Goal: Task Accomplishment & Management: Manage account settings

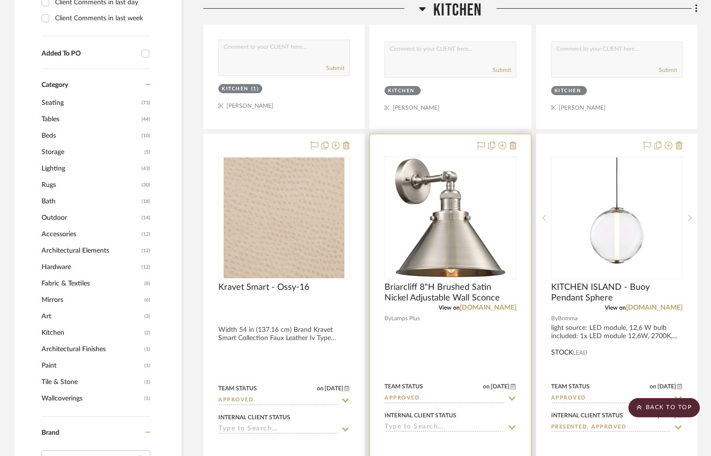
scroll to position [628, 0]
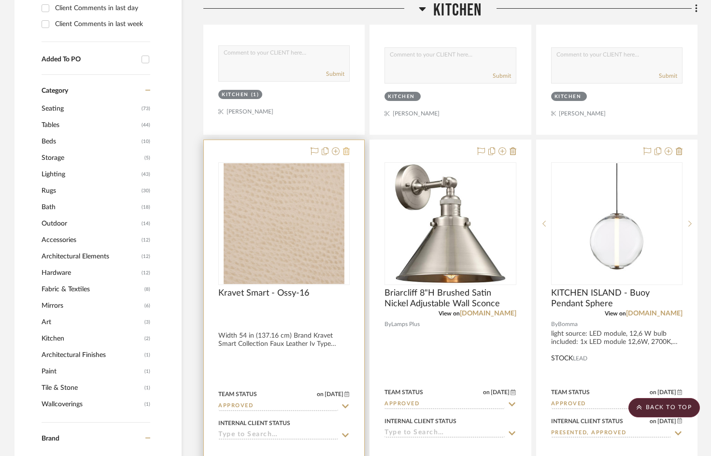
click at [347, 146] on button at bounding box center [346, 152] width 7 height 12
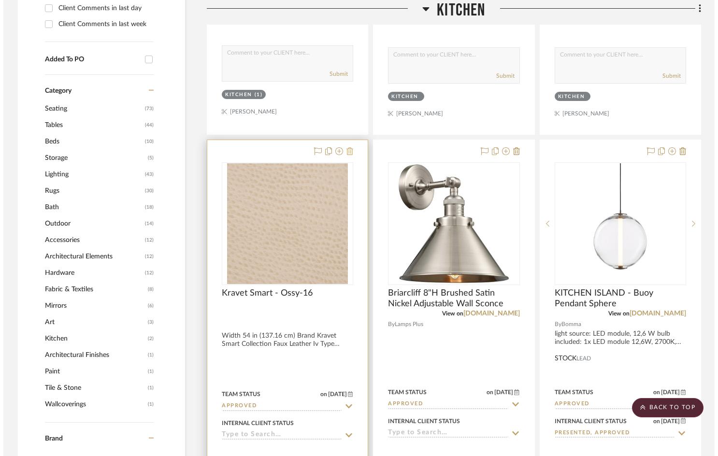
scroll to position [0, 0]
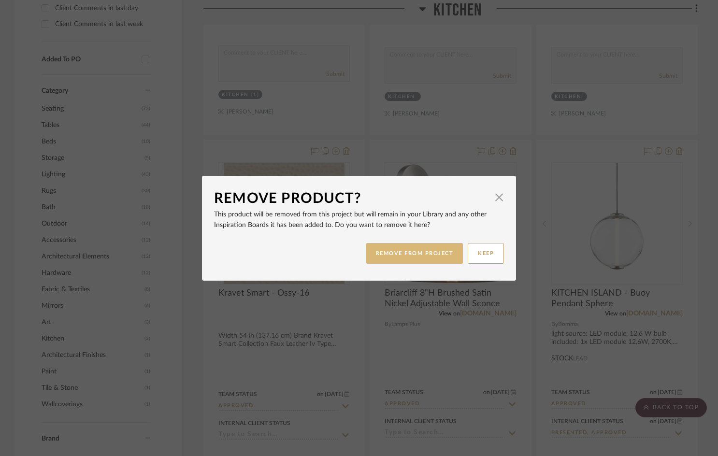
click at [444, 257] on button "REMOVE FROM PROJECT" at bounding box center [414, 253] width 97 height 21
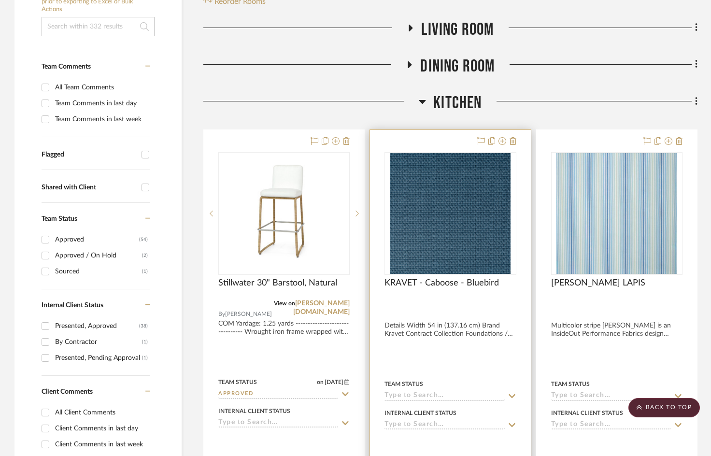
scroll to position [193, 0]
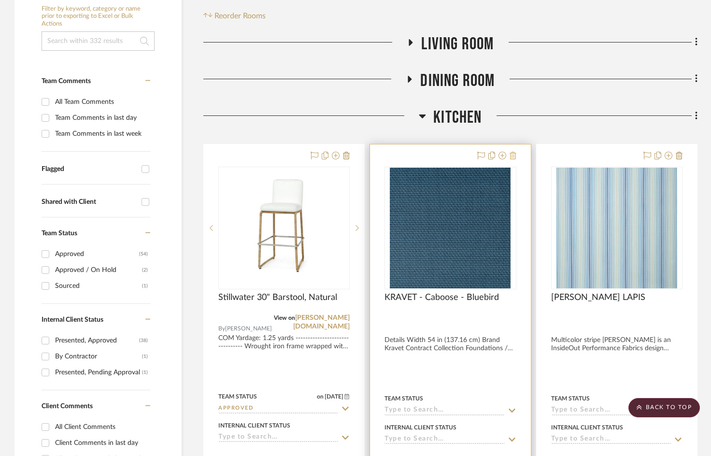
click at [514, 156] on icon at bounding box center [513, 156] width 7 height 8
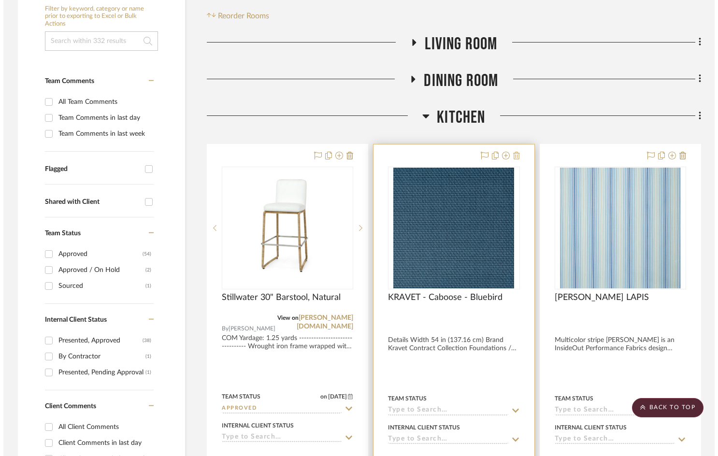
scroll to position [0, 0]
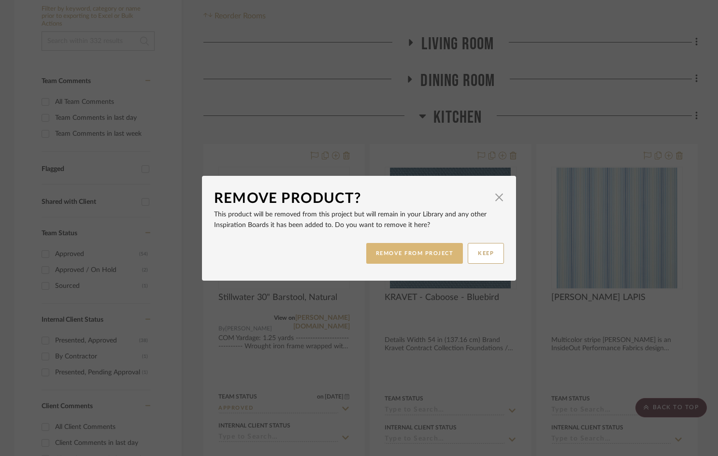
click at [407, 245] on button "REMOVE FROM PROJECT" at bounding box center [414, 253] width 97 height 21
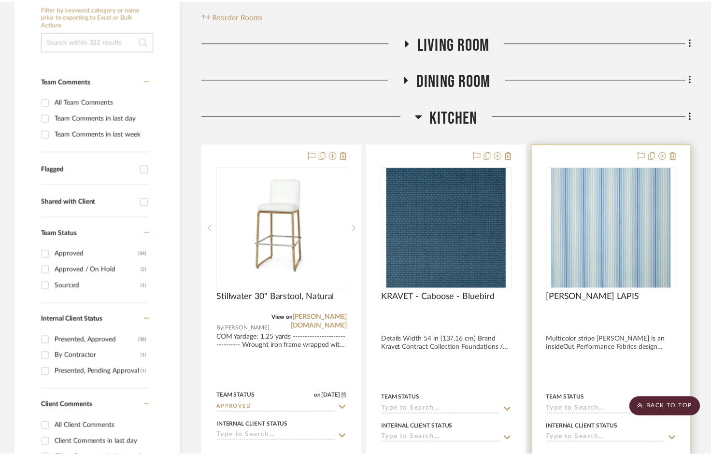
scroll to position [193, 0]
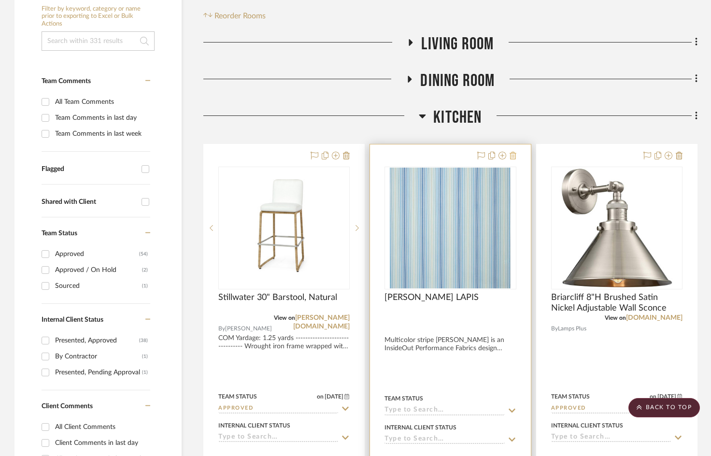
click at [512, 152] on icon at bounding box center [513, 156] width 7 height 8
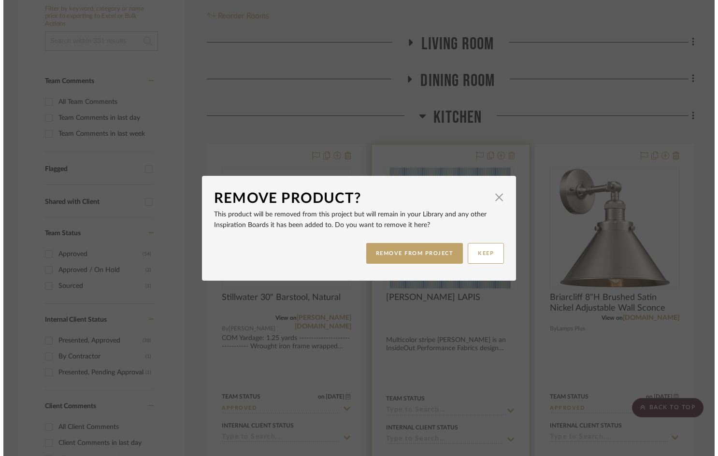
scroll to position [0, 0]
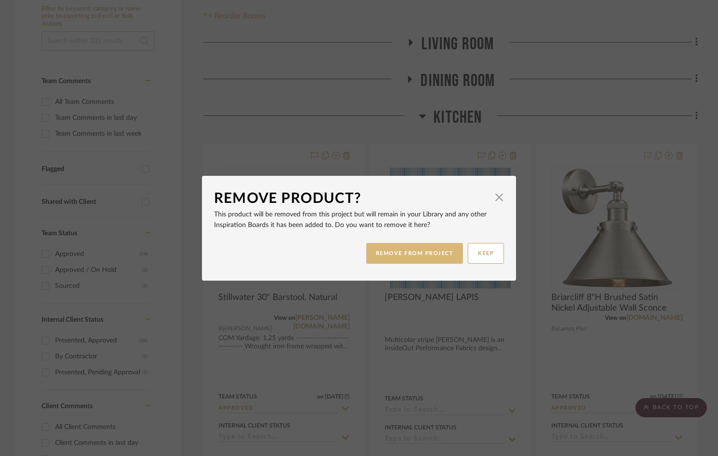
click at [420, 255] on button "REMOVE FROM PROJECT" at bounding box center [414, 253] width 97 height 21
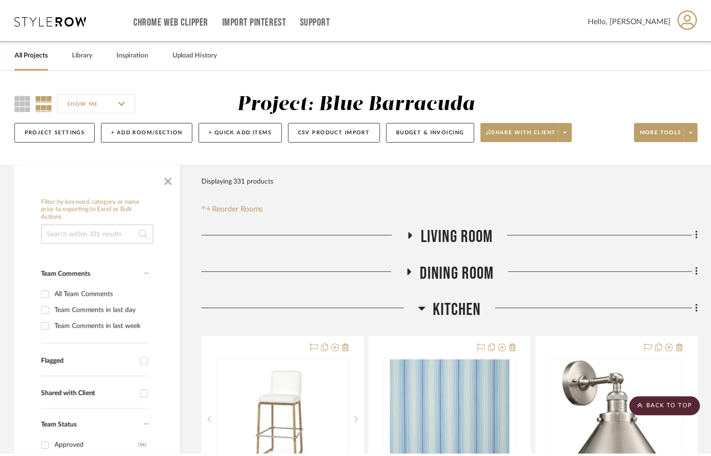
scroll to position [193, 0]
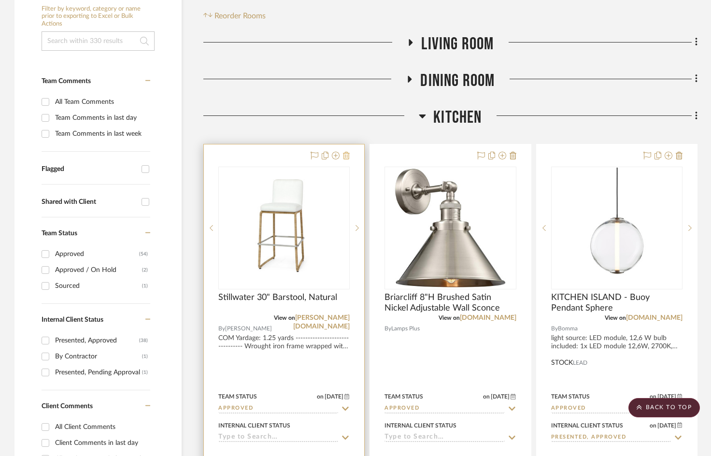
click at [346, 155] on icon at bounding box center [346, 156] width 7 height 8
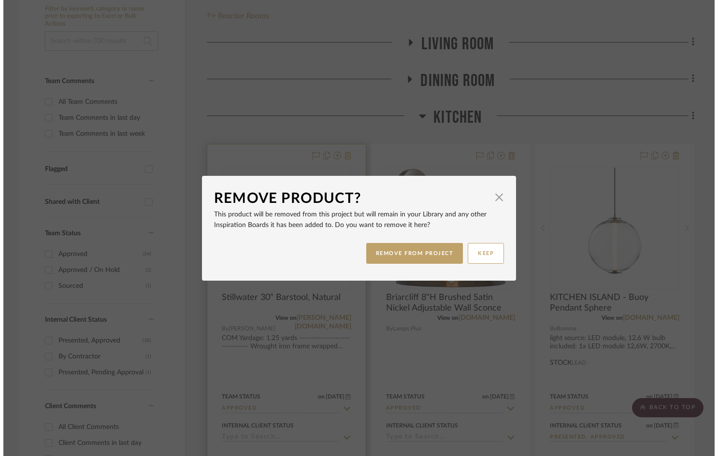
scroll to position [0, 0]
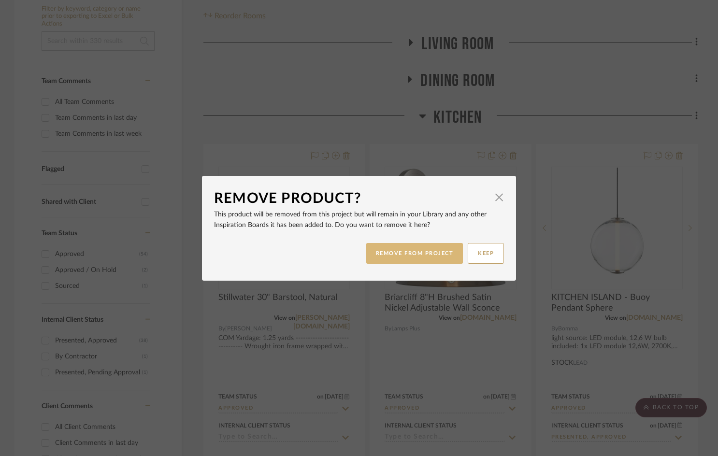
click at [372, 241] on div "REMOVE FROM PROJECT KEEP" at bounding box center [359, 253] width 290 height 30
click at [380, 255] on button "REMOVE FROM PROJECT" at bounding box center [414, 253] width 97 height 21
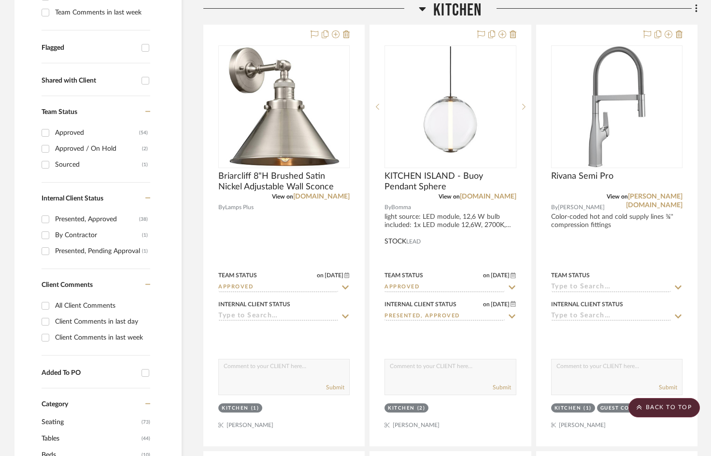
scroll to position [290, 0]
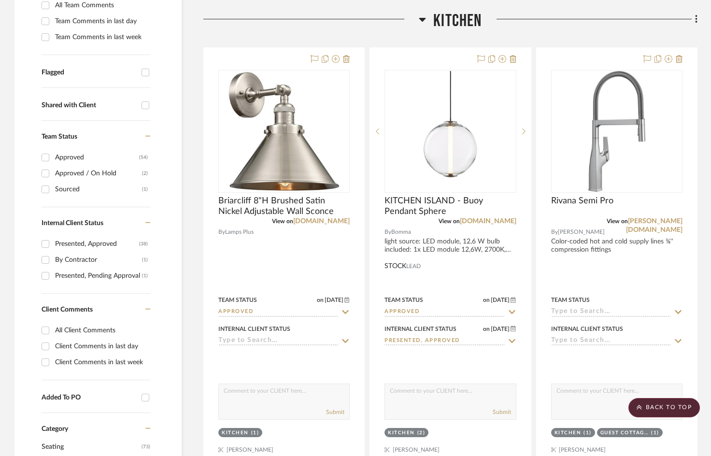
click at [420, 18] on icon at bounding box center [422, 20] width 7 height 4
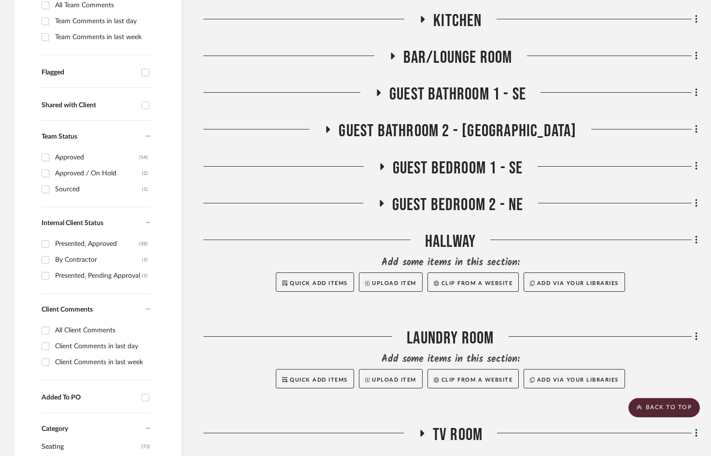
click at [395, 50] on h3 "Bar/Lounge Room" at bounding box center [451, 57] width 124 height 21
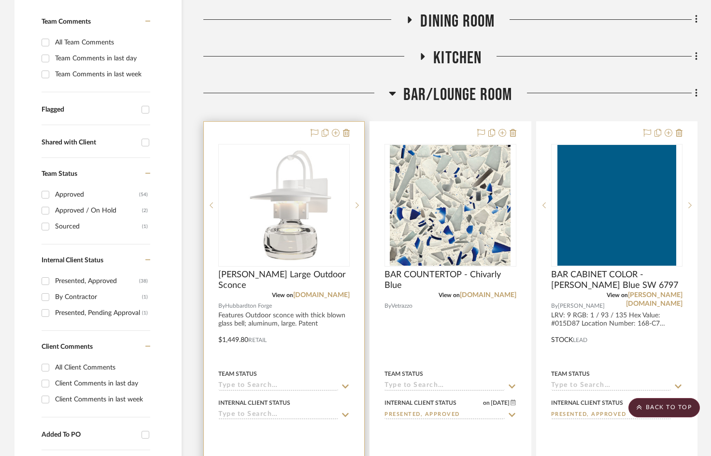
scroll to position [241, 0]
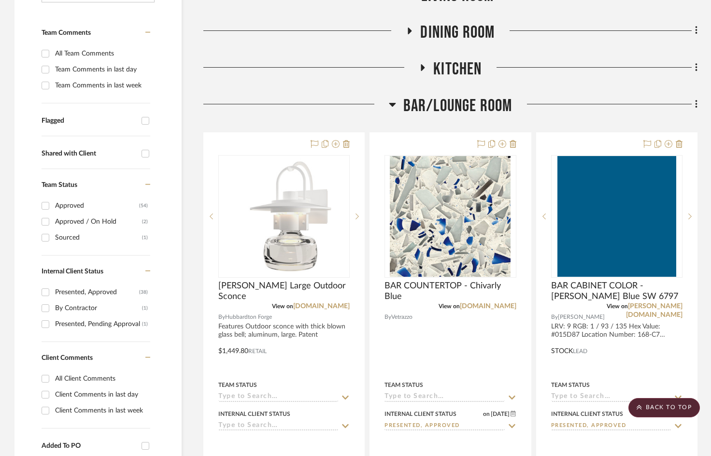
click at [386, 105] on div at bounding box center [295, 108] width 185 height 25
click at [393, 102] on icon at bounding box center [392, 105] width 7 height 12
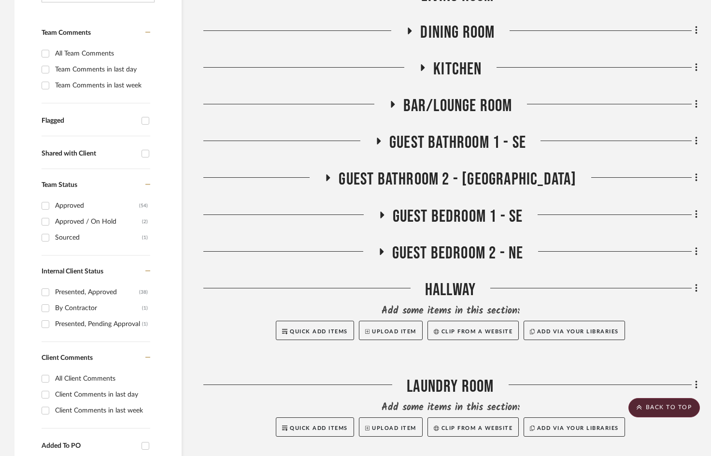
click at [376, 140] on icon at bounding box center [378, 141] width 12 height 7
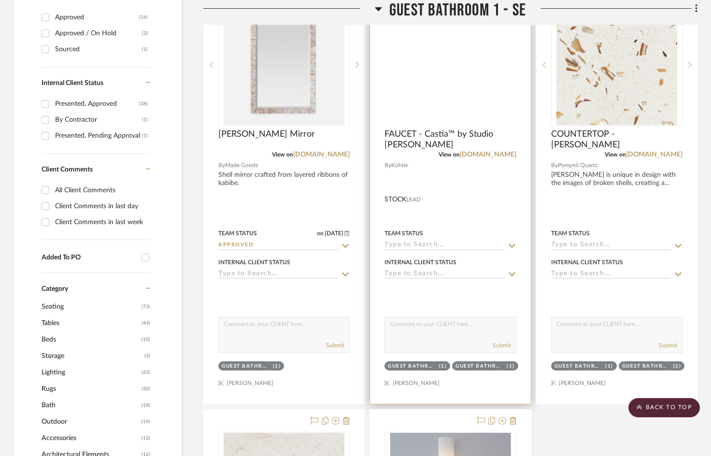
scroll to position [290, 0]
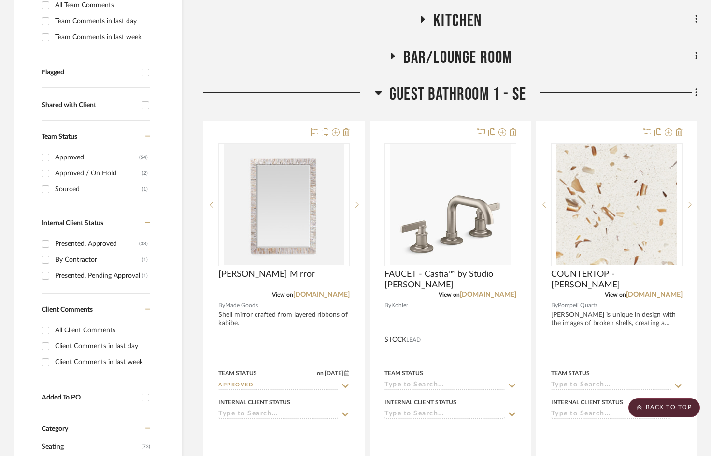
click at [378, 85] on h3 "Guest Bathroom 1 - SE" at bounding box center [450, 94] width 151 height 21
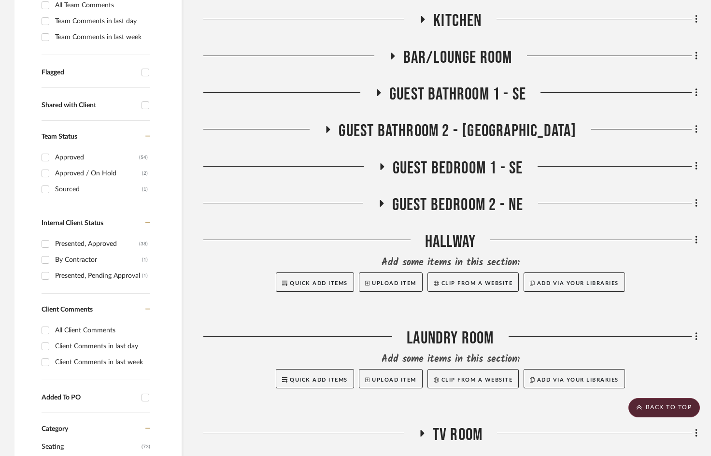
click at [324, 134] on div at bounding box center [263, 133] width 121 height 25
click at [334, 131] on icon at bounding box center [328, 129] width 12 height 7
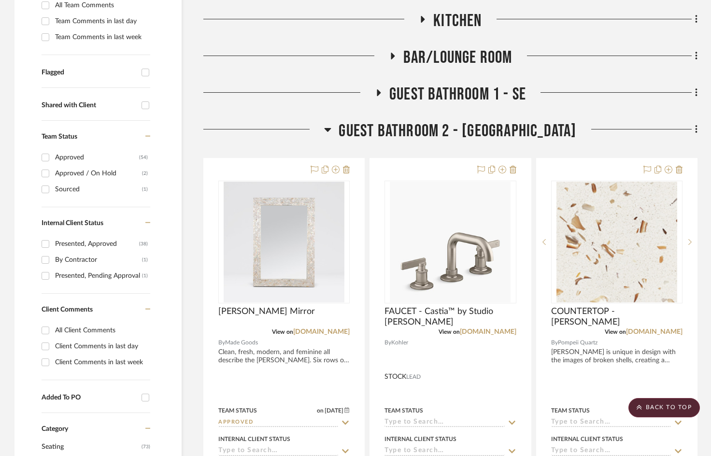
click at [331, 130] on icon at bounding box center [328, 130] width 7 height 4
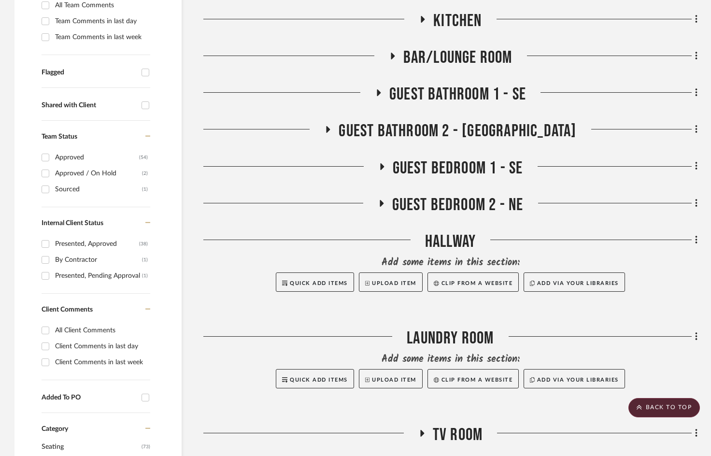
click at [383, 201] on icon at bounding box center [381, 202] width 12 height 7
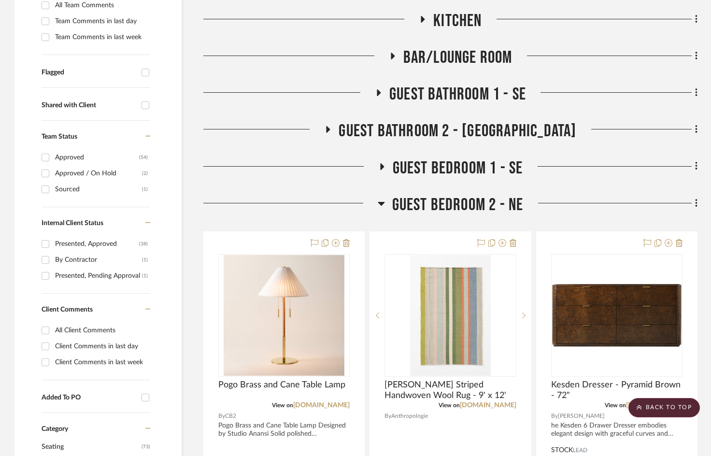
click at [385, 201] on h3 "Guest Bedroom 2 - NE" at bounding box center [451, 205] width 146 height 21
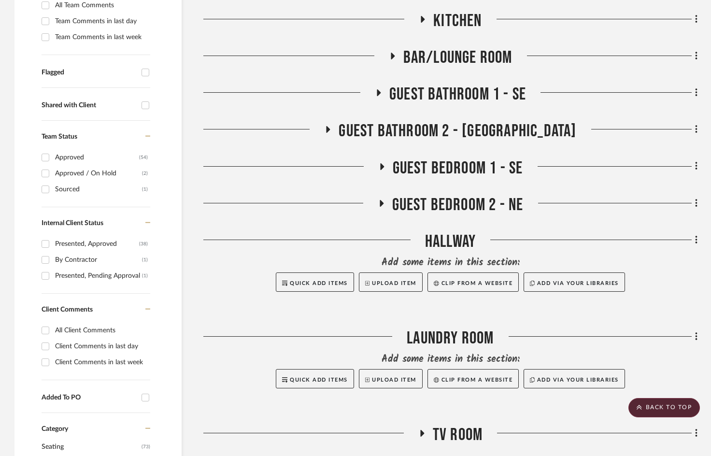
click at [386, 168] on icon at bounding box center [382, 166] width 12 height 7
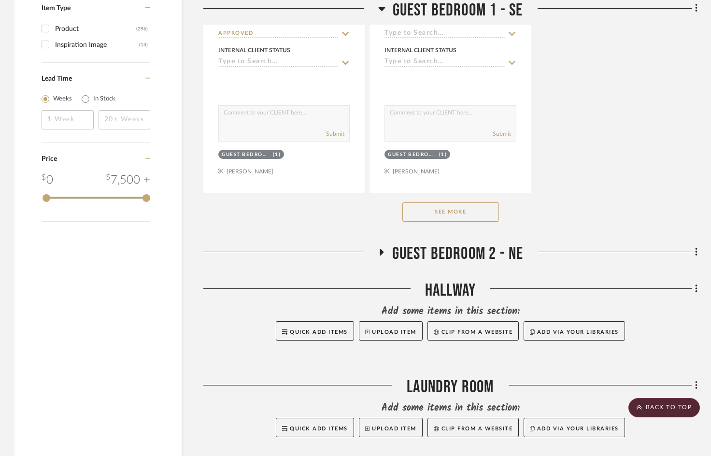
scroll to position [1690, 0]
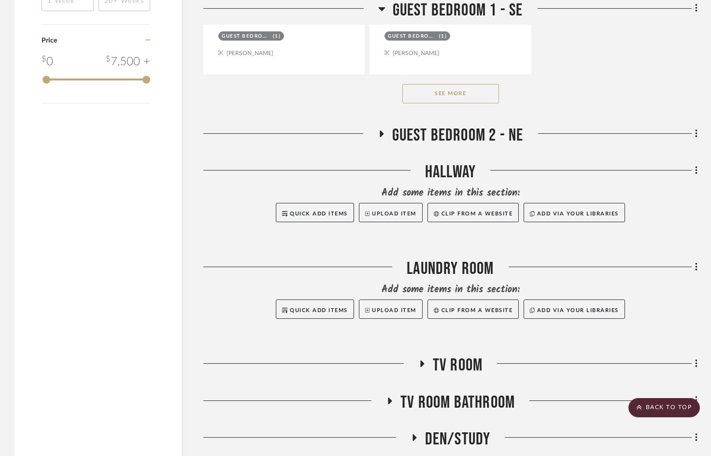
click at [384, 139] on h3 "Guest Bedroom 2 - NE" at bounding box center [451, 135] width 146 height 21
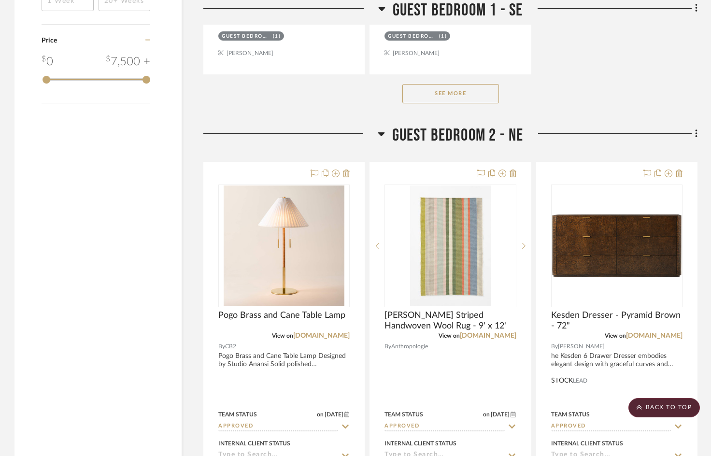
click at [382, 137] on icon at bounding box center [381, 134] width 7 height 12
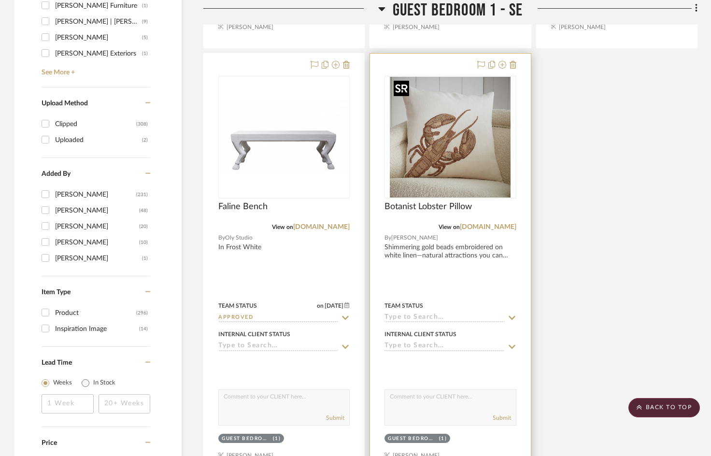
scroll to position [1449, 0]
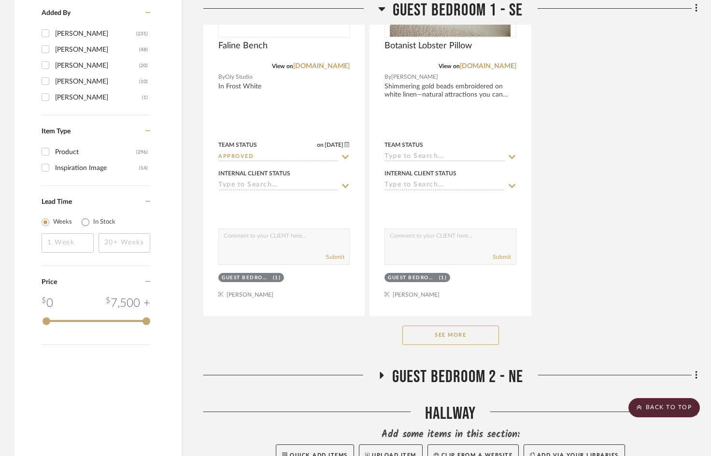
click at [449, 337] on button "See More" at bounding box center [450, 335] width 97 height 19
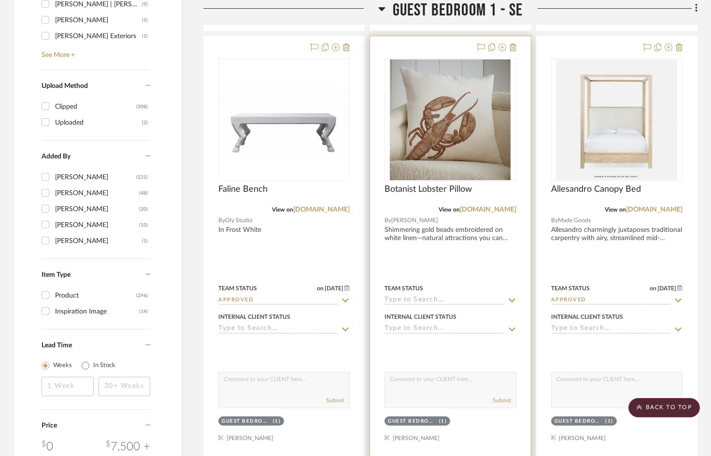
scroll to position [1304, 0]
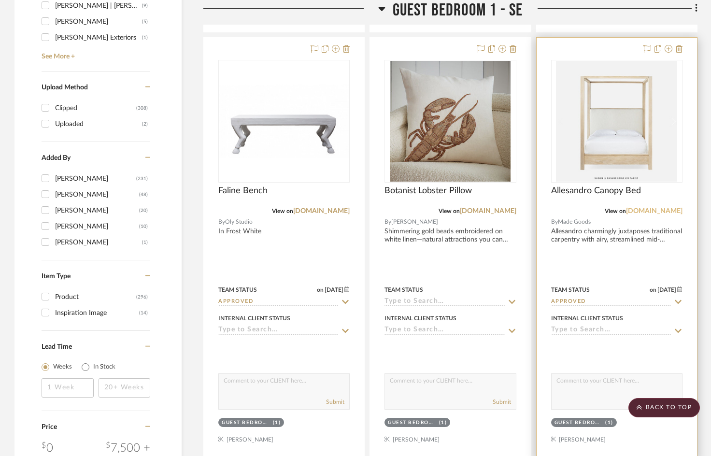
click at [651, 213] on link "[DOMAIN_NAME]" at bounding box center [654, 211] width 57 height 7
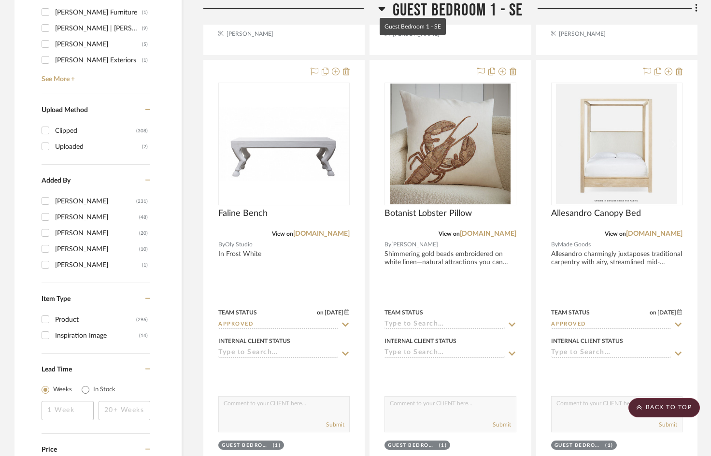
scroll to position [1256, 0]
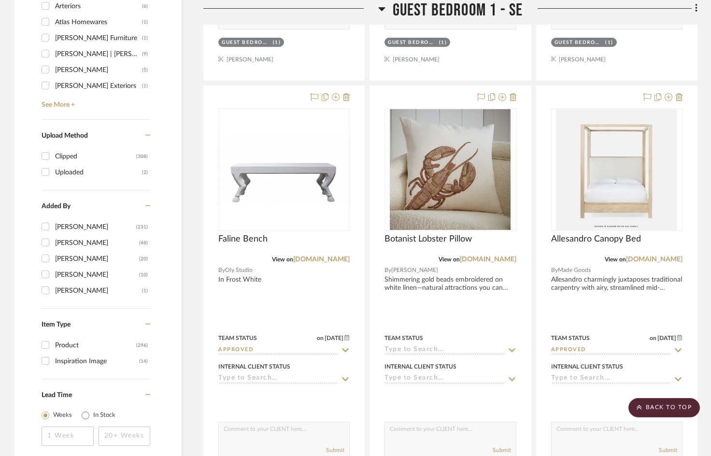
click at [384, 10] on icon at bounding box center [381, 9] width 7 height 12
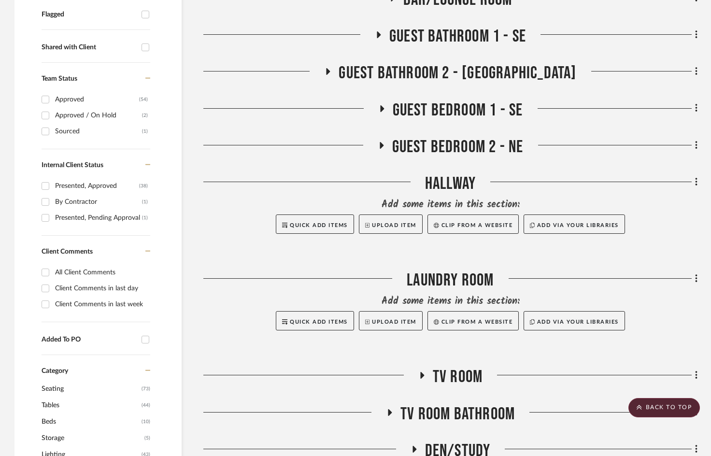
scroll to position [290, 0]
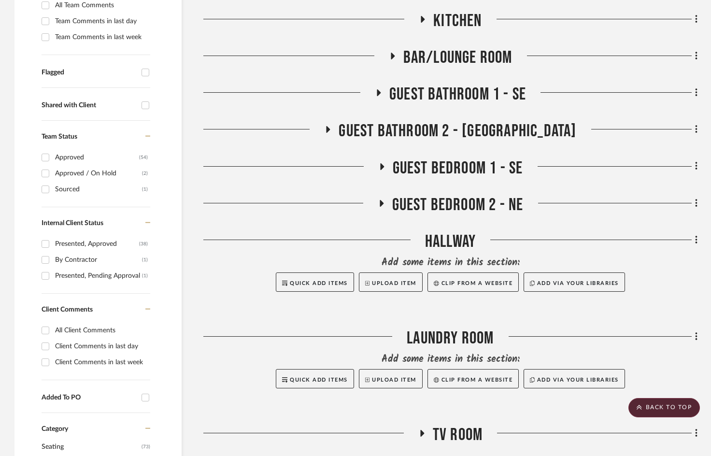
click at [386, 200] on icon at bounding box center [381, 202] width 12 height 7
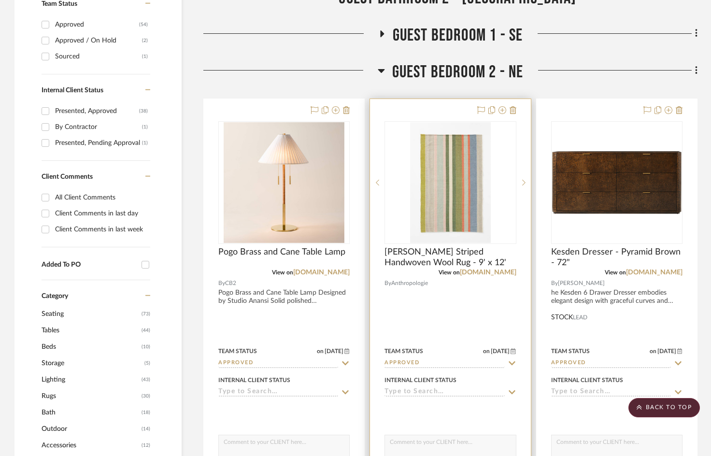
scroll to position [338, 0]
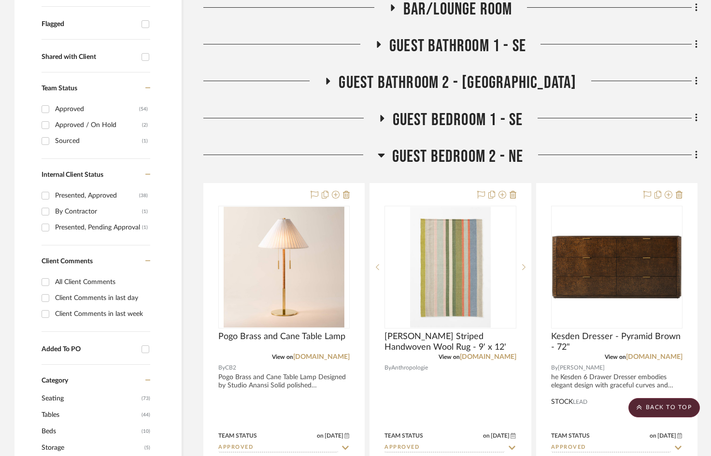
click at [386, 155] on h3 "Guest Bedroom 2 - NE" at bounding box center [451, 156] width 146 height 21
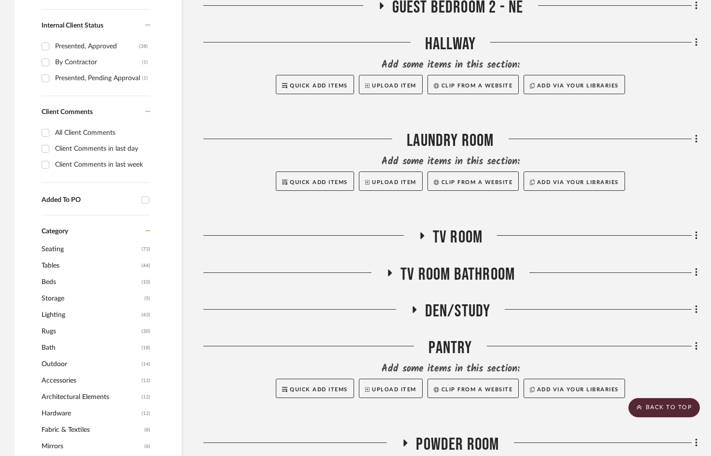
scroll to position [531, 0]
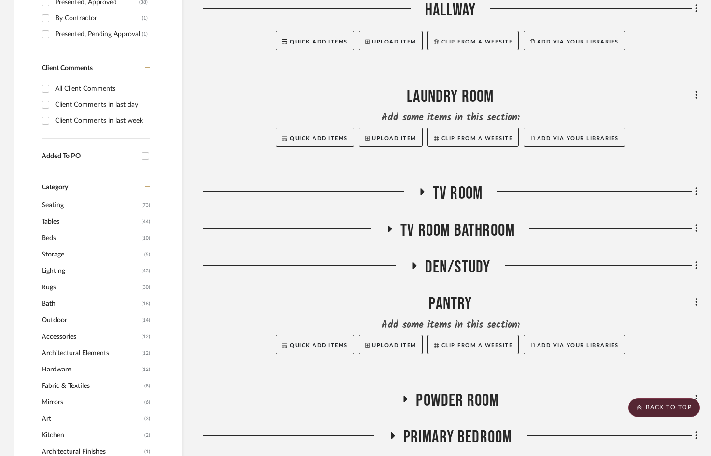
click at [420, 195] on icon at bounding box center [422, 191] width 12 height 7
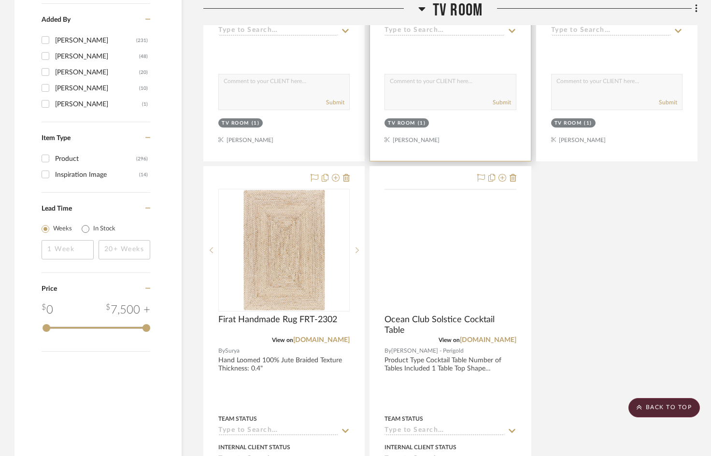
scroll to position [1401, 0]
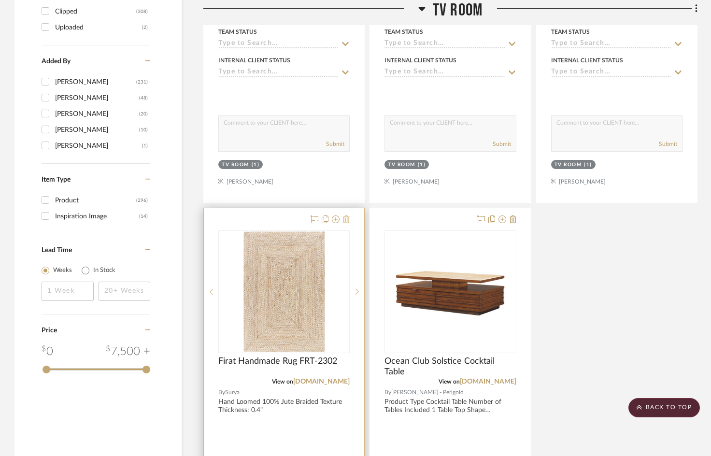
click at [345, 218] on icon at bounding box center [346, 219] width 7 height 8
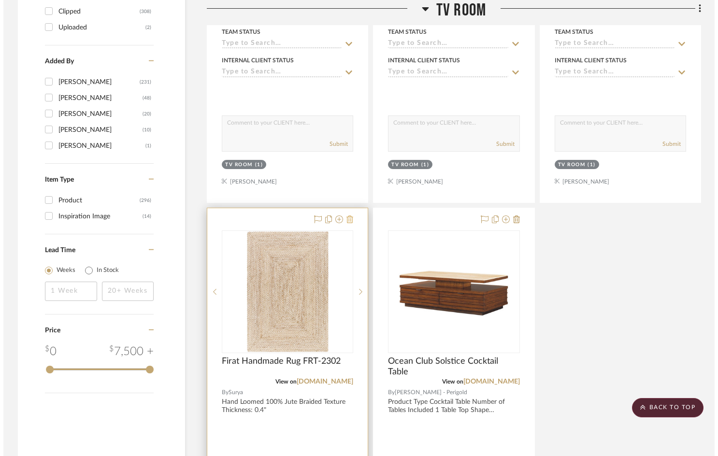
scroll to position [0, 0]
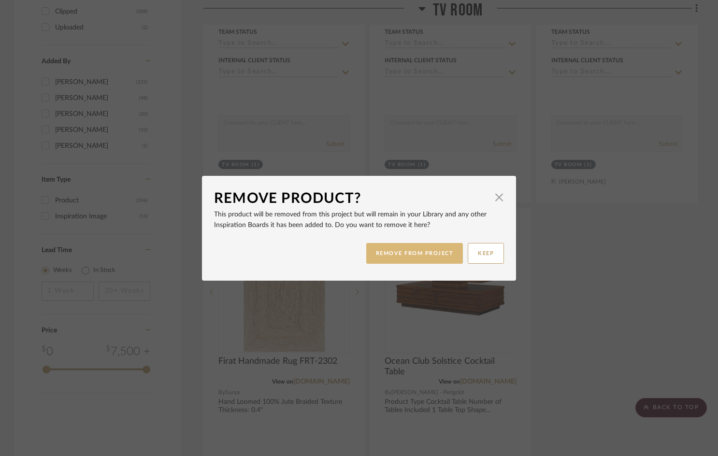
click at [441, 255] on button "REMOVE FROM PROJECT" at bounding box center [414, 253] width 97 height 21
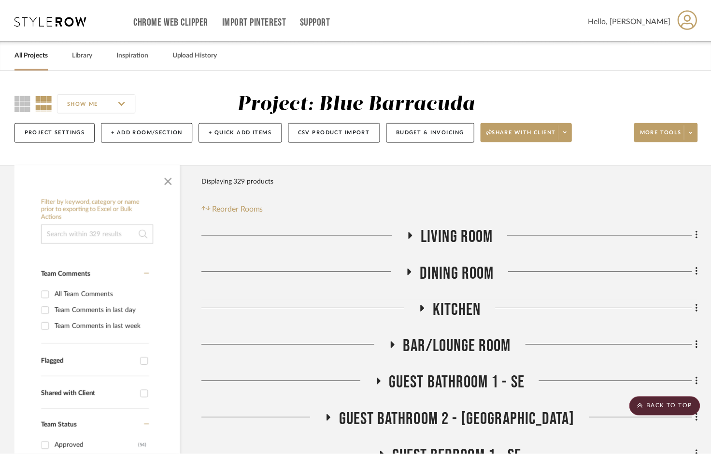
scroll to position [1401, 0]
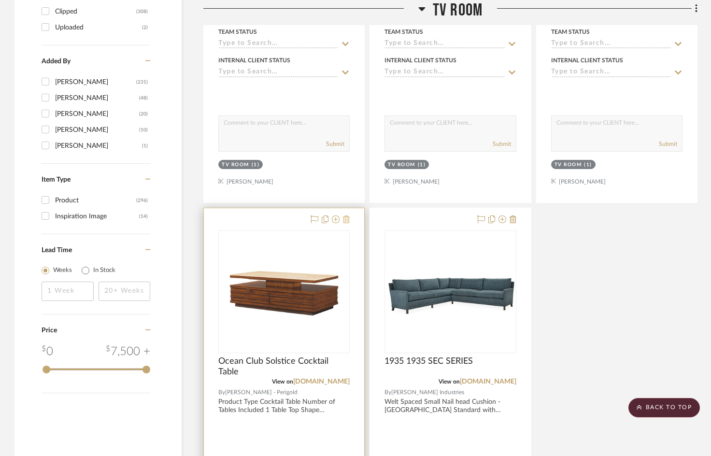
click at [345, 217] on icon at bounding box center [346, 219] width 7 height 8
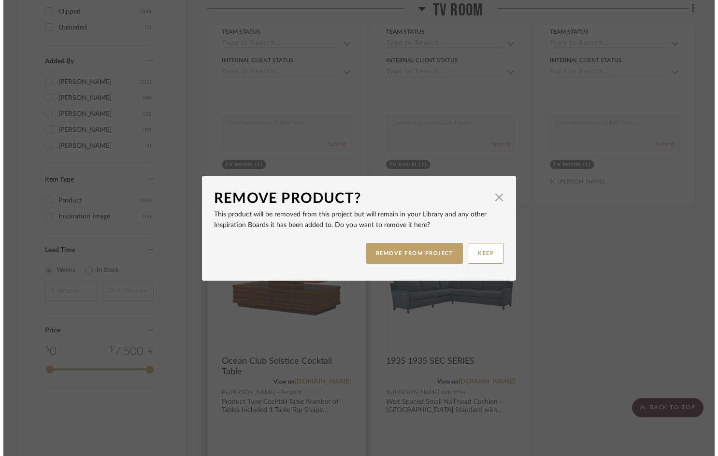
scroll to position [0, 0]
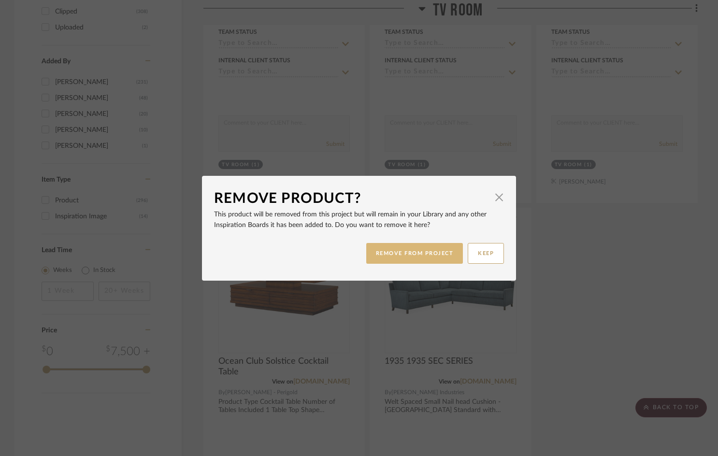
click at [379, 254] on button "REMOVE FROM PROJECT" at bounding box center [414, 253] width 97 height 21
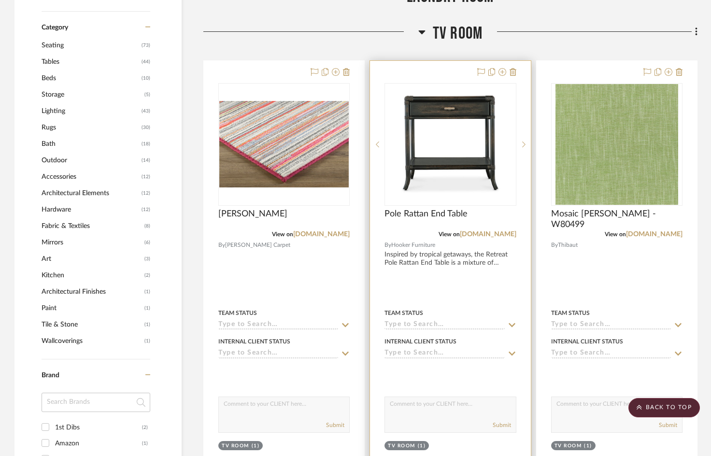
scroll to position [628, 0]
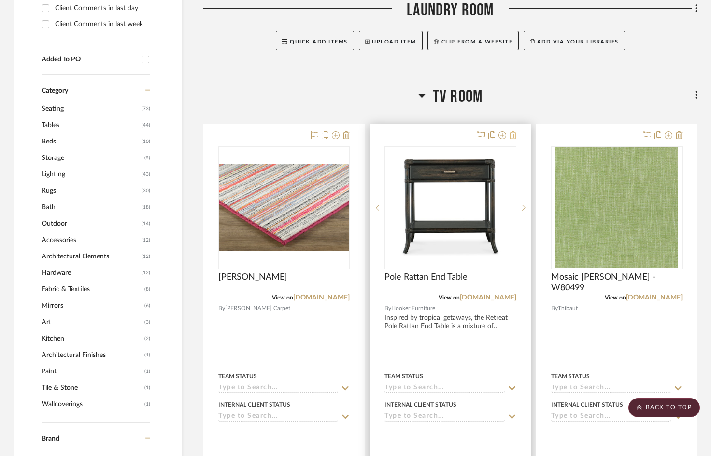
click at [515, 137] on icon at bounding box center [513, 135] width 7 height 8
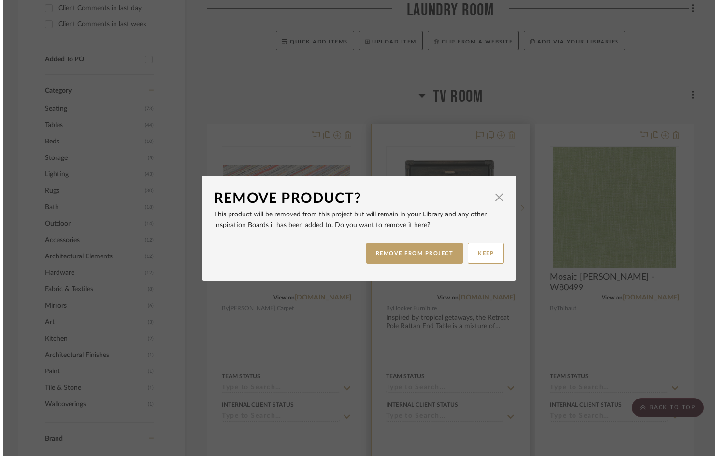
scroll to position [0, 0]
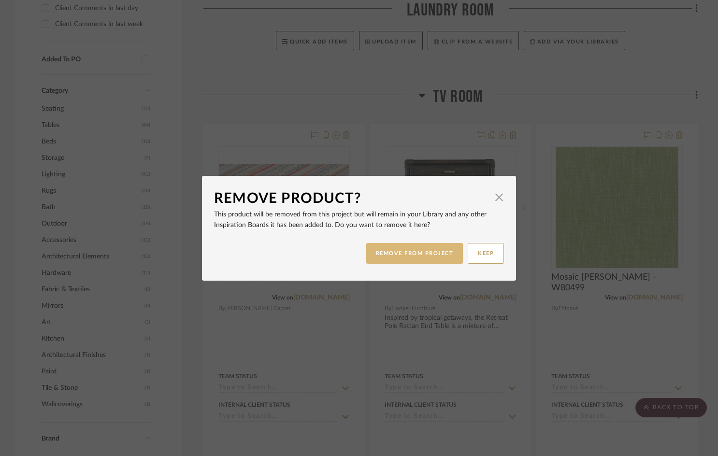
click at [438, 261] on button "REMOVE FROM PROJECT" at bounding box center [414, 253] width 97 height 21
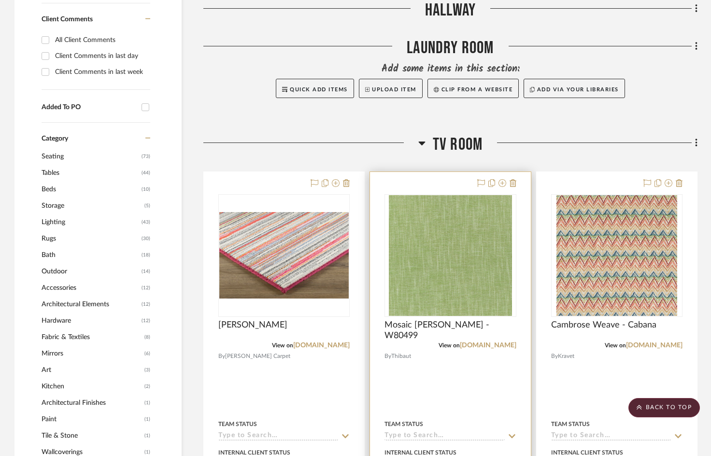
scroll to position [580, 0]
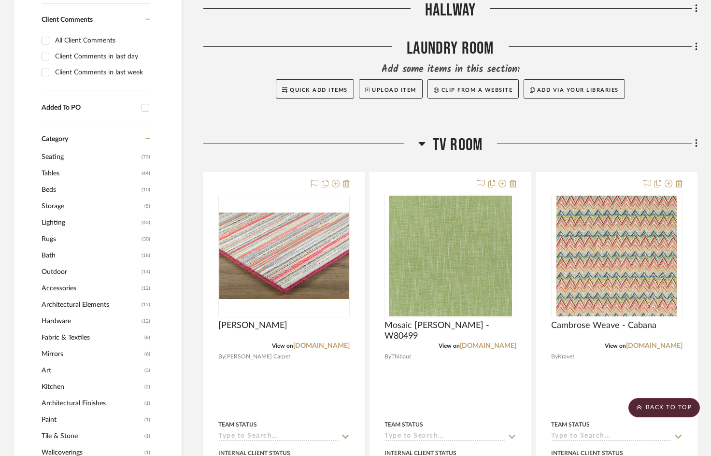
click at [433, 145] on span "TV Room" at bounding box center [458, 145] width 50 height 21
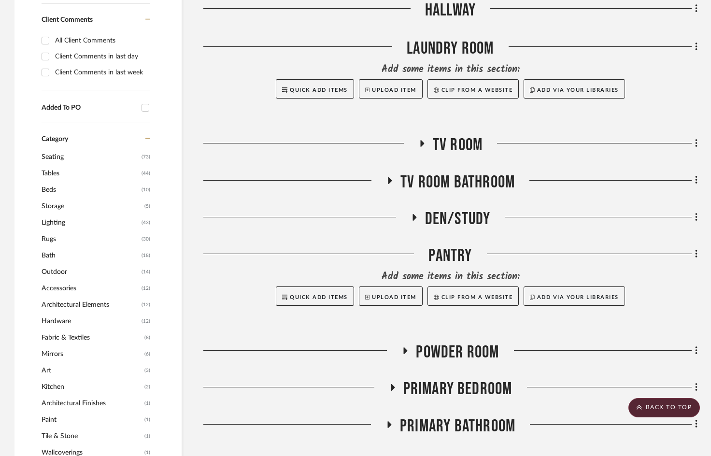
click at [410, 219] on icon at bounding box center [414, 216] width 12 height 7
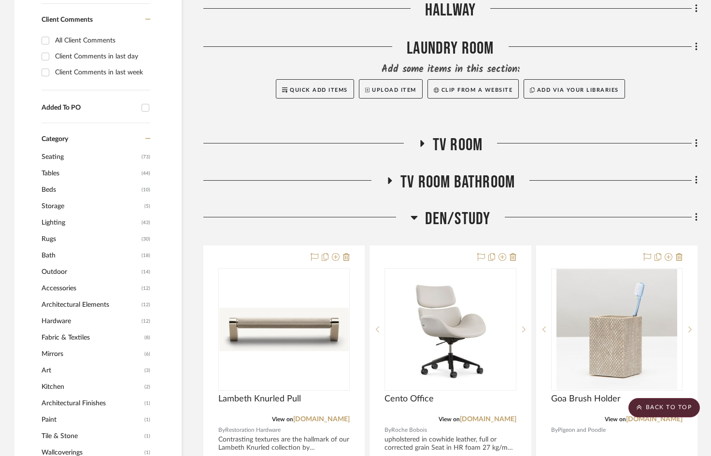
click at [416, 219] on icon at bounding box center [414, 218] width 7 height 12
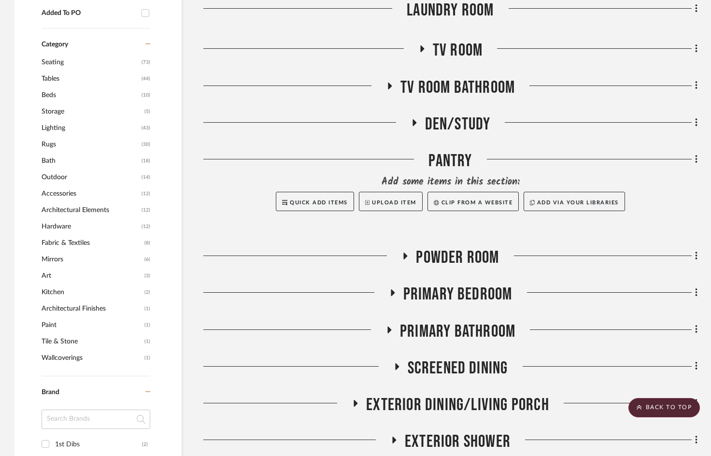
scroll to position [676, 0]
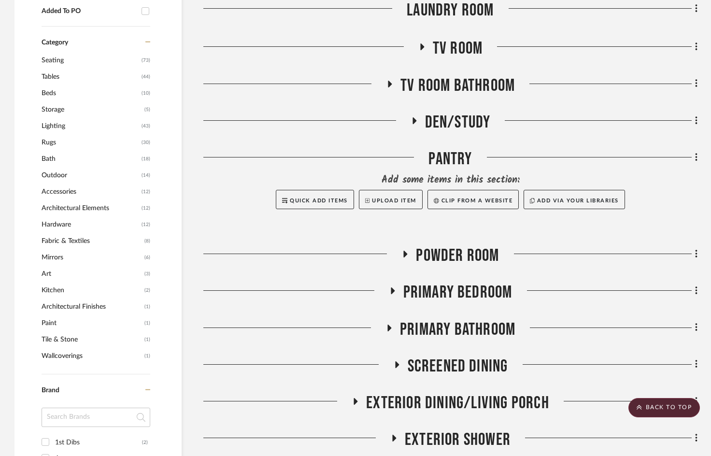
click at [411, 250] on h3 "Powder Room" at bounding box center [450, 255] width 98 height 21
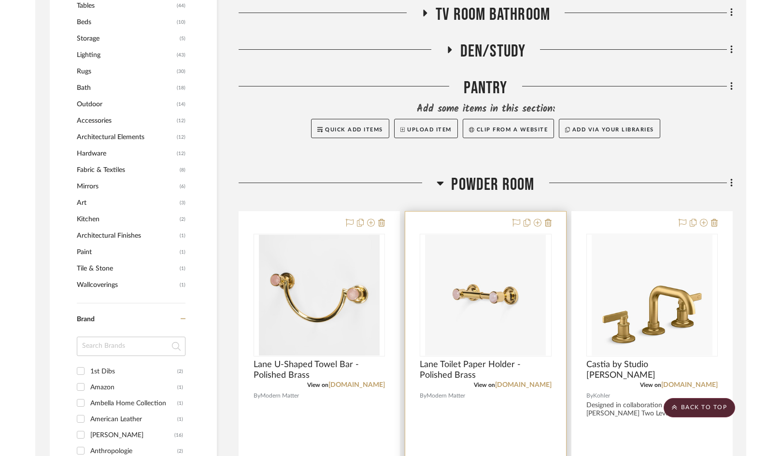
scroll to position [869, 0]
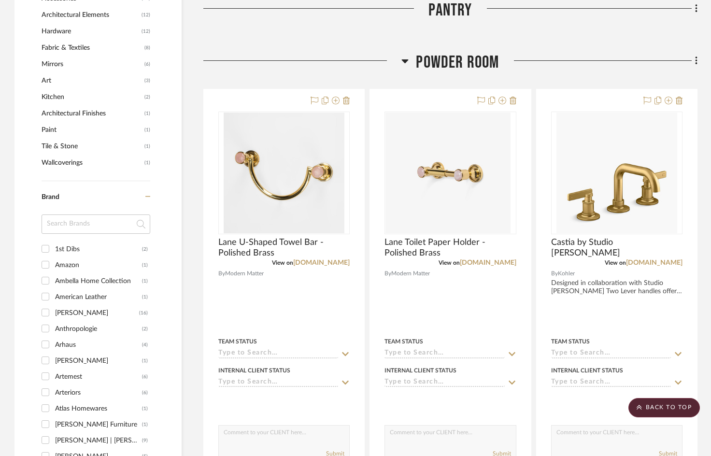
click at [411, 55] on h3 "Powder Room" at bounding box center [450, 62] width 98 height 21
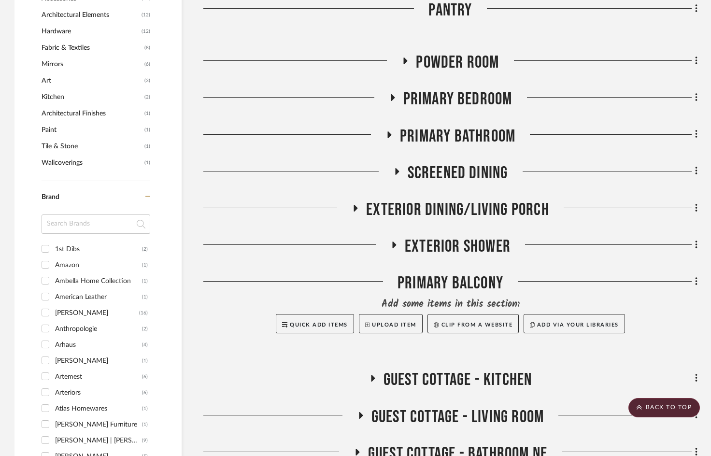
click at [398, 98] on icon at bounding box center [392, 97] width 12 height 7
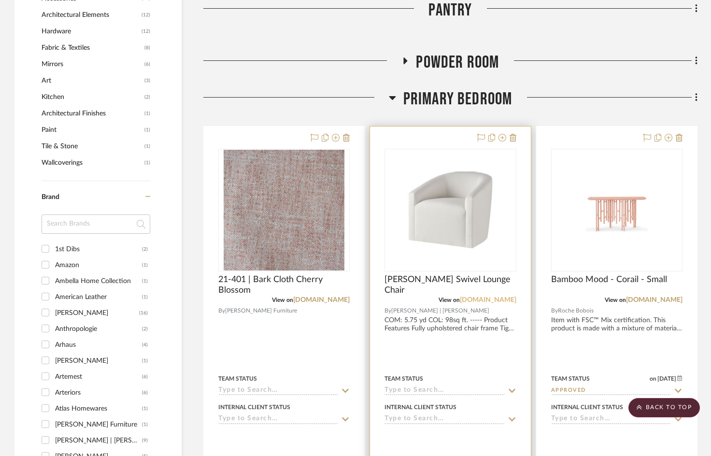
click at [486, 301] on link "[DOMAIN_NAME]" at bounding box center [488, 300] width 57 height 7
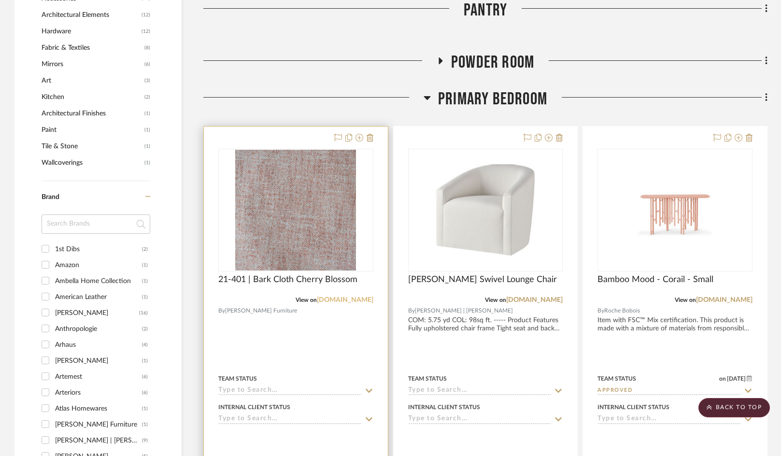
click at [350, 300] on link "[DOMAIN_NAME]" at bounding box center [345, 300] width 57 height 7
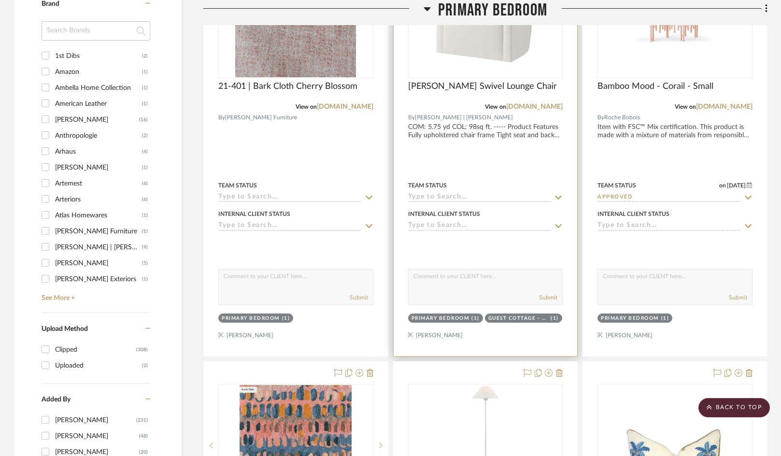
scroll to position [918, 0]
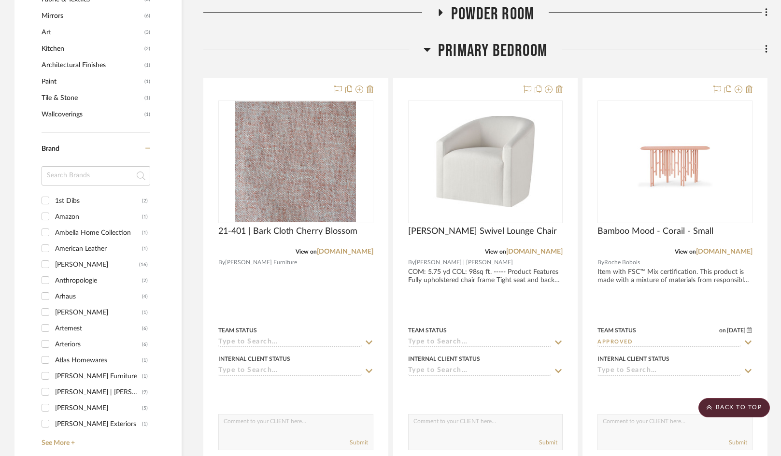
click at [426, 42] on h3 "Primary Bedroom" at bounding box center [486, 51] width 124 height 21
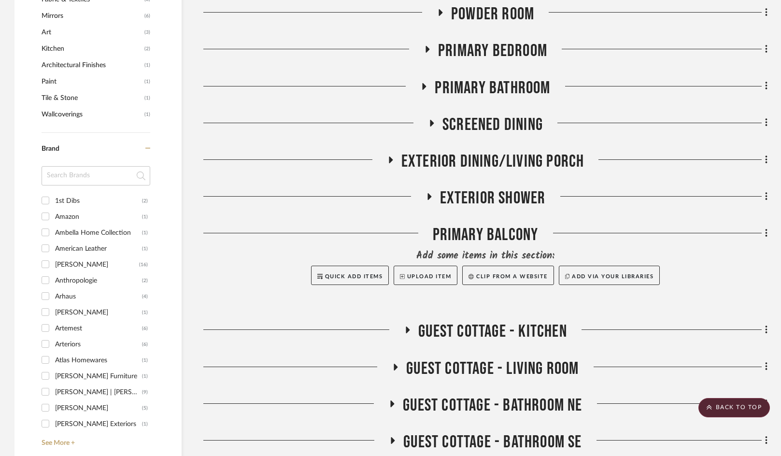
click at [425, 87] on icon at bounding box center [425, 86] width 4 height 7
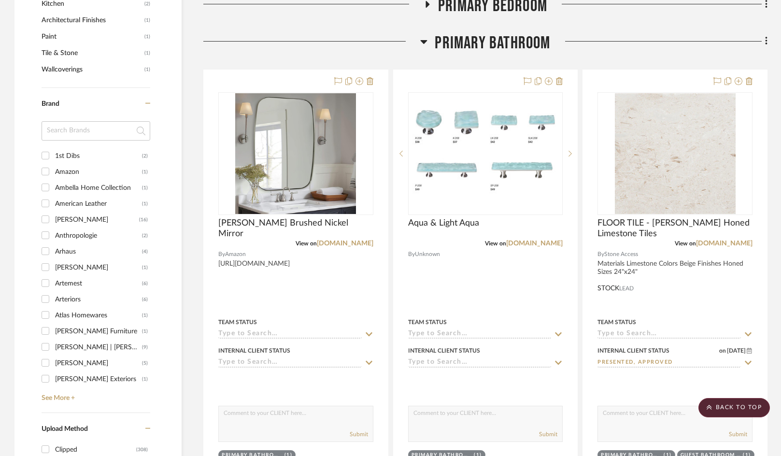
scroll to position [821, 0]
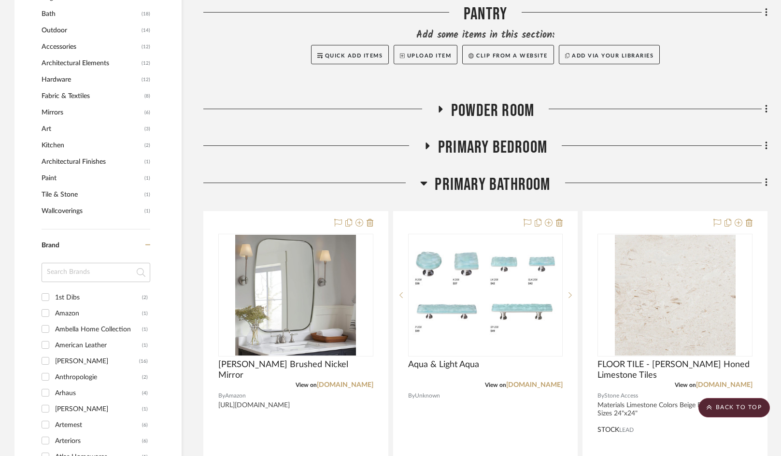
click at [426, 183] on icon at bounding box center [424, 184] width 7 height 4
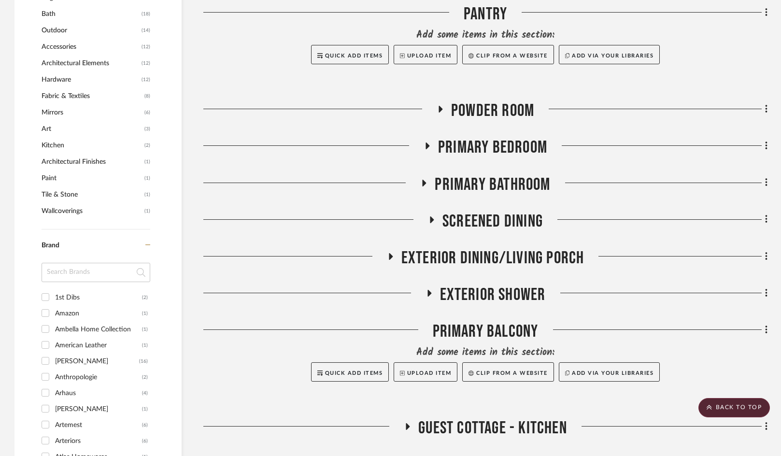
click at [434, 220] on icon at bounding box center [432, 219] width 12 height 7
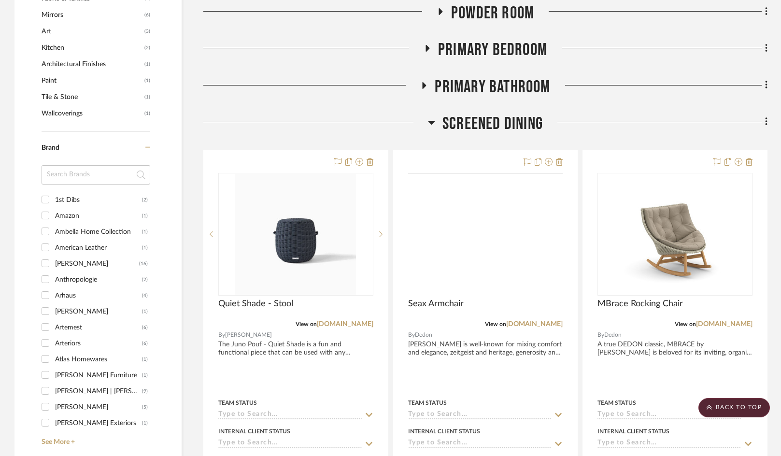
scroll to position [918, 0]
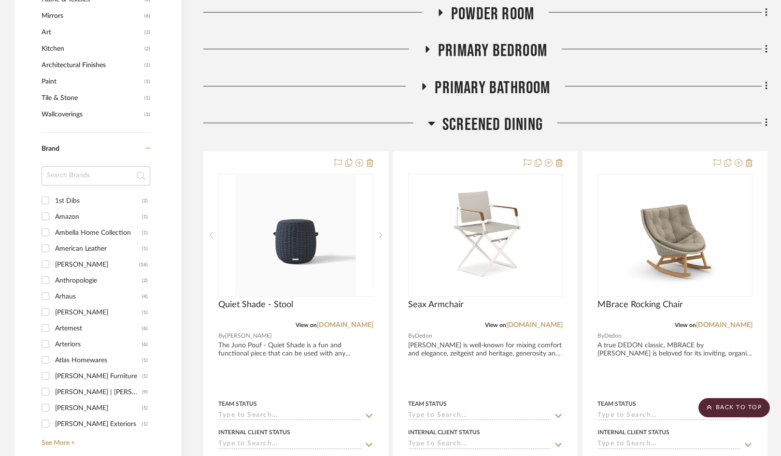
click at [432, 122] on icon at bounding box center [431, 124] width 7 height 4
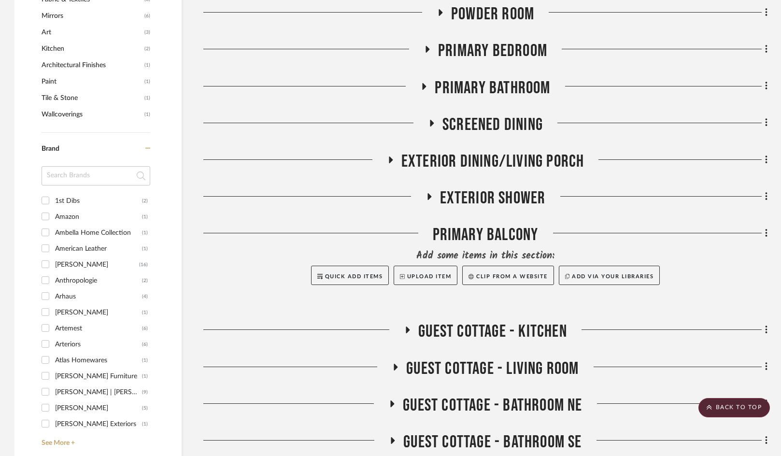
click at [401, 162] on h3 "Exterior Dining/Living Porch" at bounding box center [486, 161] width 198 height 21
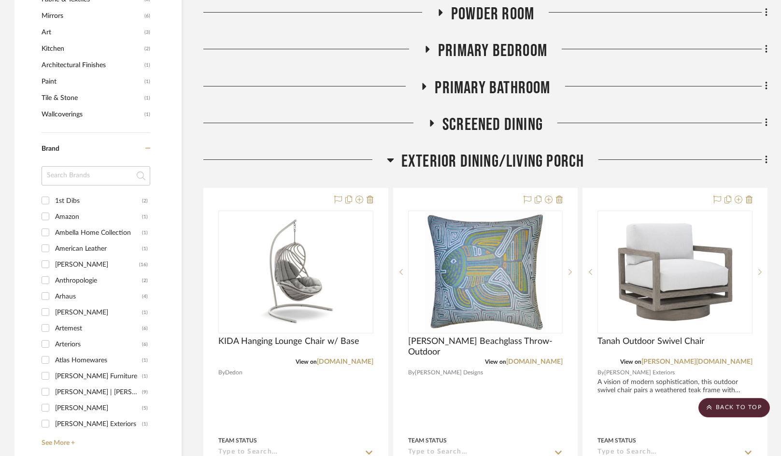
scroll to position [869, 0]
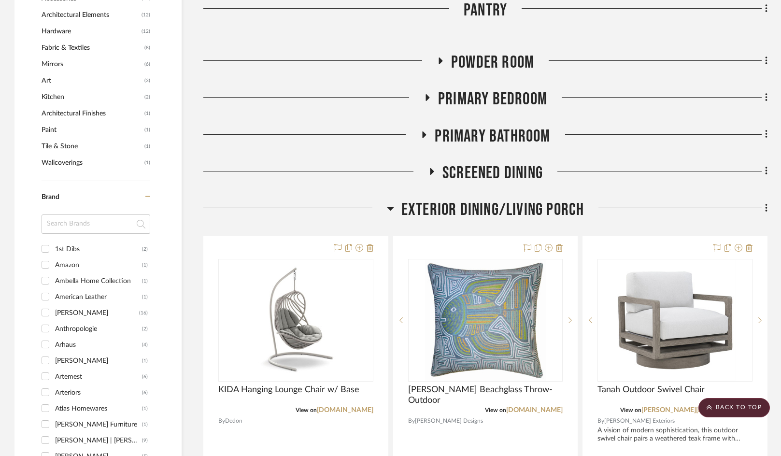
click at [394, 213] on icon at bounding box center [390, 208] width 7 height 12
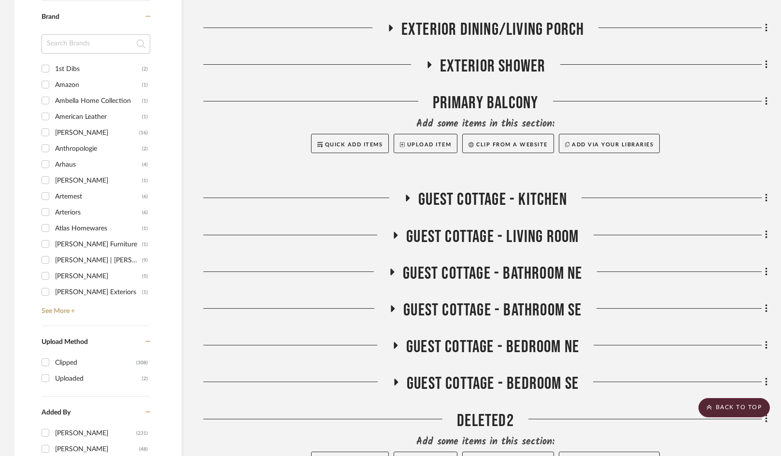
scroll to position [1063, 0]
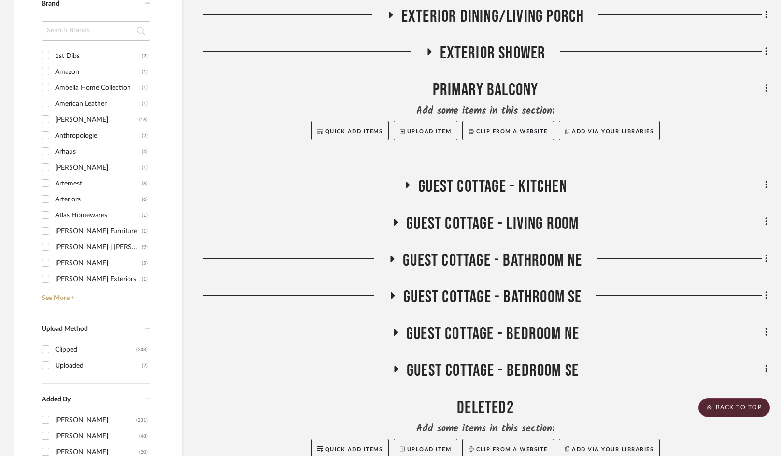
click at [410, 190] on fa-icon at bounding box center [407, 188] width 7 height 14
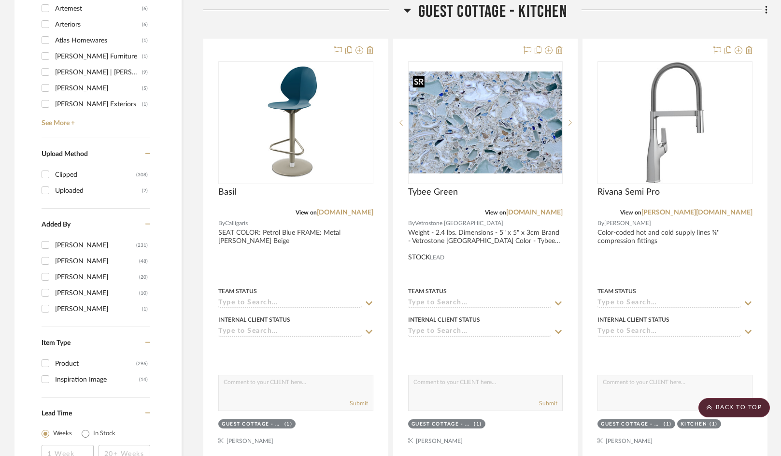
scroll to position [1207, 0]
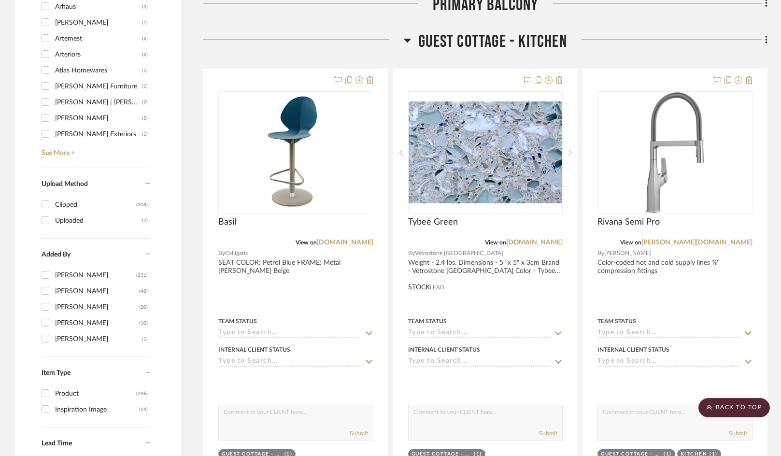
click at [409, 39] on icon at bounding box center [407, 41] width 7 height 4
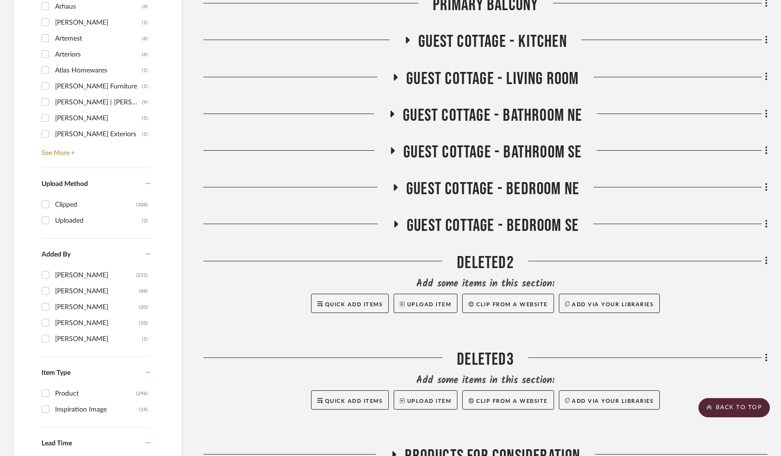
click at [394, 79] on icon at bounding box center [396, 77] width 4 height 7
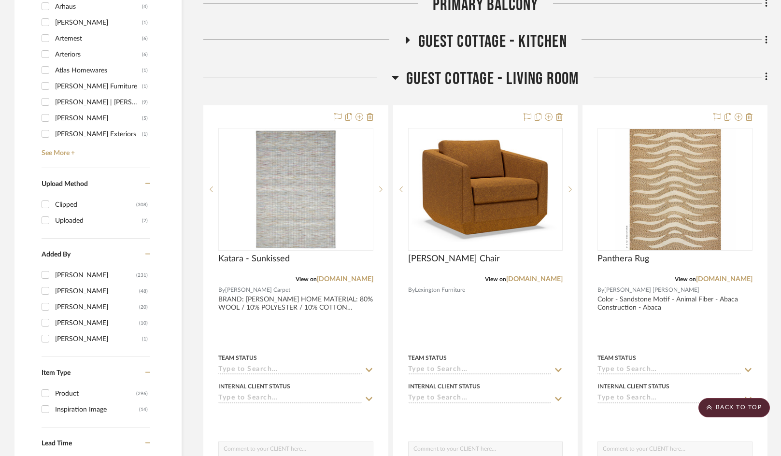
click at [394, 80] on icon at bounding box center [395, 77] width 7 height 12
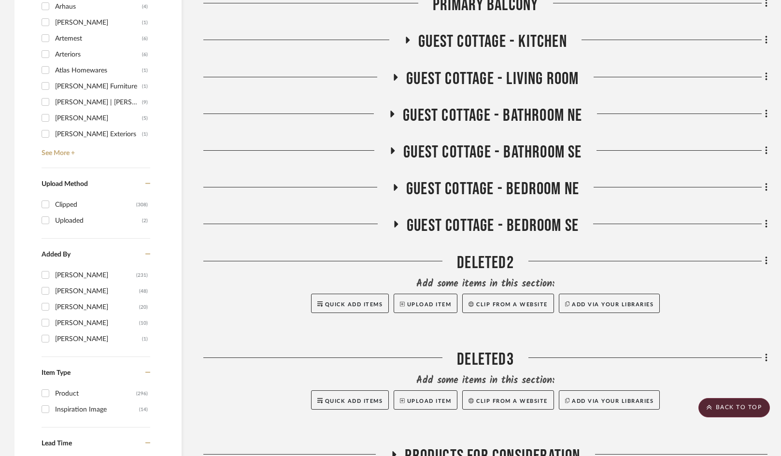
click at [397, 80] on icon at bounding box center [396, 76] width 12 height 7
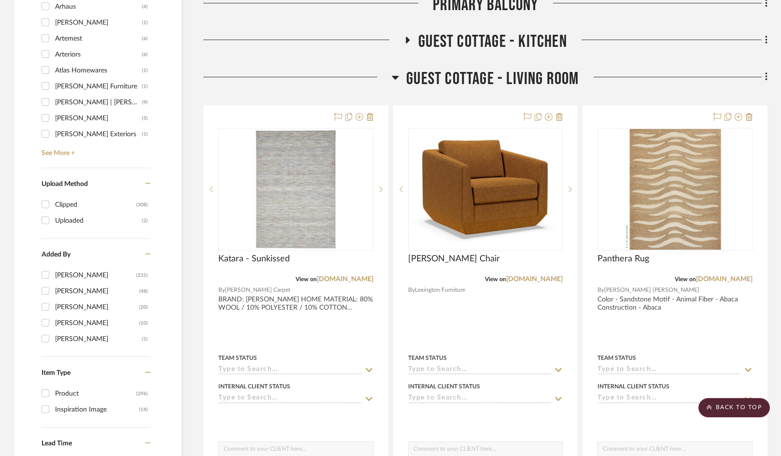
click at [397, 77] on icon at bounding box center [395, 78] width 7 height 4
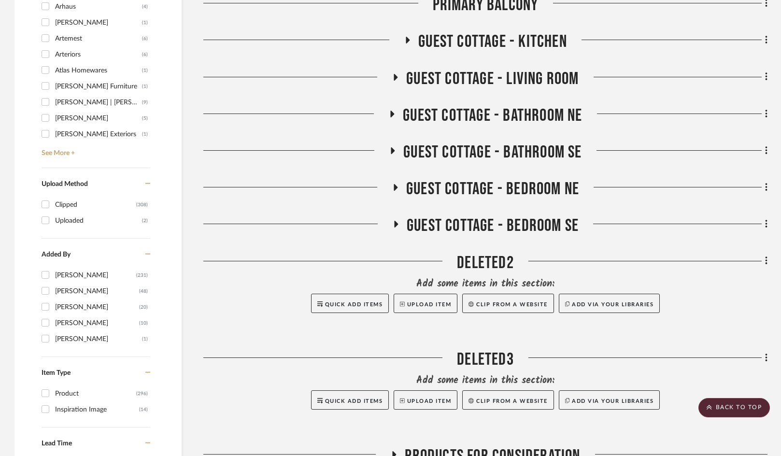
click at [391, 113] on icon at bounding box center [393, 114] width 4 height 7
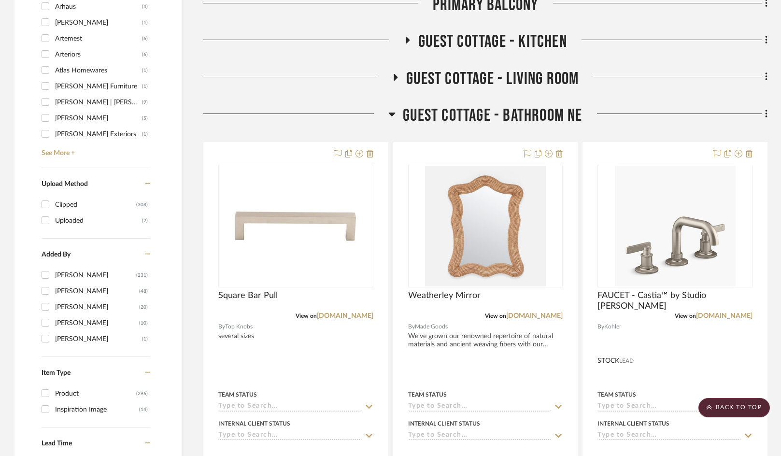
click at [393, 113] on icon at bounding box center [392, 115] width 7 height 4
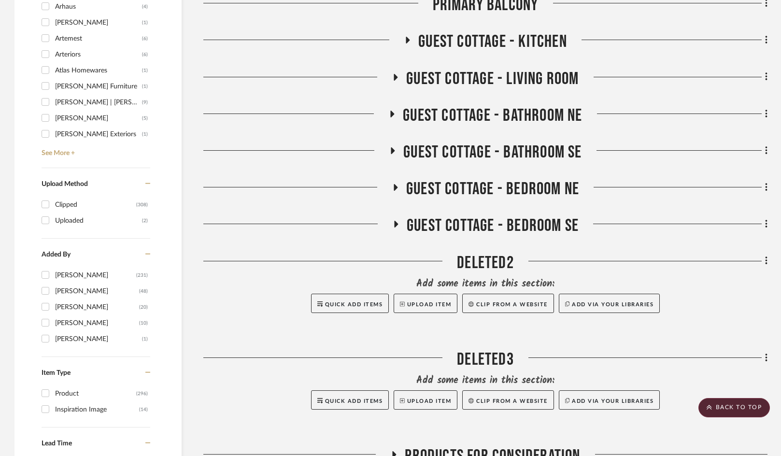
click at [391, 152] on icon at bounding box center [393, 150] width 4 height 7
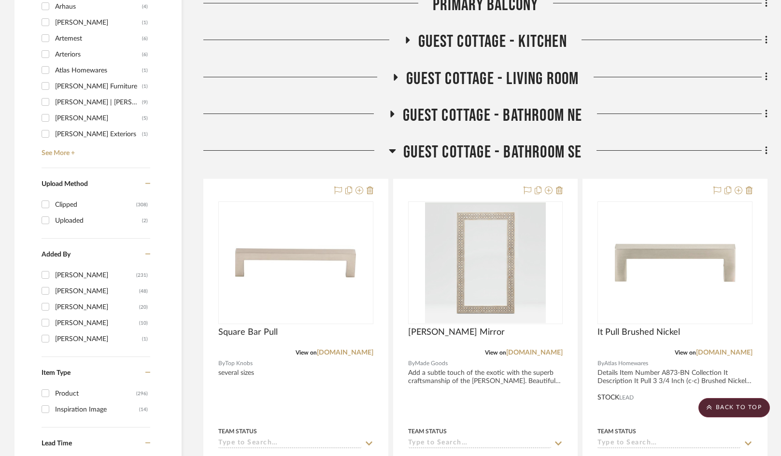
click at [393, 151] on icon at bounding box center [392, 151] width 7 height 4
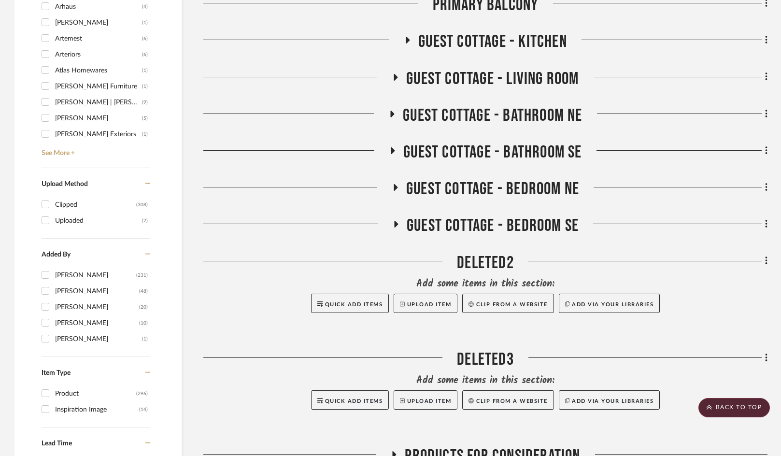
click at [406, 191] on span "Guest Cottage - Bedroom NE" at bounding box center [492, 189] width 173 height 21
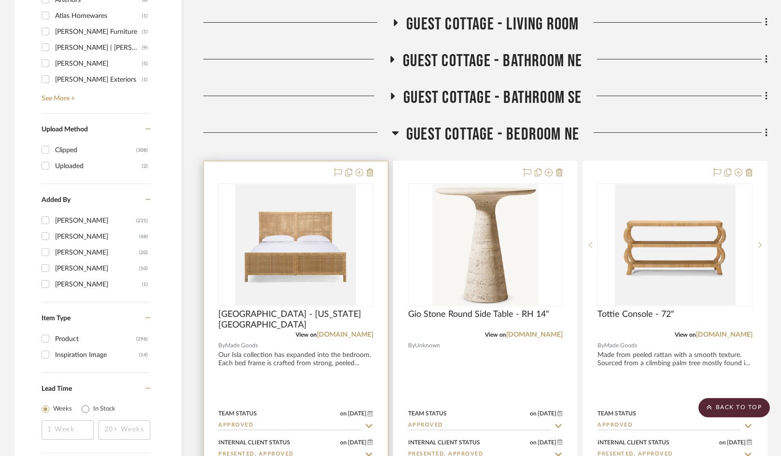
scroll to position [1352, 0]
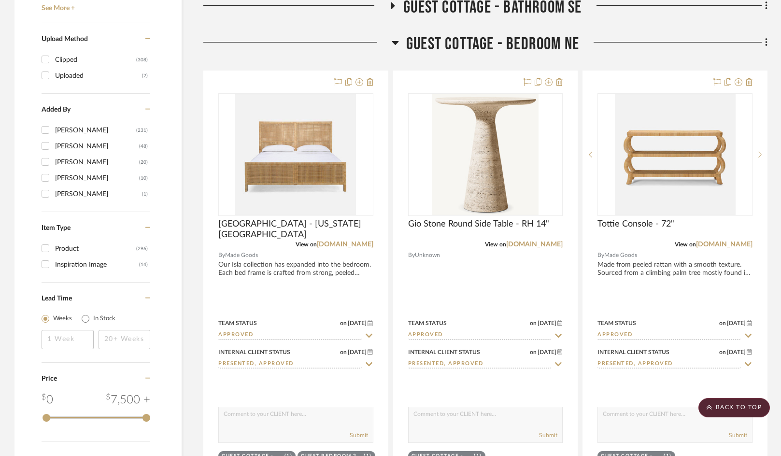
click at [397, 41] on icon at bounding box center [395, 43] width 7 height 12
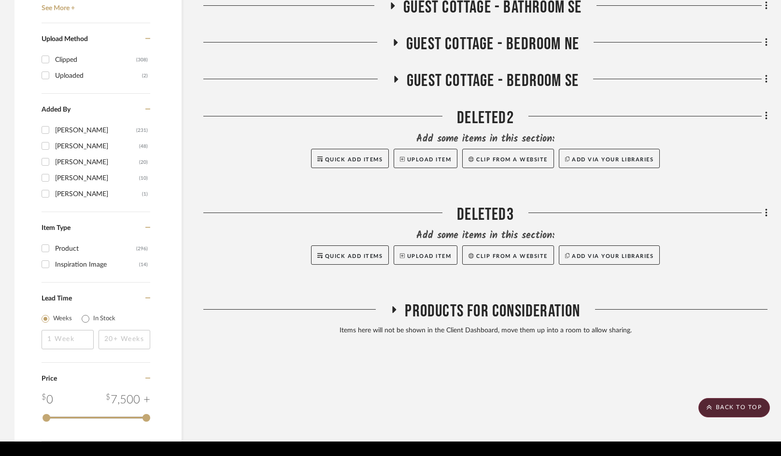
click at [395, 81] on icon at bounding box center [396, 79] width 4 height 7
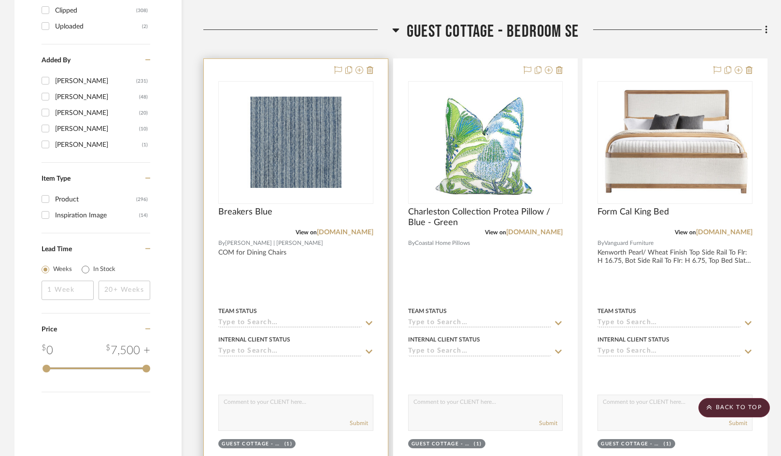
scroll to position [1401, 0]
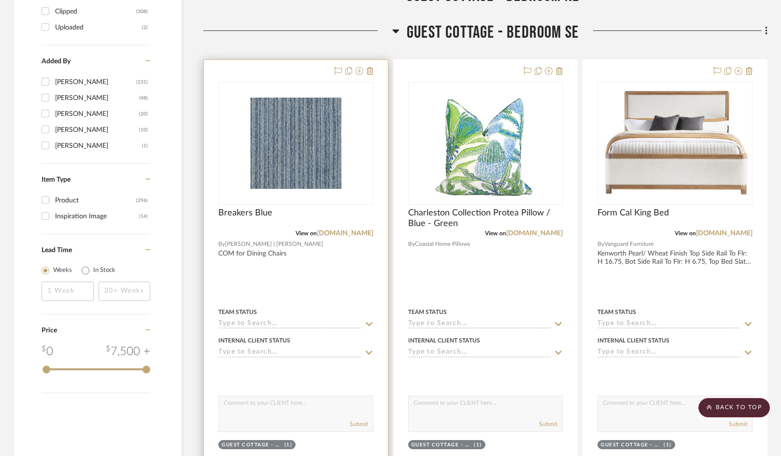
click at [373, 70] on div at bounding box center [296, 271] width 184 height 423
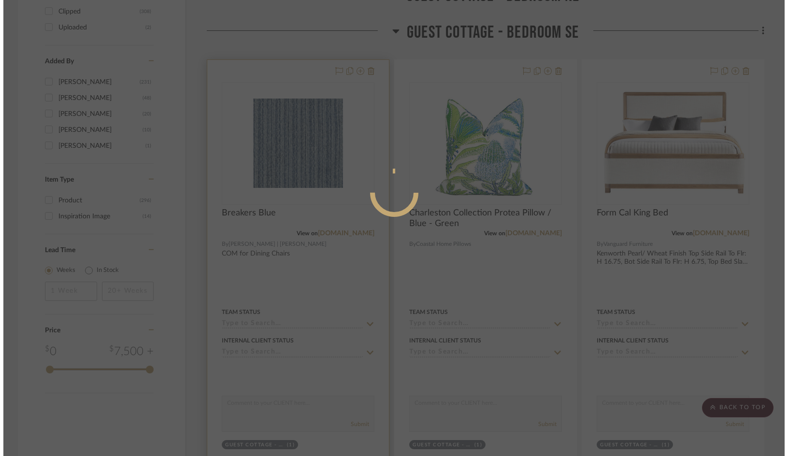
scroll to position [0, 0]
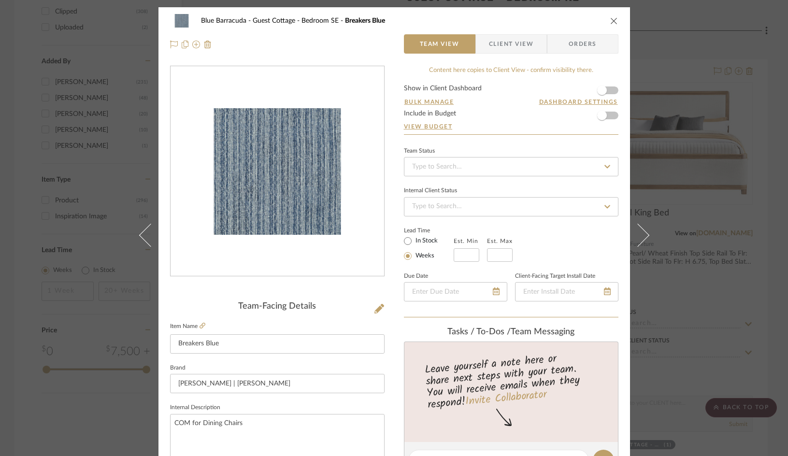
click at [610, 19] on button "close" at bounding box center [614, 20] width 9 height 9
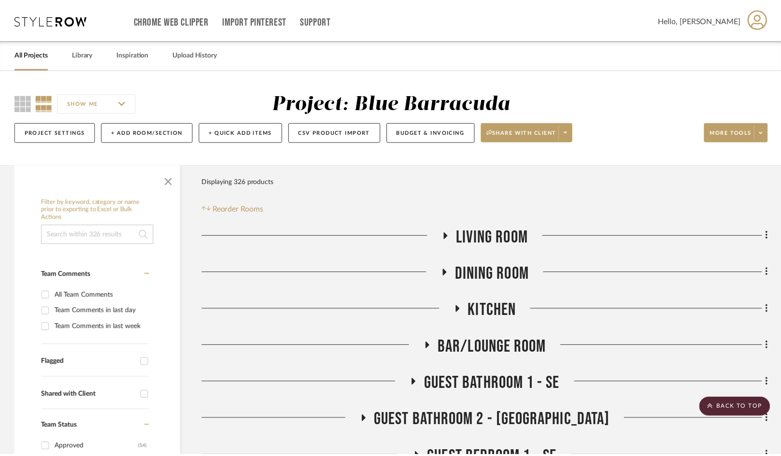
scroll to position [1401, 0]
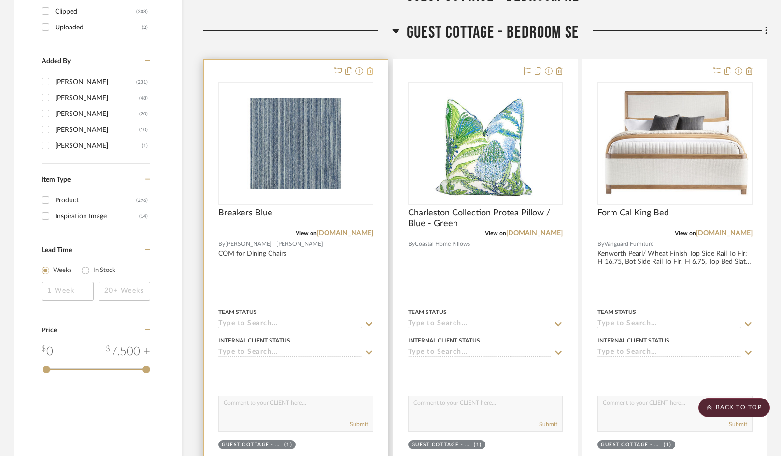
click at [372, 72] on icon at bounding box center [370, 71] width 7 height 8
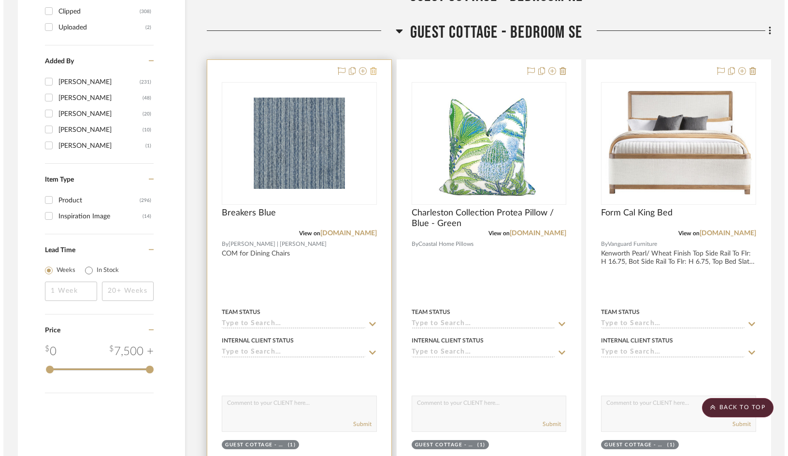
scroll to position [0, 0]
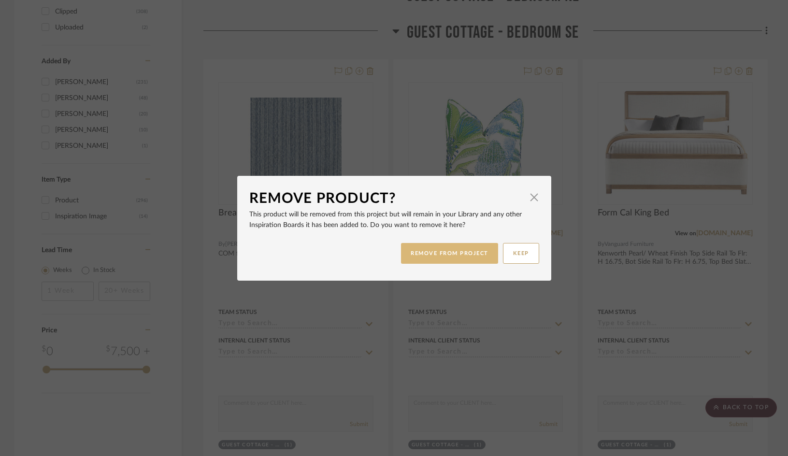
click at [439, 253] on button "REMOVE FROM PROJECT" at bounding box center [449, 253] width 97 height 21
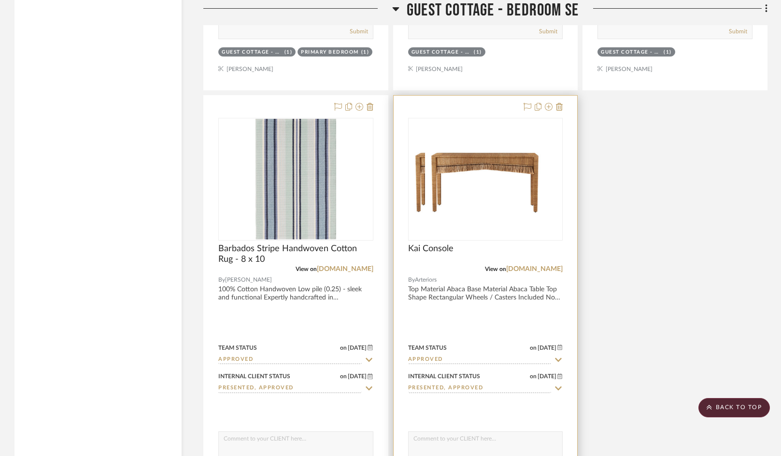
scroll to position [2511, 0]
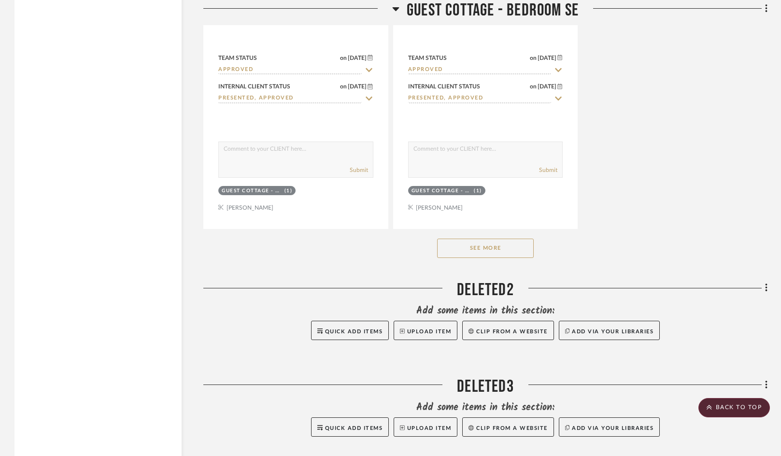
click at [463, 249] on button "See More" at bounding box center [485, 248] width 97 height 19
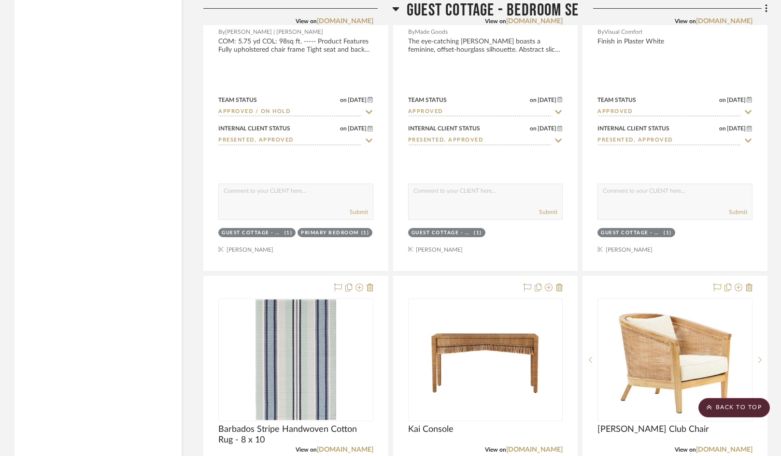
scroll to position [2270, 0]
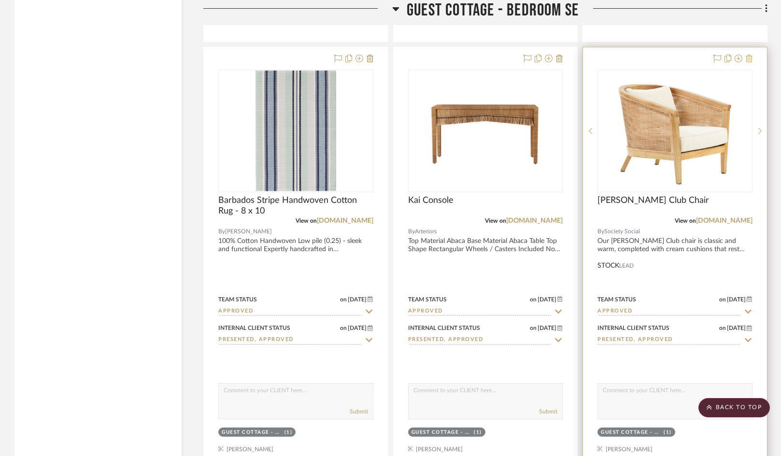
click at [710, 57] on icon at bounding box center [749, 59] width 7 height 8
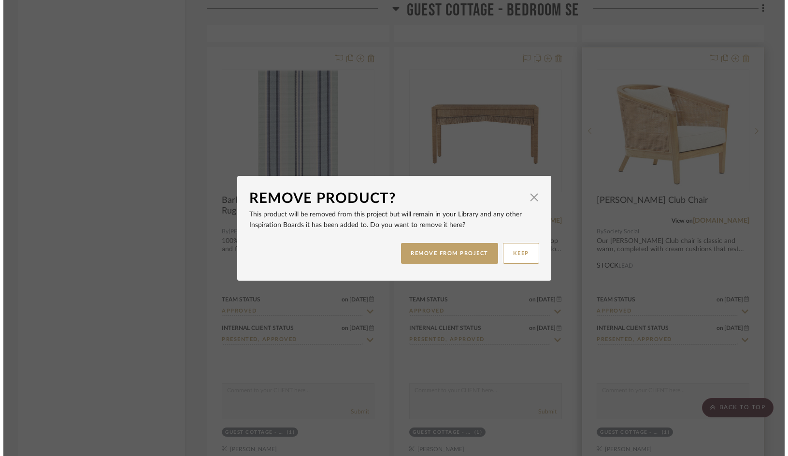
scroll to position [0, 0]
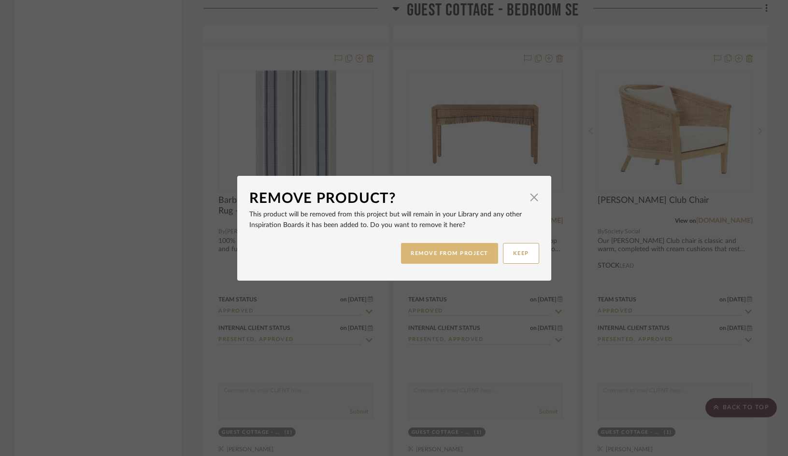
click at [449, 251] on button "REMOVE FROM PROJECT" at bounding box center [449, 253] width 97 height 21
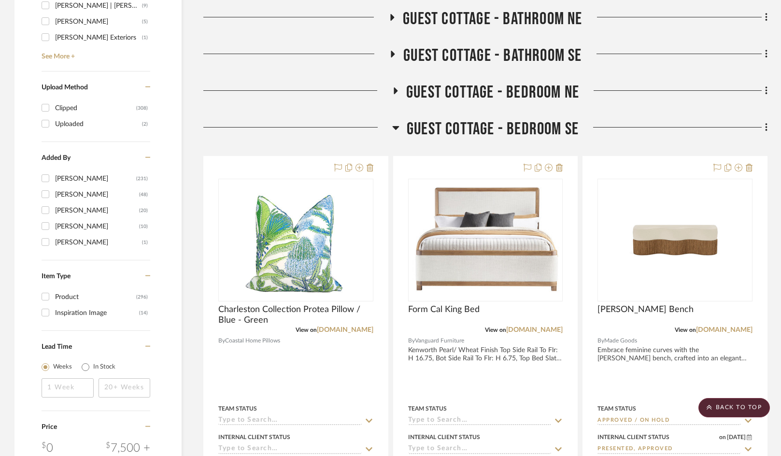
scroll to position [1256, 0]
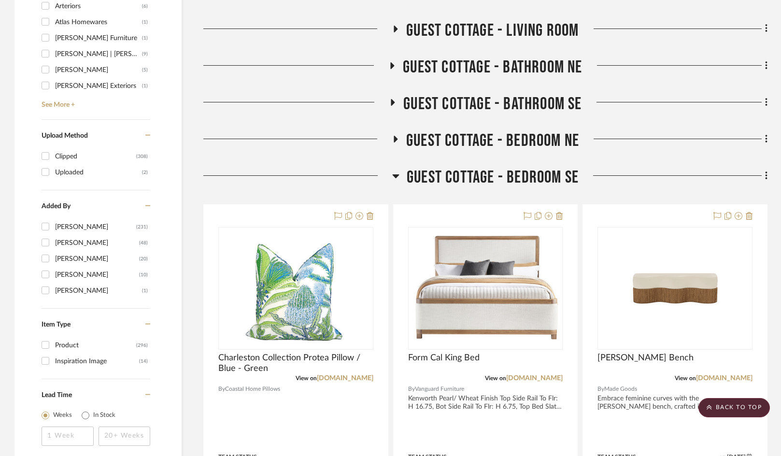
click at [397, 176] on icon at bounding box center [395, 176] width 7 height 4
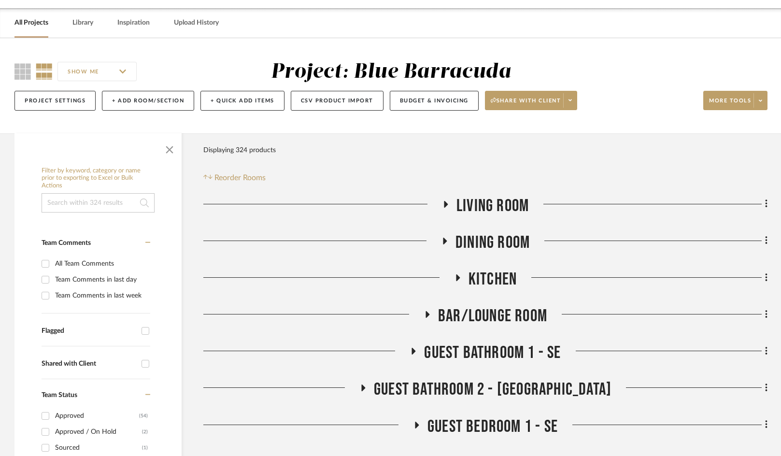
scroll to position [48, 0]
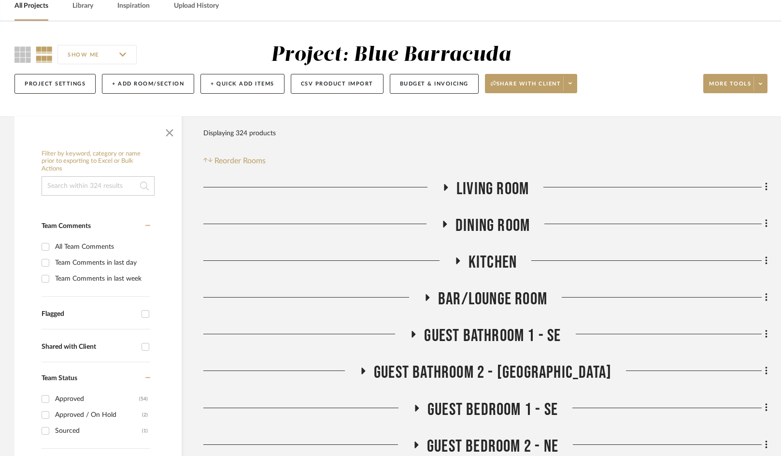
click at [444, 190] on icon at bounding box center [446, 187] width 4 height 7
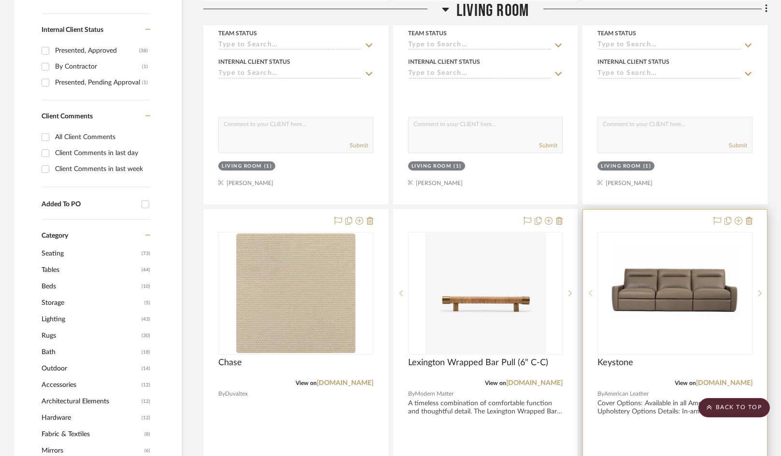
scroll to position [628, 0]
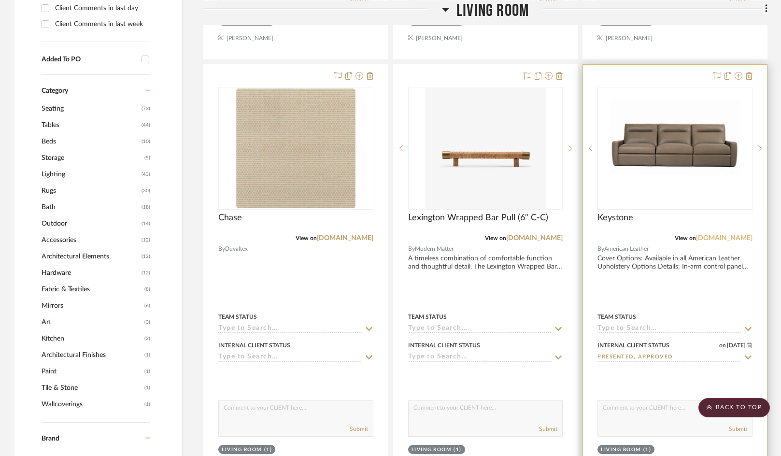
click at [707, 238] on link "[DOMAIN_NAME]" at bounding box center [724, 238] width 57 height 7
click at [612, 283] on div at bounding box center [675, 276] width 184 height 423
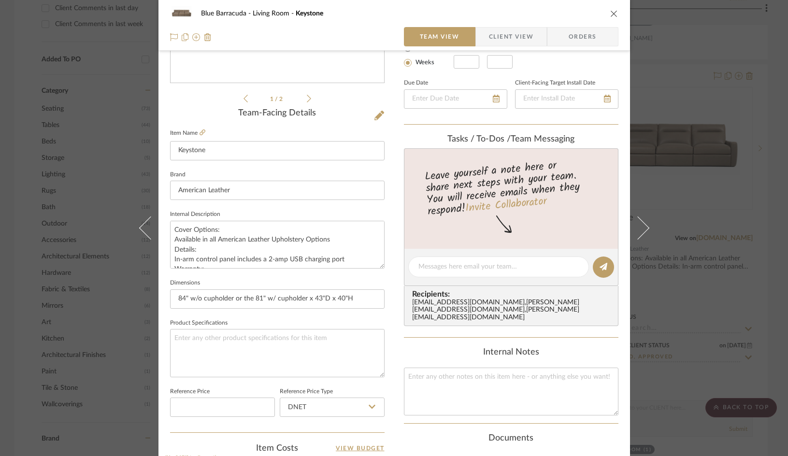
scroll to position [145, 0]
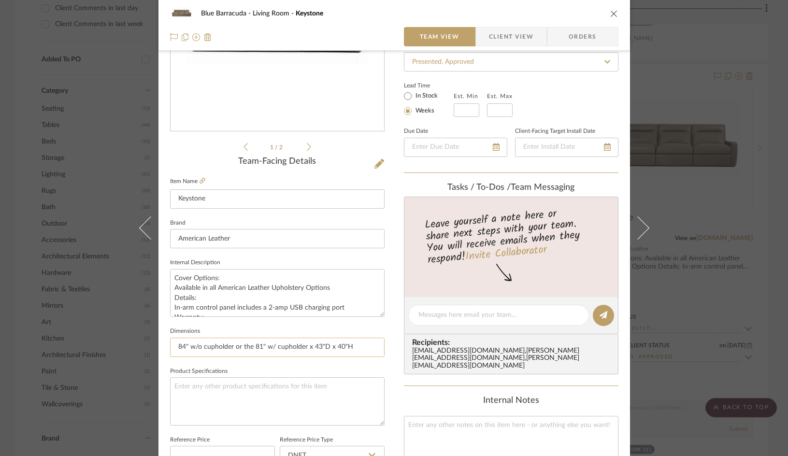
click at [251, 348] on input "84" w/o cupholder or the 81" w/ cupholder x 43"D x 40"H" at bounding box center [277, 347] width 214 height 19
click at [352, 346] on input "84" w/o cupholder or the 81" w/ cupholder x 43"D x 40"H" at bounding box center [277, 347] width 214 height 19
drag, startPoint x: 228, startPoint y: 347, endPoint x: 156, endPoint y: 350, distance: 73.0
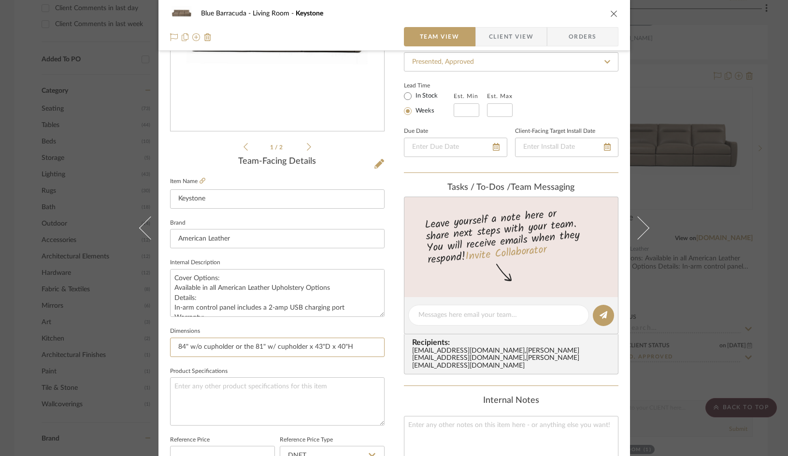
click at [158, 350] on div "Blue Barracuda Living Room Keystone Team View Client View Orders 1 / 2 Team-Fac…" at bounding box center [393, 308] width 471 height 892
click at [233, 348] on input "84" w/o cupholder or the 81" w/ cupholder x 43"D x 40"H" at bounding box center [277, 347] width 214 height 19
drag, startPoint x: 230, startPoint y: 346, endPoint x: 172, endPoint y: 348, distance: 58.5
click at [172, 348] on input "84" w/o cupholder or the 81" w/ cupholder x 43"D x 40"H" at bounding box center [277, 347] width 214 height 19
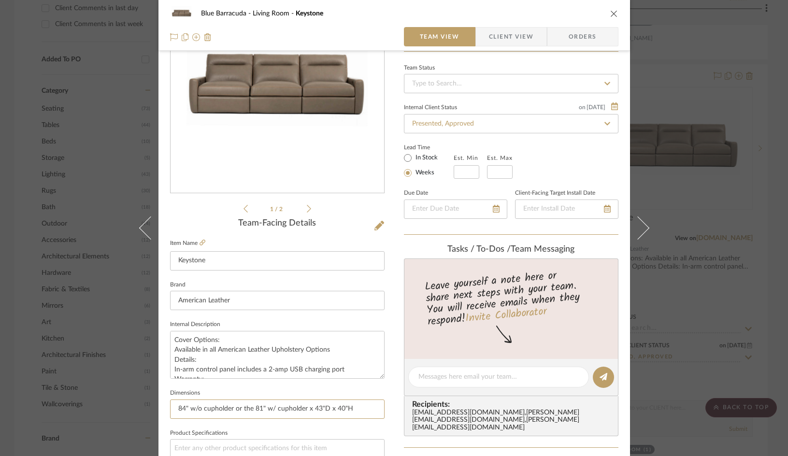
scroll to position [0, 0]
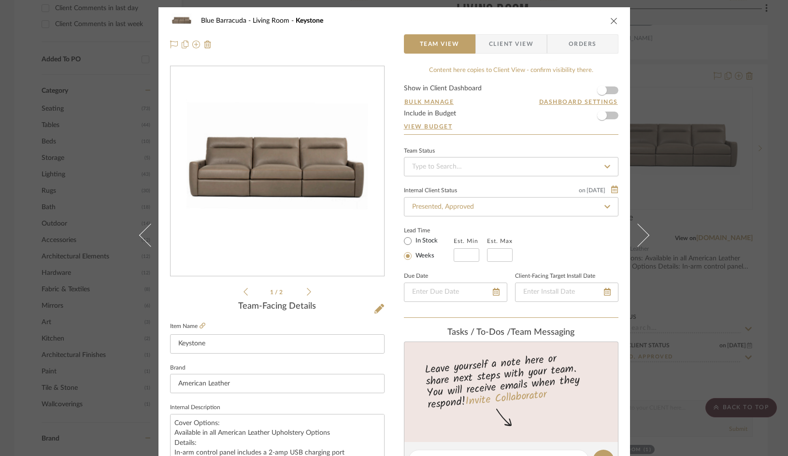
click at [604, 23] on div "Blue Barracuda Living Room Keystone" at bounding box center [394, 20] width 448 height 19
click at [610, 19] on icon "close" at bounding box center [614, 21] width 8 height 8
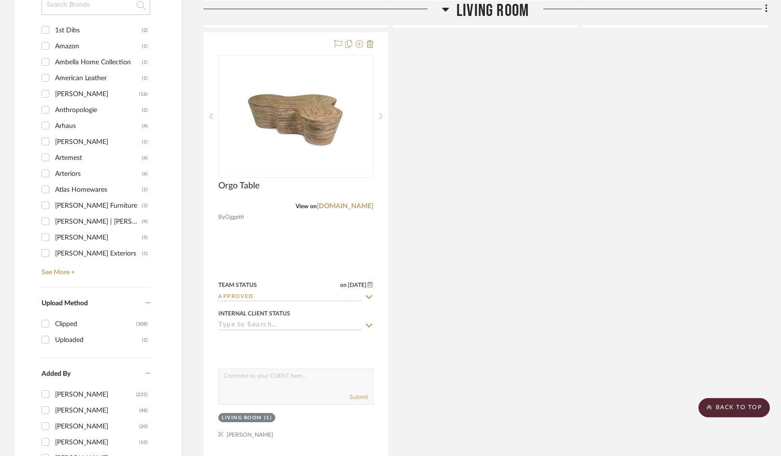
scroll to position [1159, 0]
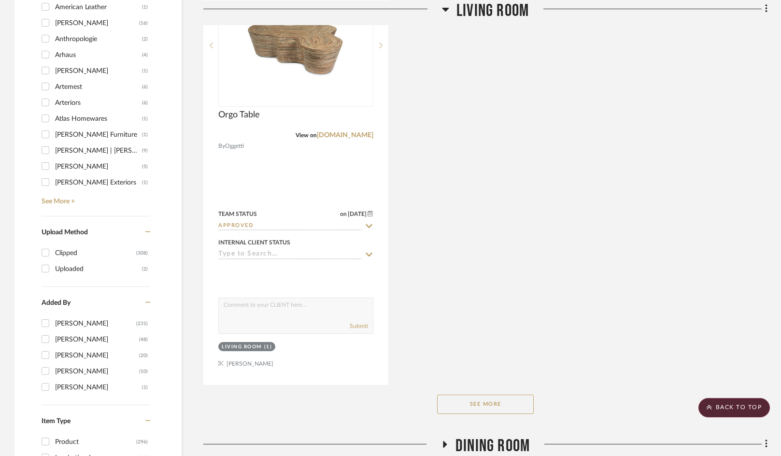
click at [474, 404] on button "See More" at bounding box center [485, 404] width 97 height 19
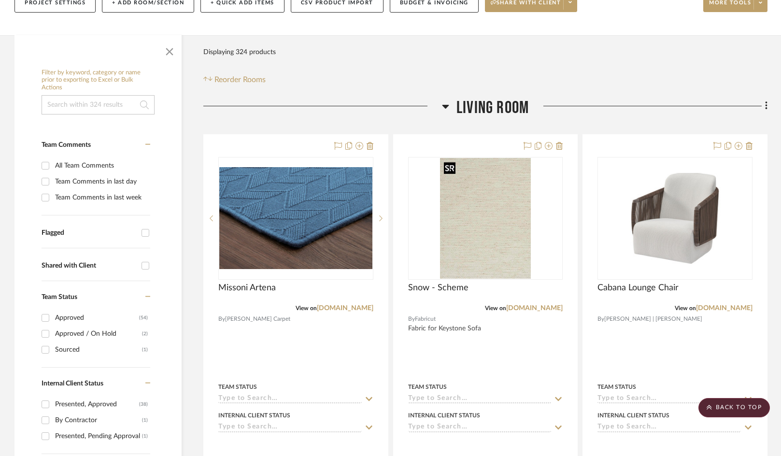
scroll to position [48, 0]
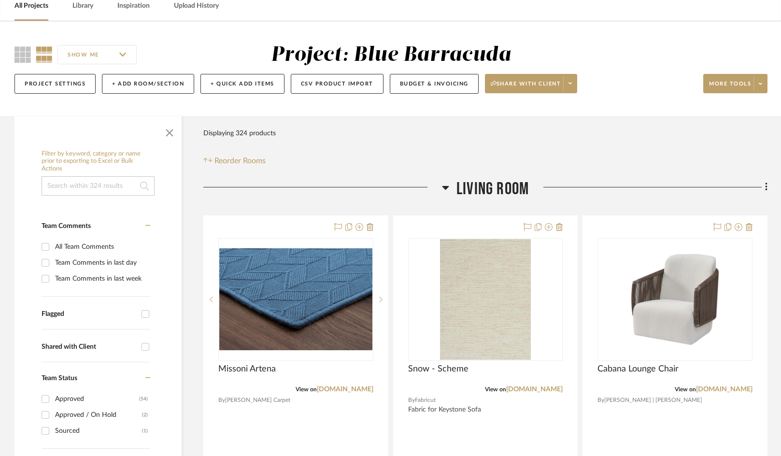
click at [443, 185] on icon at bounding box center [445, 188] width 7 height 12
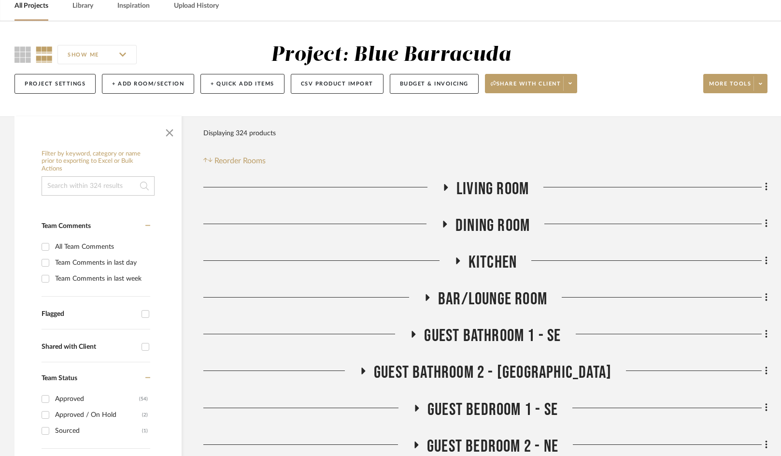
click at [449, 226] on icon at bounding box center [445, 223] width 12 height 7
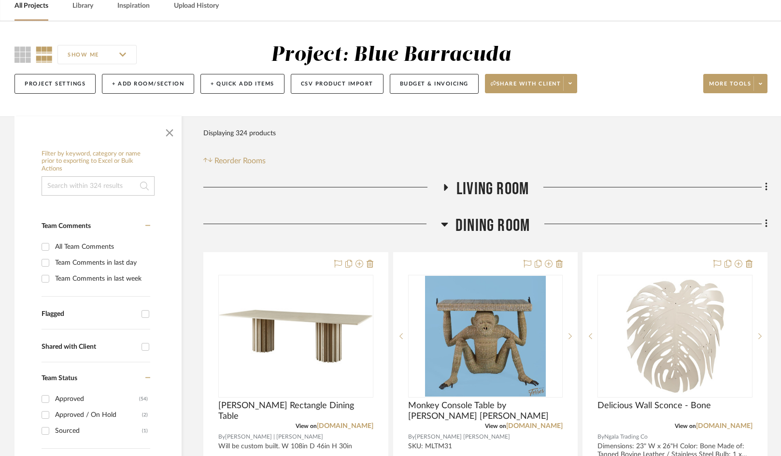
click at [449, 226] on h3 "Dining Room" at bounding box center [485, 225] width 89 height 21
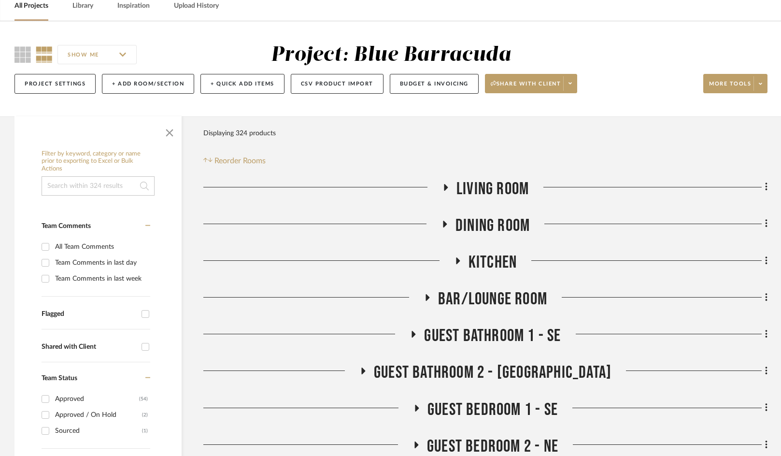
scroll to position [97, 0]
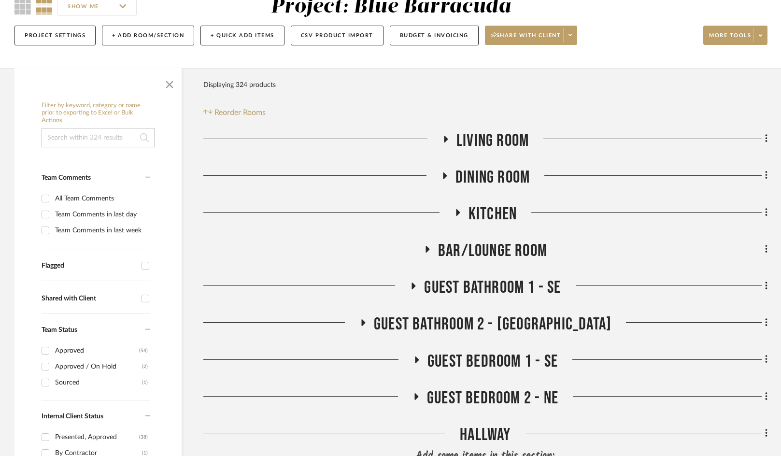
click at [425, 253] on icon at bounding box center [428, 249] width 12 height 7
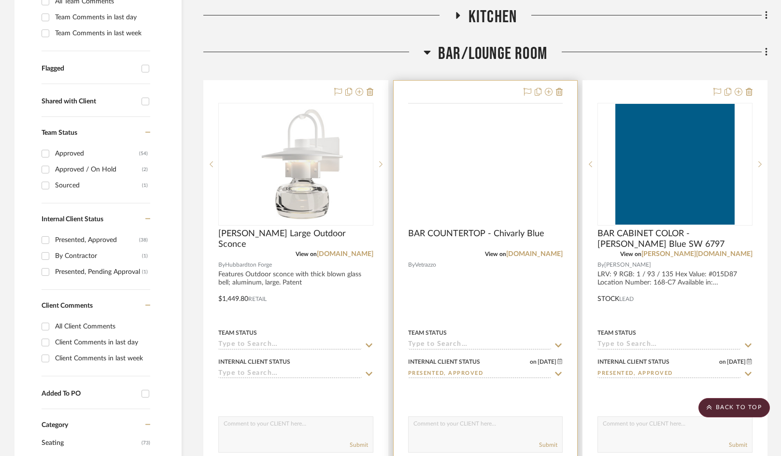
scroll to position [241, 0]
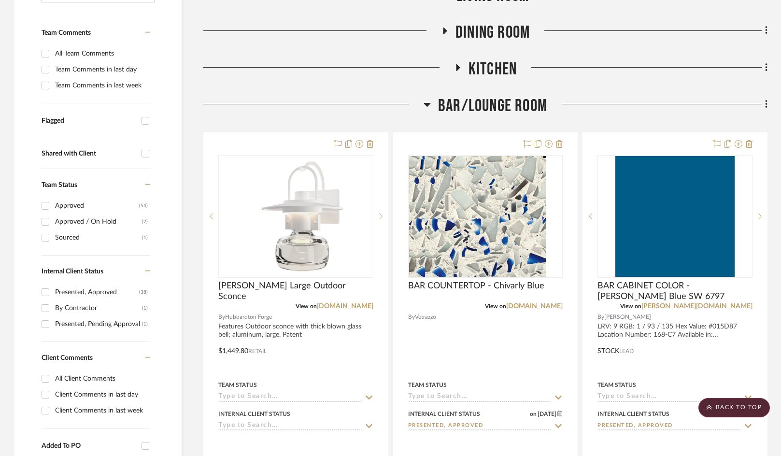
click at [430, 107] on icon at bounding box center [427, 105] width 7 height 12
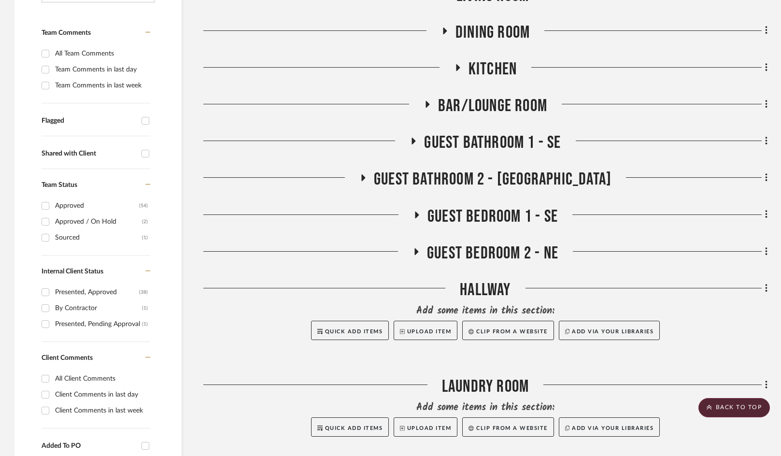
click at [416, 139] on icon at bounding box center [414, 141] width 12 height 7
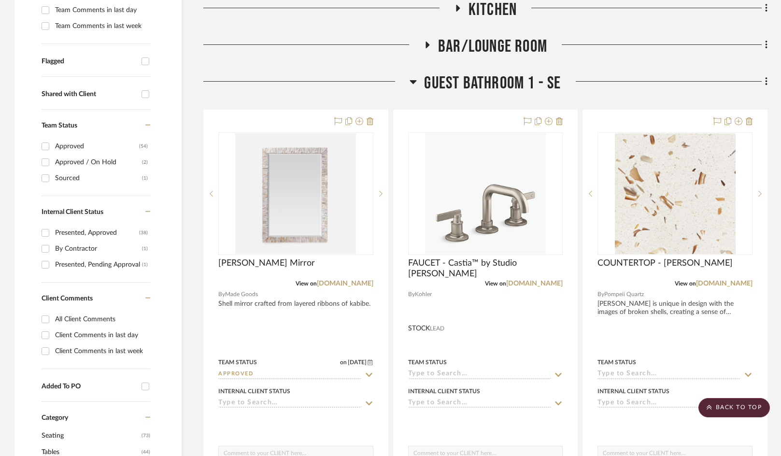
scroll to position [290, 0]
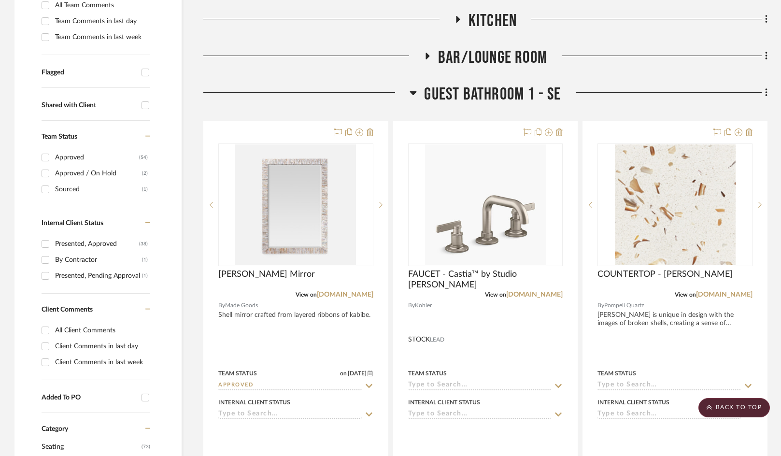
click at [411, 97] on icon at bounding box center [413, 93] width 7 height 12
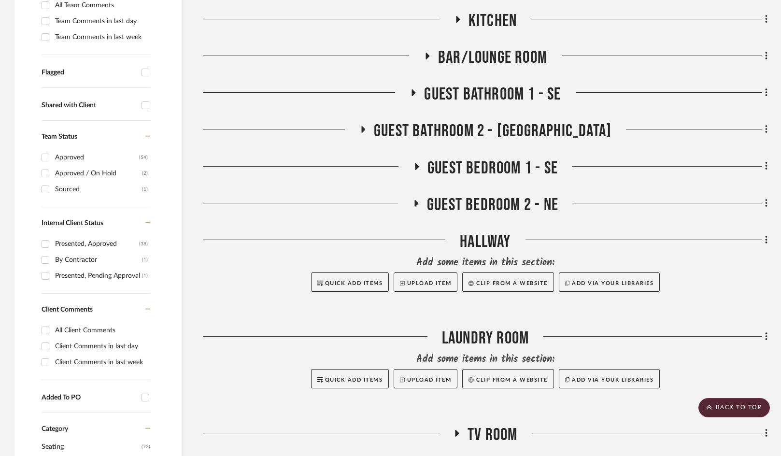
click at [416, 138] on h3 "Guest Bathroom 2 - [GEOGRAPHIC_DATA]" at bounding box center [485, 131] width 252 height 21
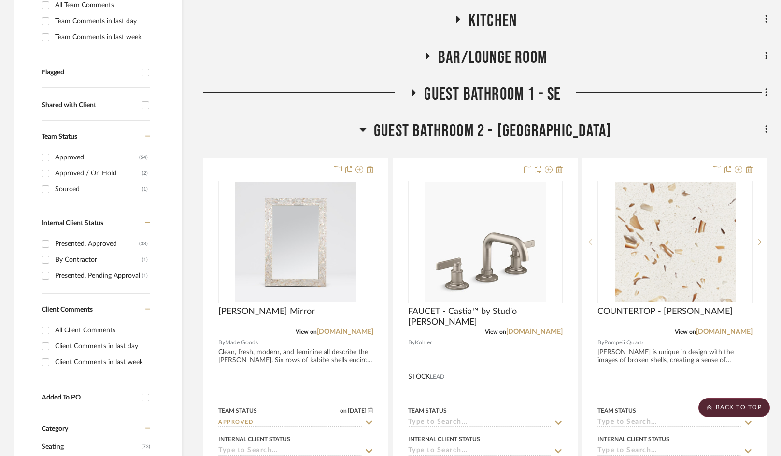
click at [367, 131] on icon at bounding box center [362, 130] width 7 height 12
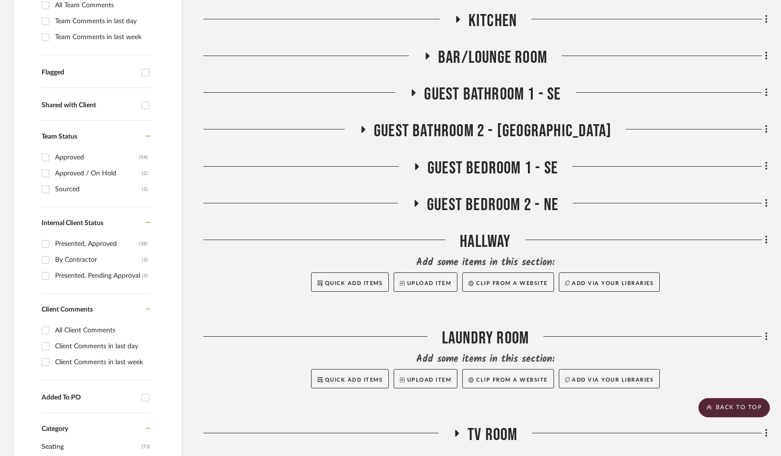
click at [417, 161] on h3 "Guest Bedroom 1 - SE" at bounding box center [485, 168] width 145 height 21
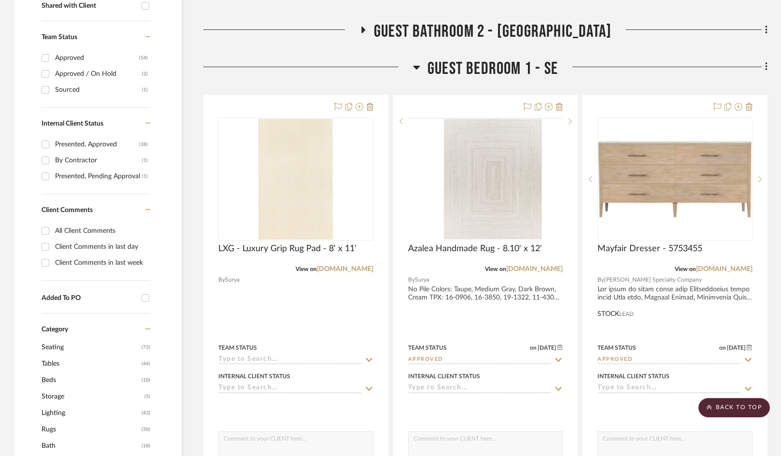
scroll to position [386, 0]
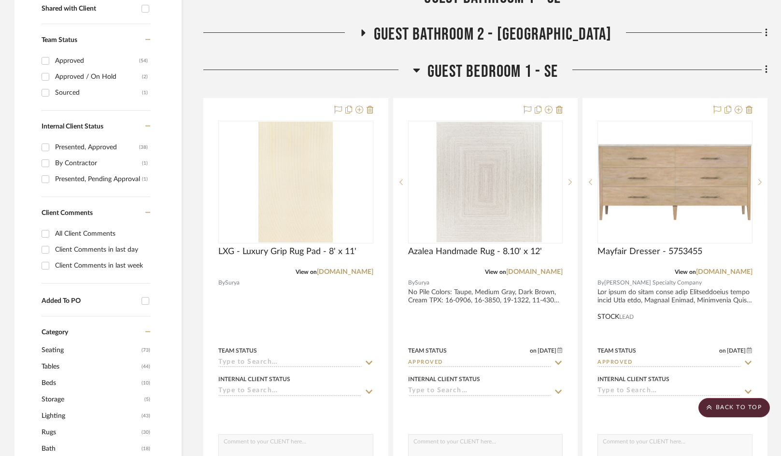
click at [424, 73] on h3 "Guest Bedroom 1 - SE" at bounding box center [485, 71] width 145 height 21
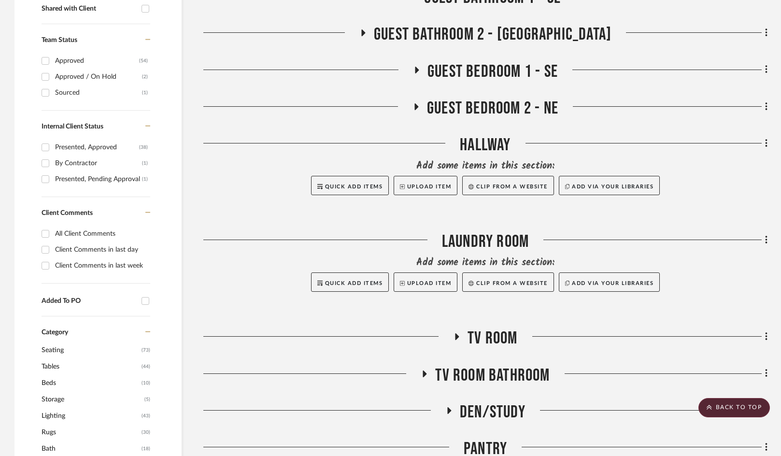
click at [416, 110] on icon at bounding box center [417, 106] width 12 height 7
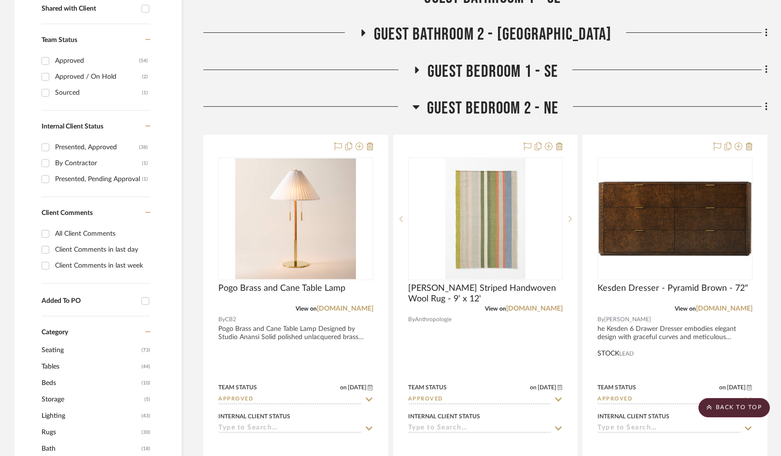
click at [419, 110] on icon at bounding box center [415, 107] width 7 height 12
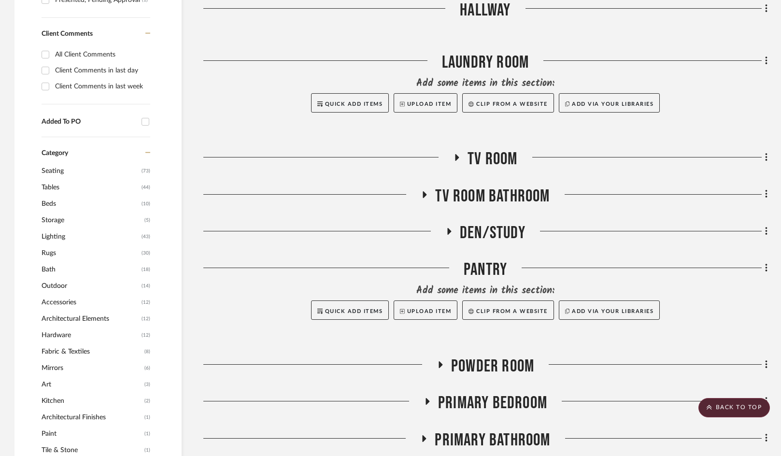
scroll to position [580, 0]
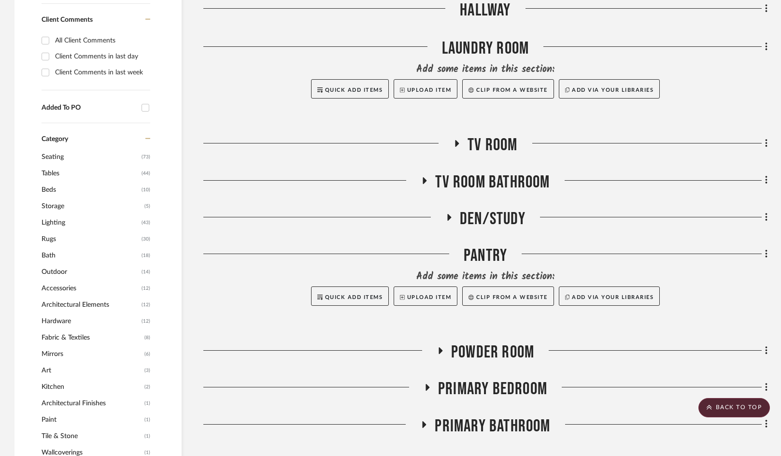
click at [453, 148] on fa-icon at bounding box center [456, 147] width 7 height 14
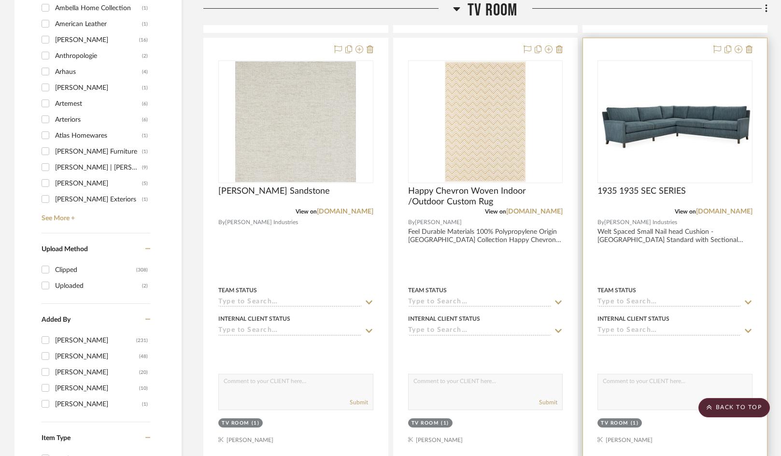
scroll to position [1159, 0]
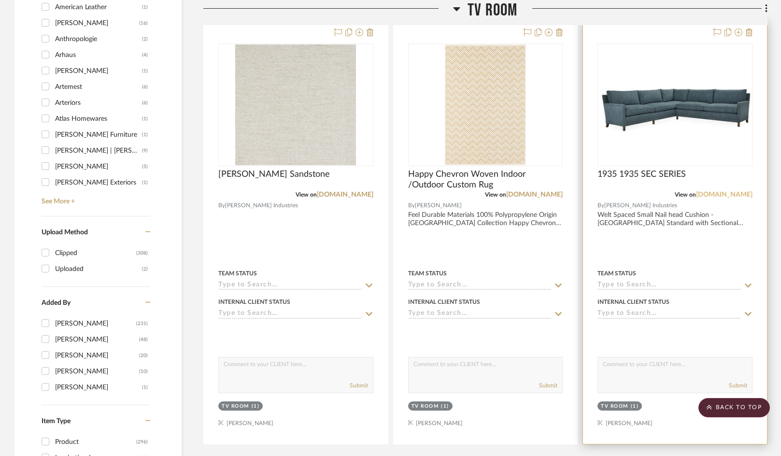
click at [710, 195] on link "[DOMAIN_NAME]" at bounding box center [724, 194] width 57 height 7
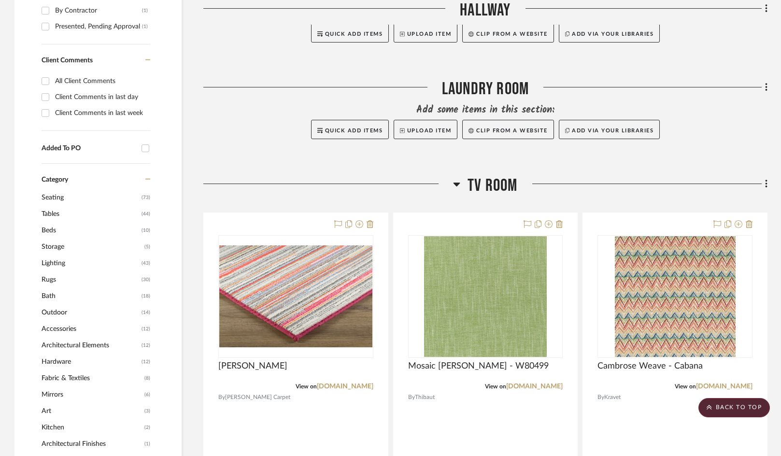
scroll to position [531, 0]
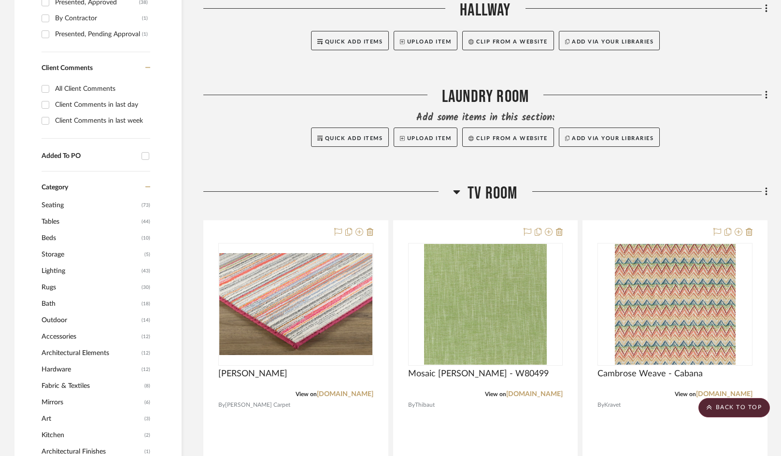
click at [456, 188] on icon at bounding box center [456, 192] width 7 height 12
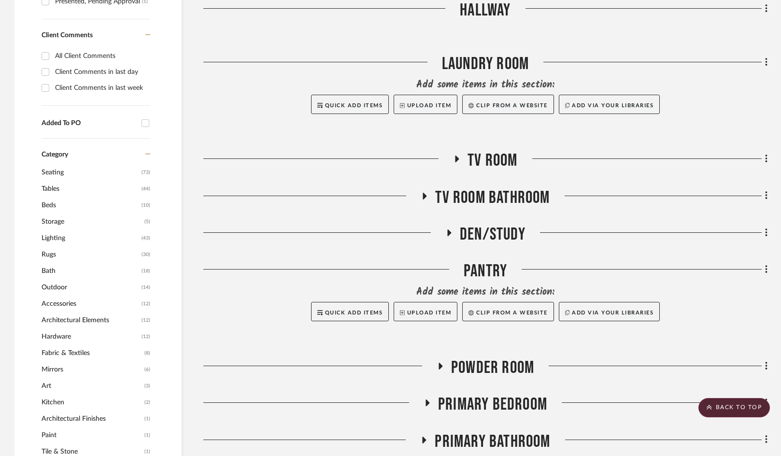
scroll to position [580, 0]
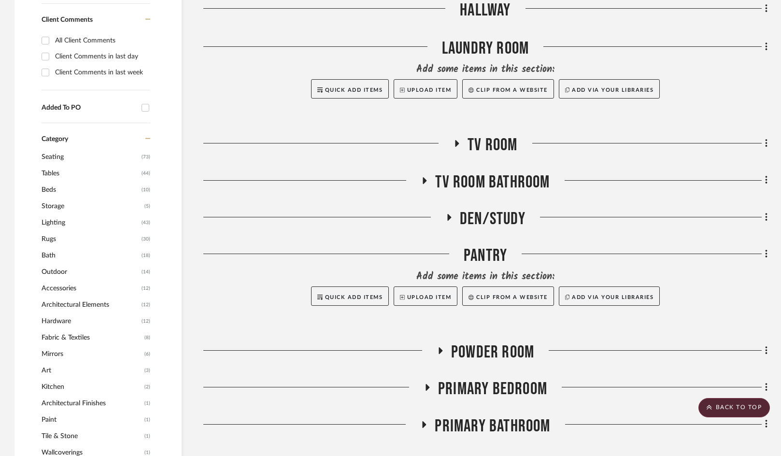
click at [423, 181] on icon at bounding box center [425, 180] width 4 height 7
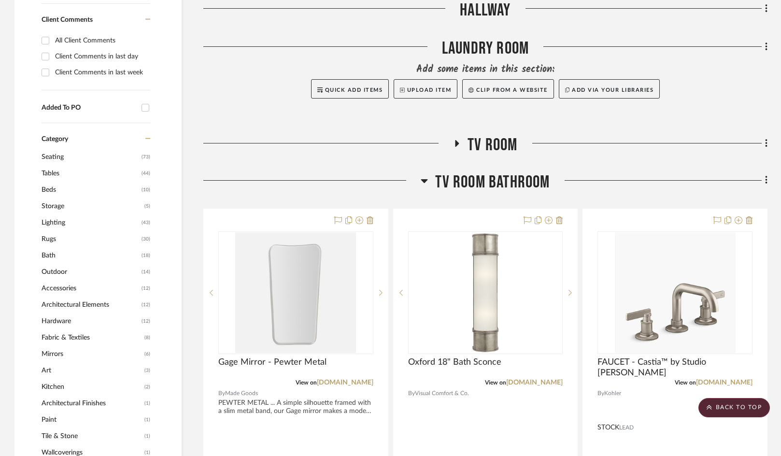
click at [425, 181] on icon at bounding box center [424, 181] width 7 height 4
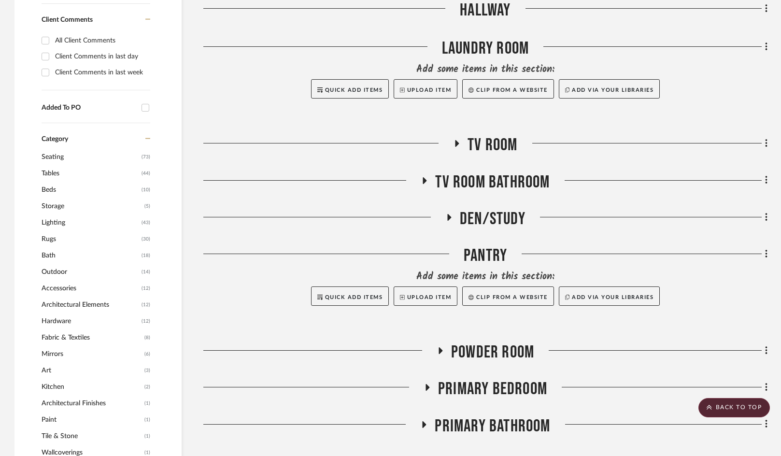
click at [447, 215] on icon at bounding box center [449, 216] width 12 height 7
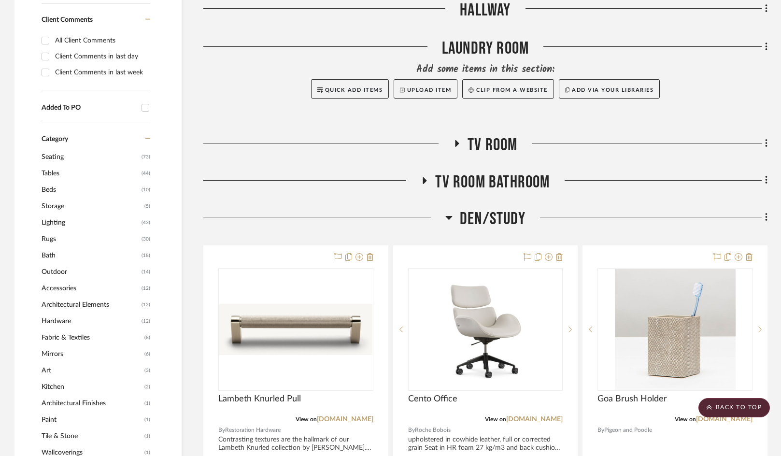
click at [450, 216] on icon at bounding box center [449, 218] width 7 height 4
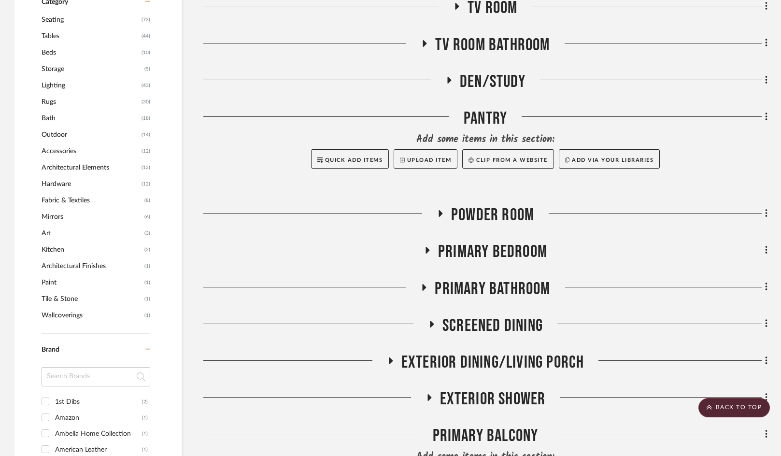
scroll to position [724, 0]
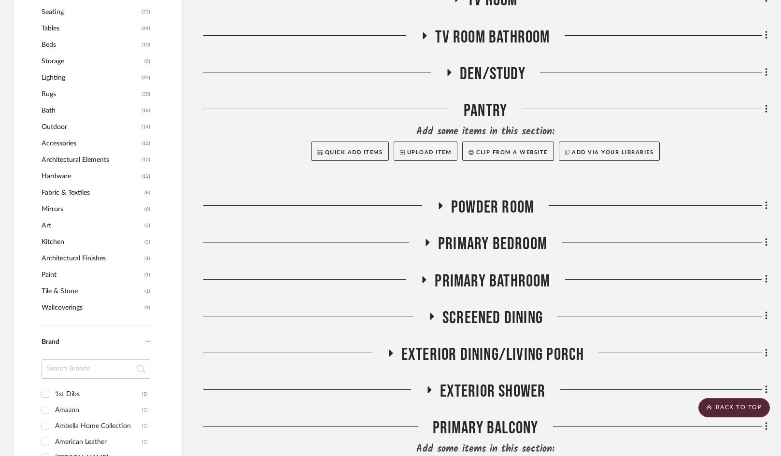
click at [440, 205] on icon at bounding box center [441, 205] width 4 height 7
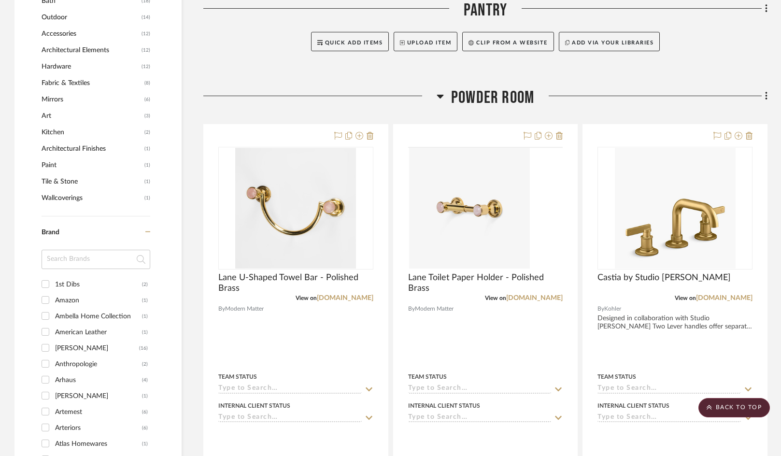
scroll to position [821, 0]
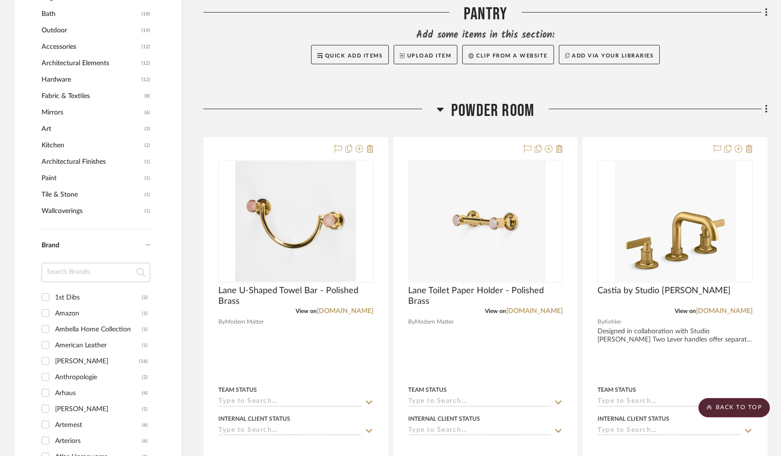
click at [436, 109] on div "Powder Room" at bounding box center [485, 112] width 564 height 25
click at [438, 110] on icon at bounding box center [440, 110] width 7 height 4
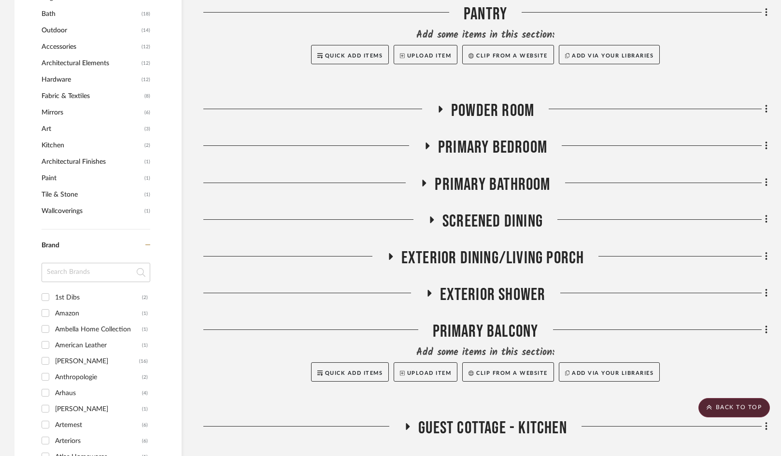
click at [429, 153] on fa-icon at bounding box center [427, 149] width 7 height 14
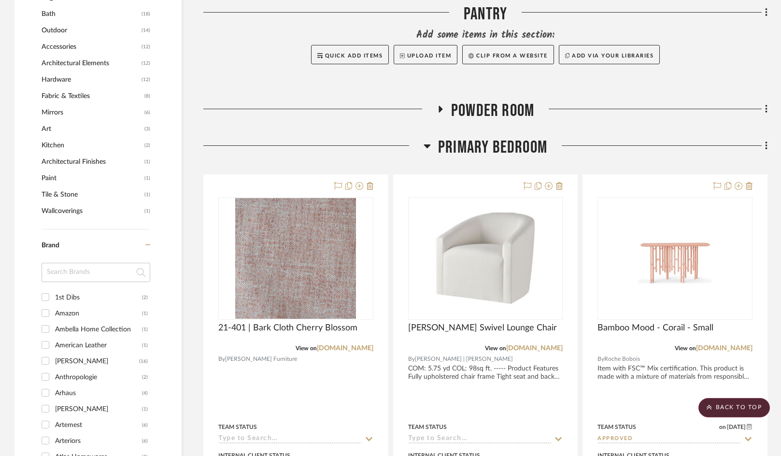
click at [426, 149] on icon at bounding box center [427, 146] width 7 height 12
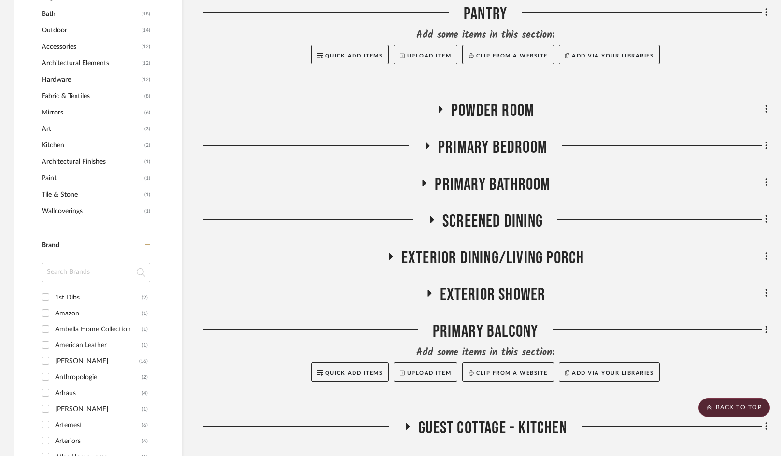
click at [430, 183] on h3 "Primary Bathroom" at bounding box center [485, 184] width 130 height 21
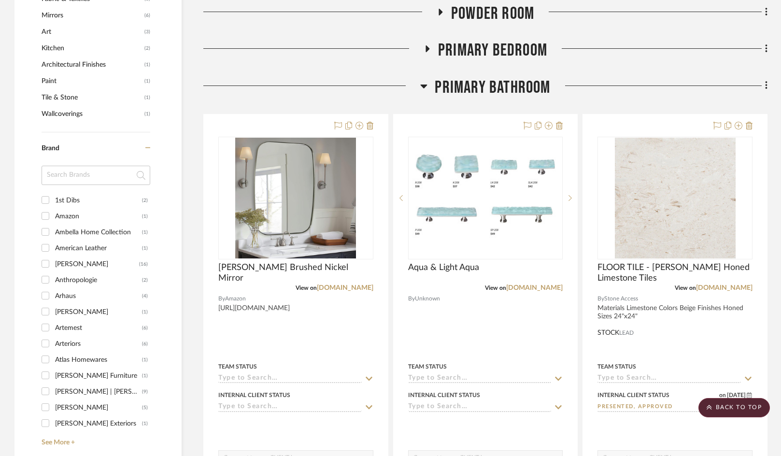
scroll to position [918, 0]
click at [427, 89] on icon at bounding box center [423, 87] width 7 height 12
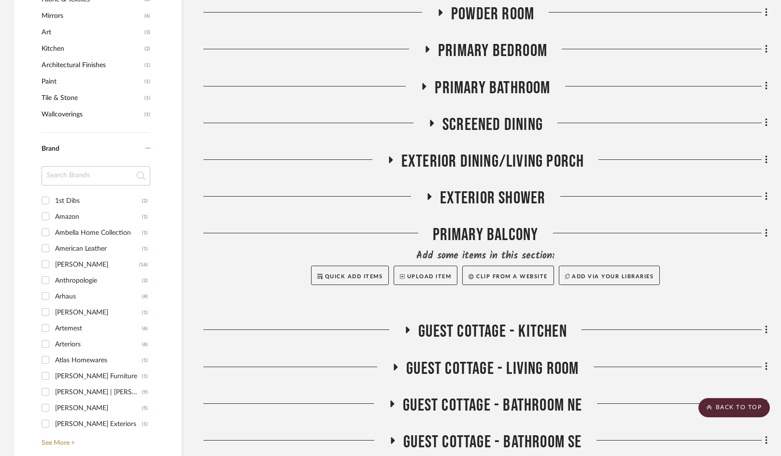
click at [431, 124] on icon at bounding box center [432, 123] width 4 height 7
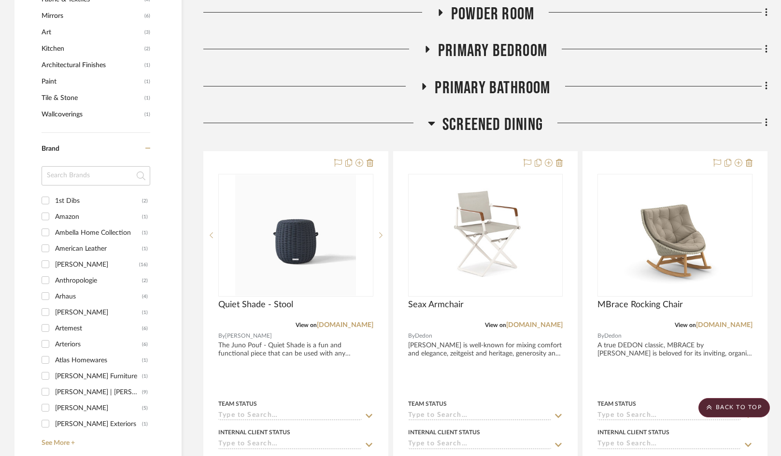
click at [430, 123] on icon at bounding box center [431, 124] width 7 height 4
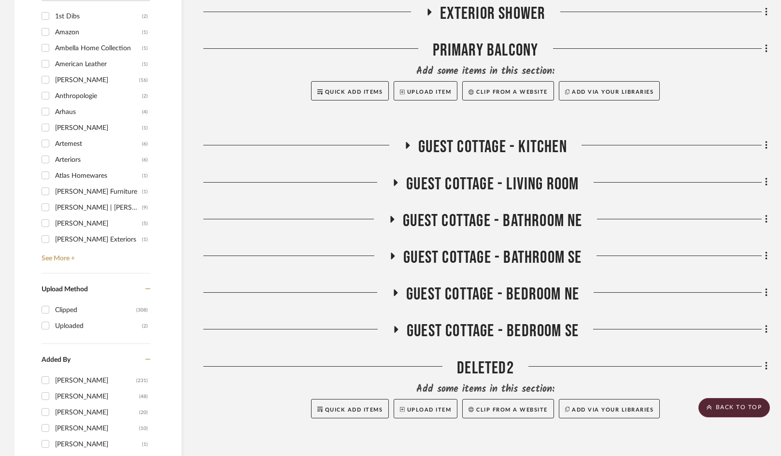
scroll to position [1111, 0]
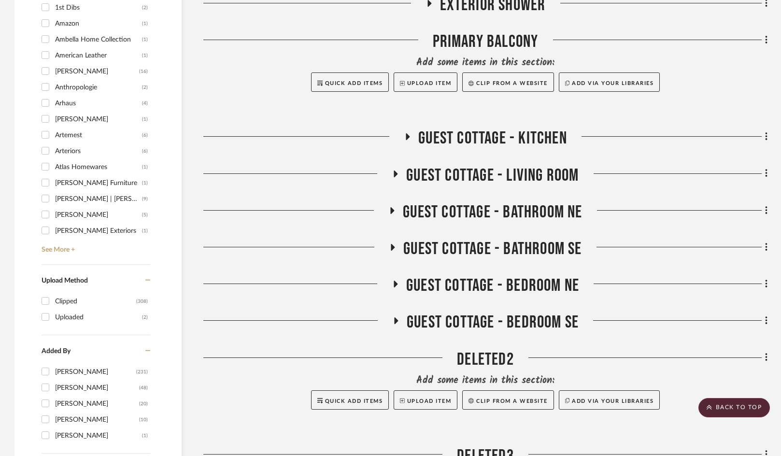
click at [412, 131] on h3 "Guest Cottage - Kitchen" at bounding box center [485, 138] width 163 height 21
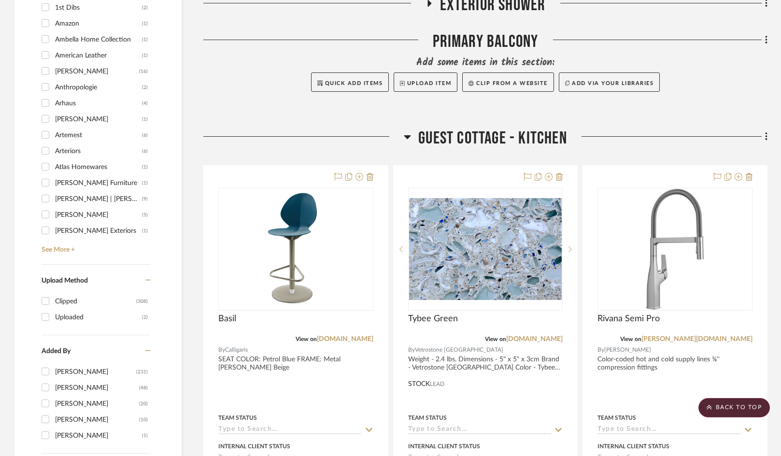
click at [414, 132] on h3 "Guest Cottage - Kitchen" at bounding box center [485, 138] width 163 height 21
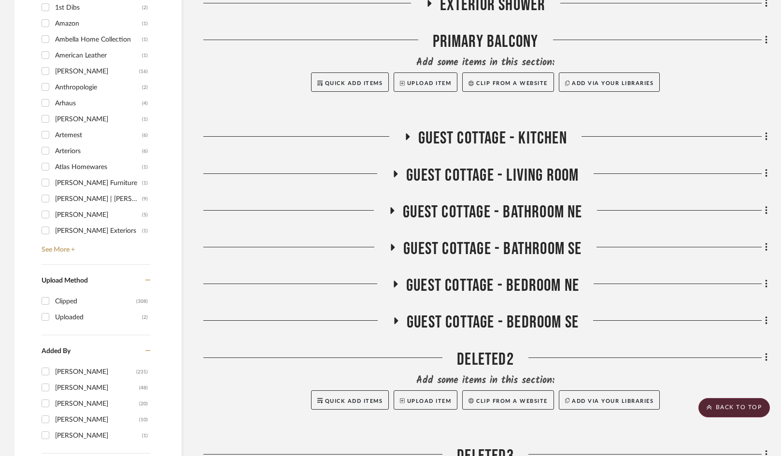
click at [417, 137] on h3 "Guest Cottage - Kitchen" at bounding box center [485, 138] width 163 height 21
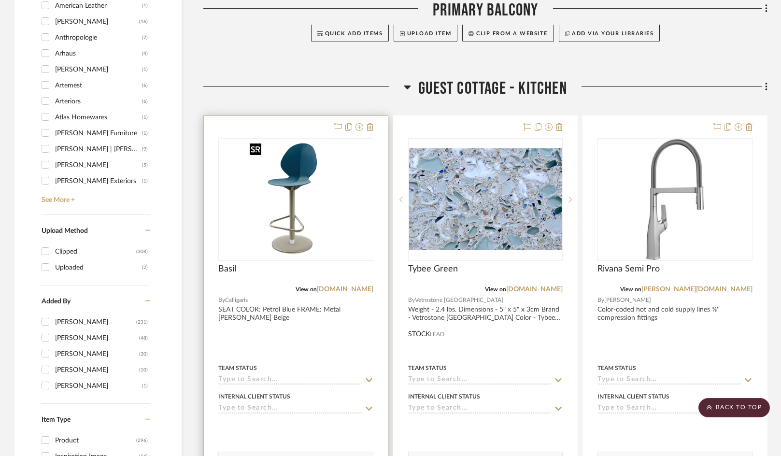
scroll to position [1207, 0]
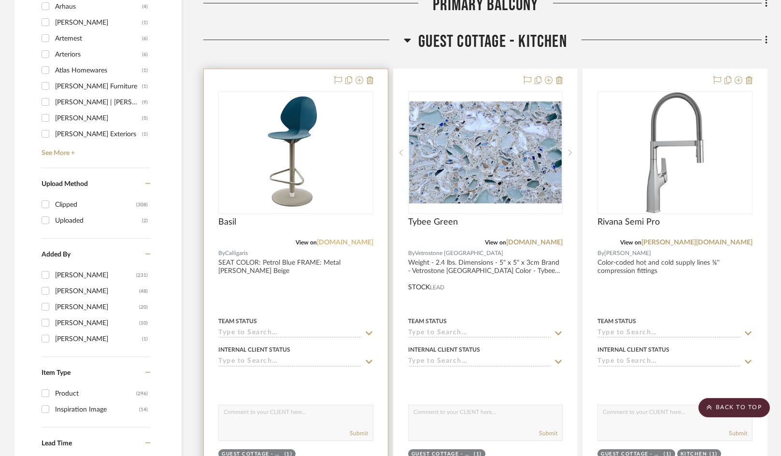
click at [351, 239] on link "[DOMAIN_NAME]" at bounding box center [345, 242] width 57 height 7
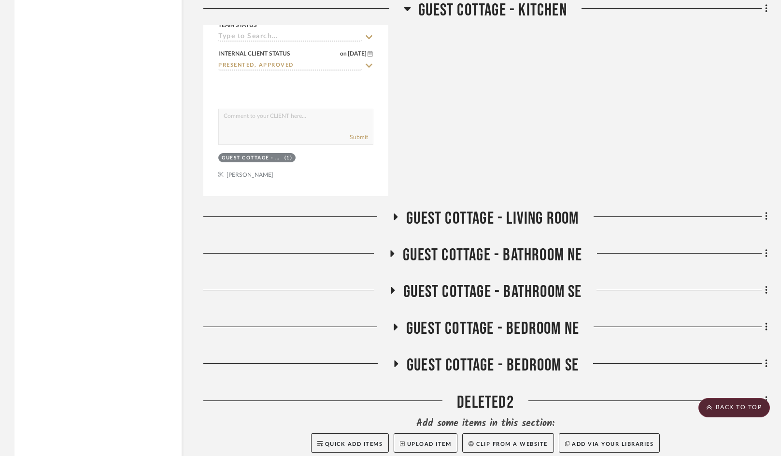
click at [401, 218] on h3 "Guest Cottage - Living Room" at bounding box center [485, 218] width 187 height 21
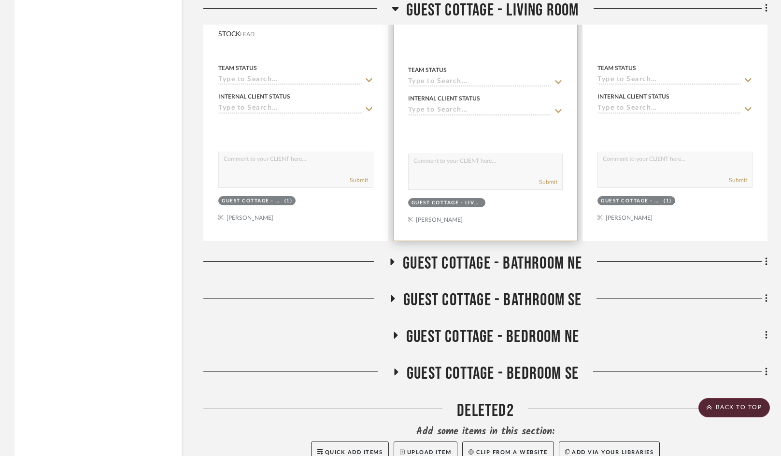
scroll to position [2463, 0]
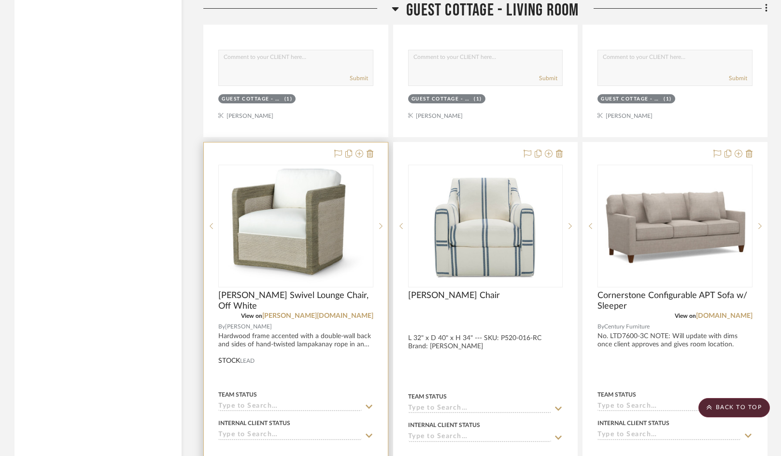
click at [374, 152] on div at bounding box center [296, 354] width 184 height 425
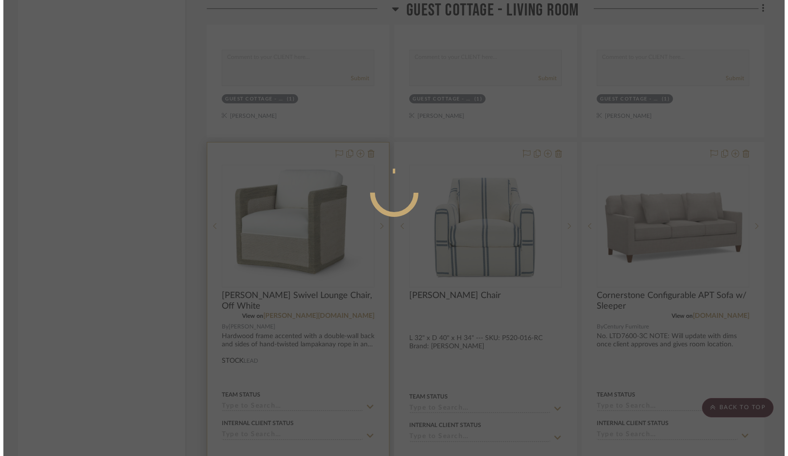
scroll to position [0, 0]
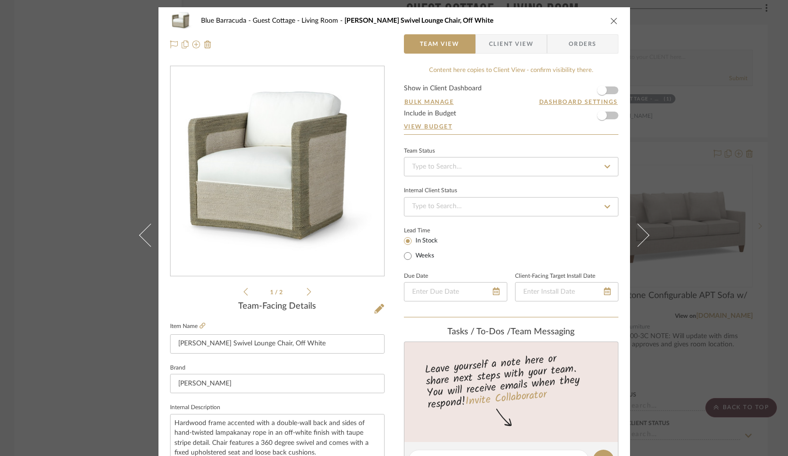
click at [610, 21] on icon "close" at bounding box center [614, 21] width 8 height 8
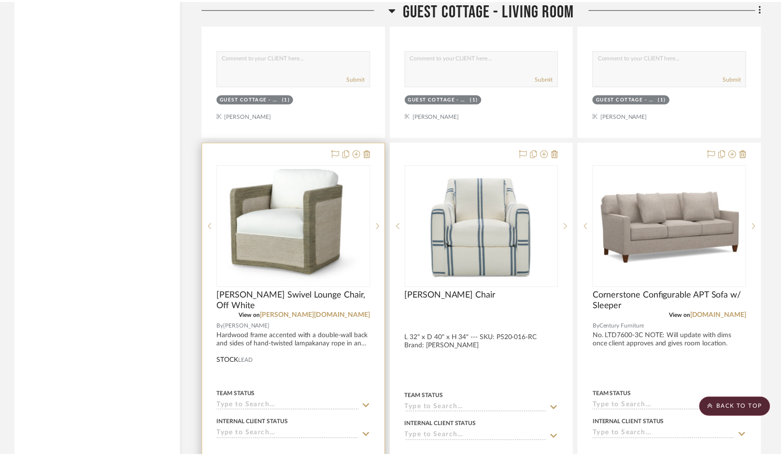
scroll to position [2463, 0]
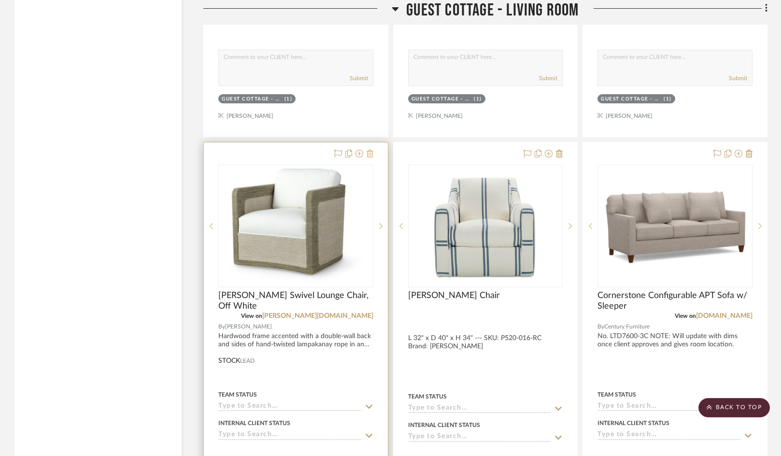
click at [369, 153] on icon at bounding box center [370, 154] width 7 height 8
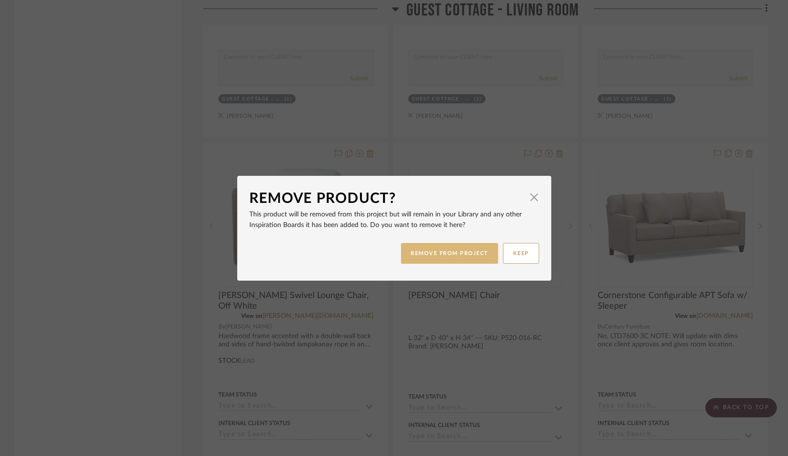
click at [467, 255] on button "REMOVE FROM PROJECT" at bounding box center [449, 253] width 97 height 21
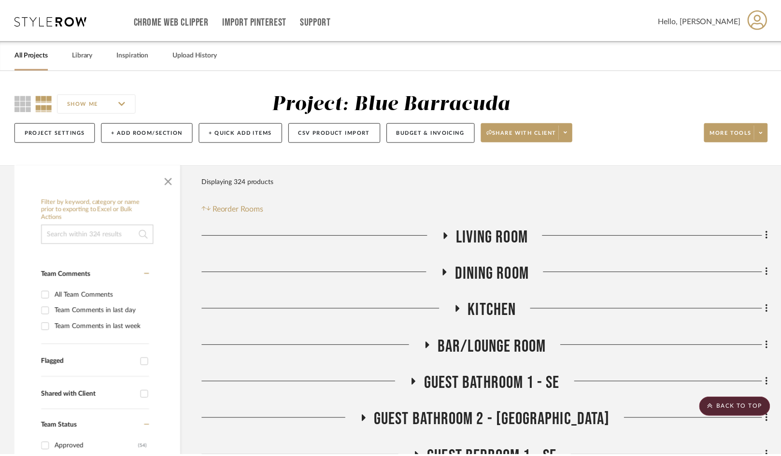
scroll to position [2463, 0]
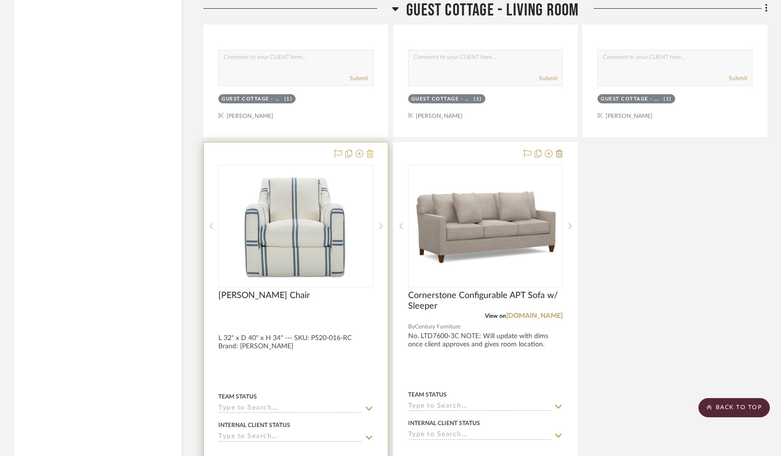
click at [371, 152] on icon at bounding box center [370, 154] width 7 height 8
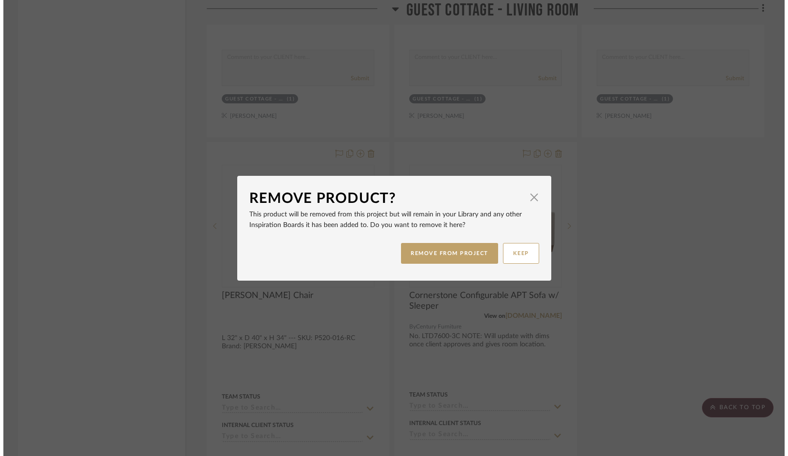
scroll to position [0, 0]
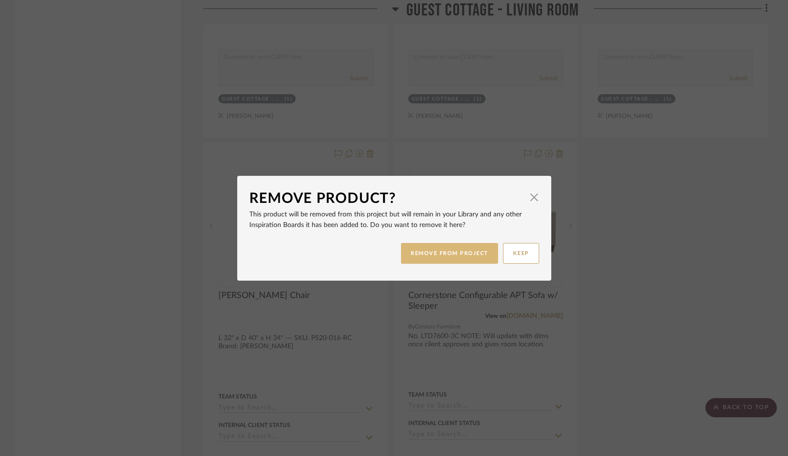
click at [419, 254] on button "REMOVE FROM PROJECT" at bounding box center [449, 253] width 97 height 21
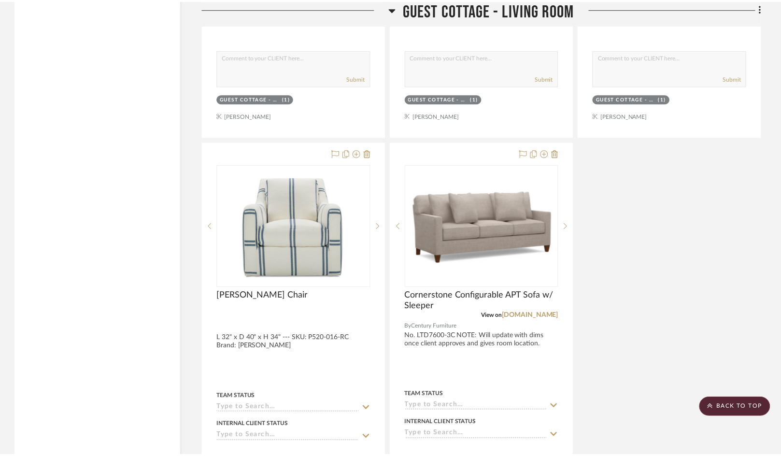
scroll to position [2463, 0]
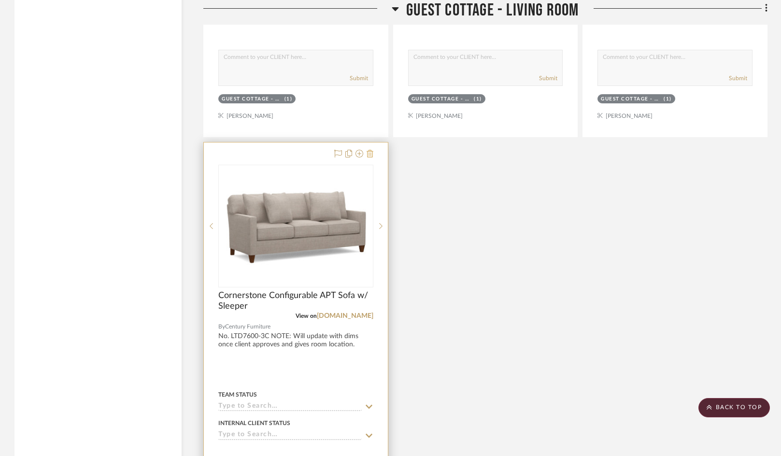
click at [369, 151] on icon at bounding box center [370, 154] width 7 height 8
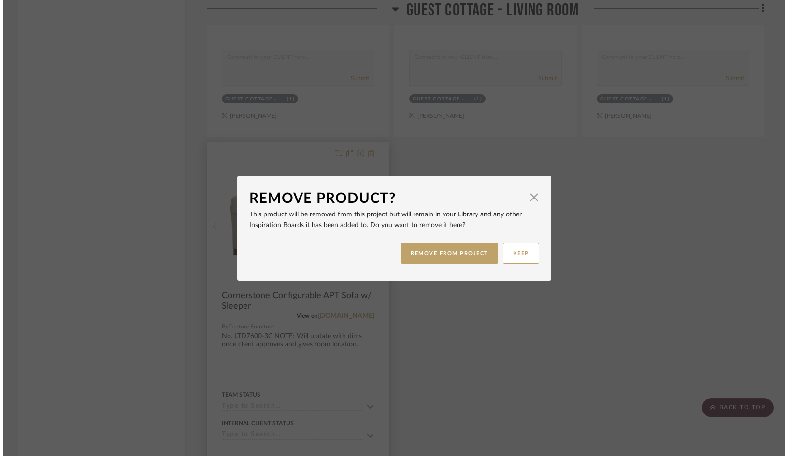
scroll to position [0, 0]
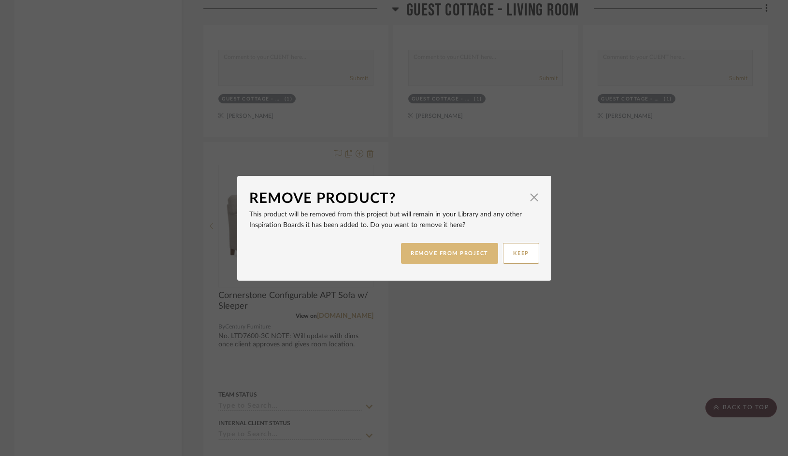
click at [430, 250] on button "REMOVE FROM PROJECT" at bounding box center [449, 253] width 97 height 21
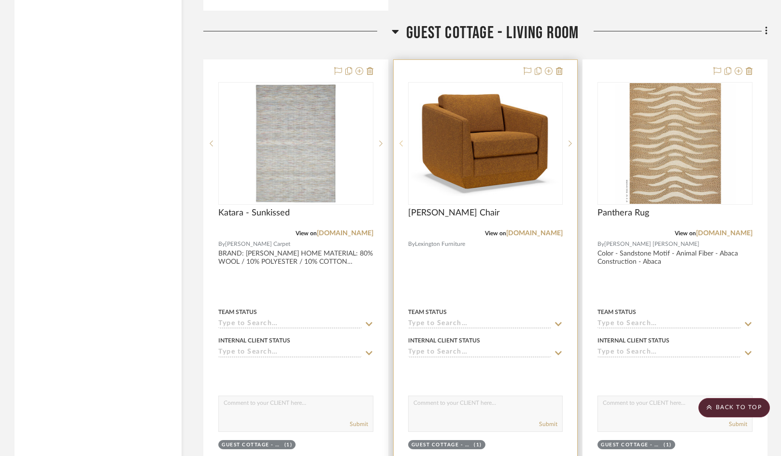
scroll to position [2028, 0]
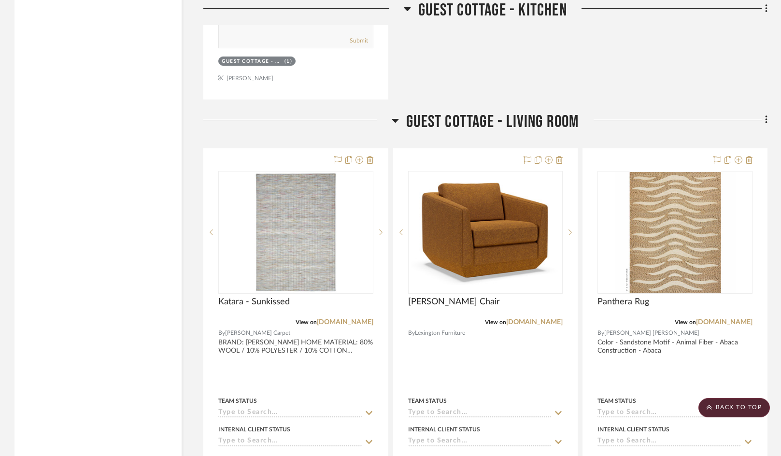
click at [393, 117] on icon at bounding box center [395, 120] width 7 height 12
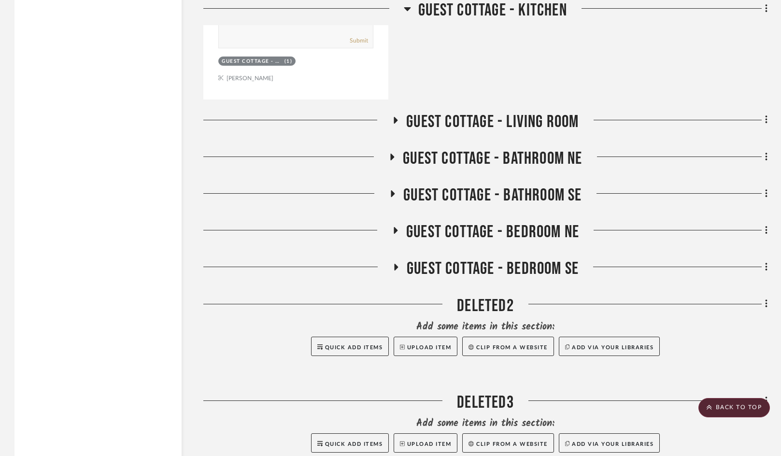
click at [393, 117] on icon at bounding box center [396, 119] width 12 height 7
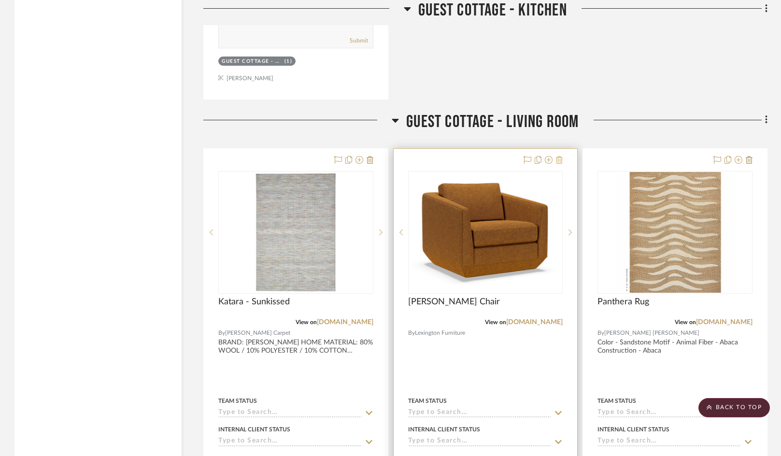
click at [561, 158] on icon at bounding box center [559, 160] width 7 height 8
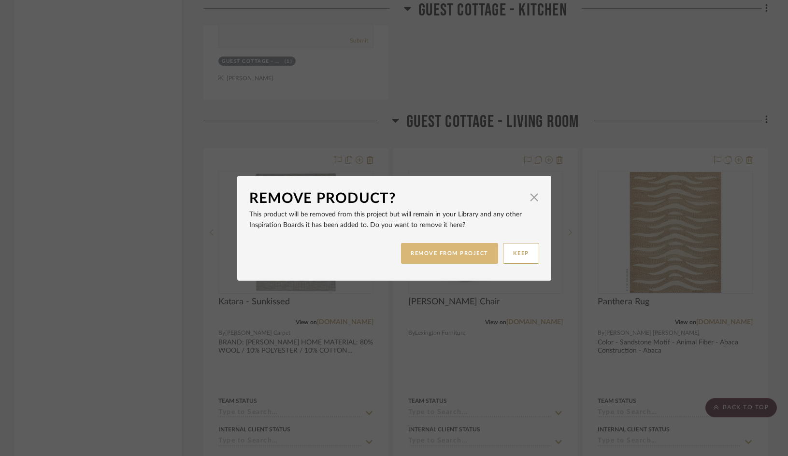
click at [449, 250] on button "REMOVE FROM PROJECT" at bounding box center [449, 253] width 97 height 21
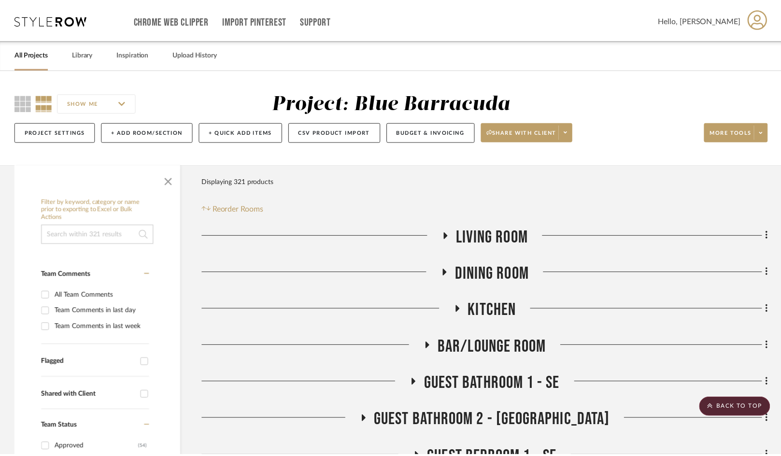
scroll to position [2028, 0]
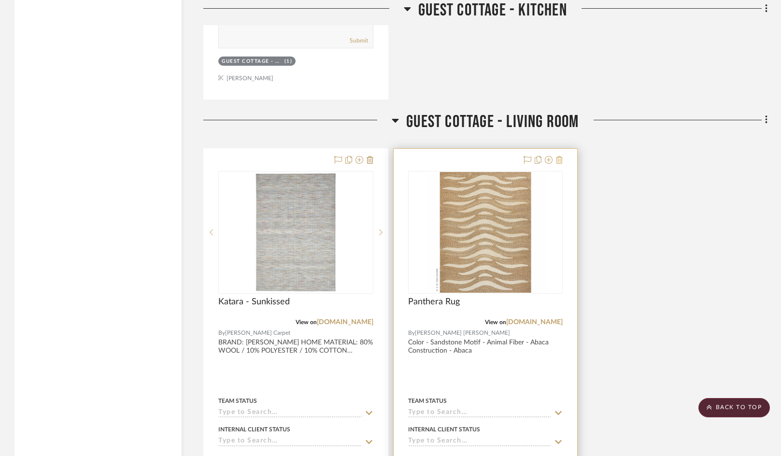
click at [560, 159] on icon at bounding box center [559, 160] width 7 height 8
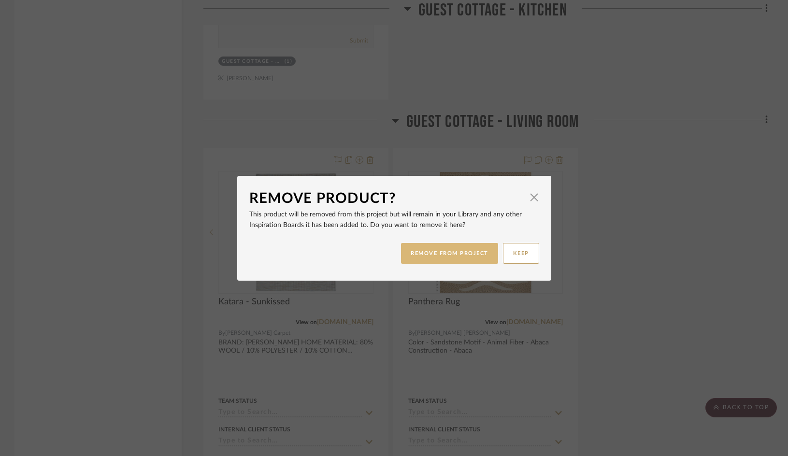
click at [453, 258] on button "REMOVE FROM PROJECT" at bounding box center [449, 253] width 97 height 21
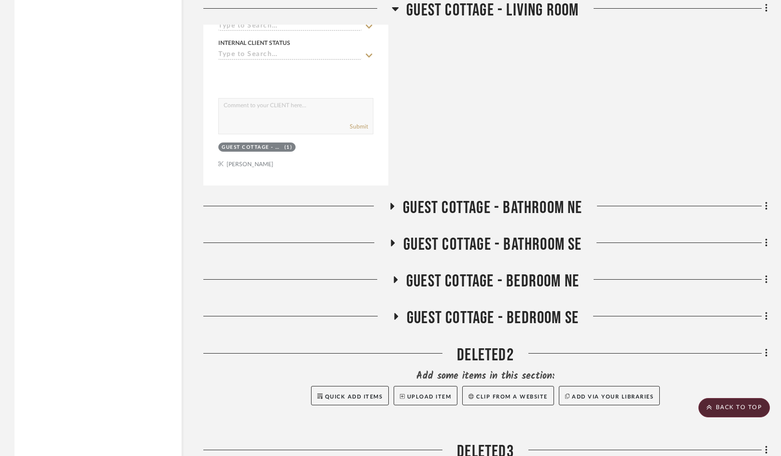
scroll to position [2125, 0]
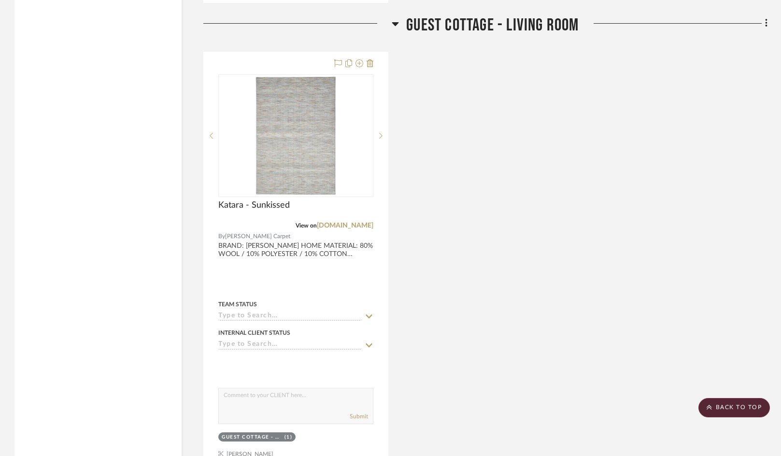
click at [403, 27] on h3 "Guest Cottage - Living Room" at bounding box center [485, 25] width 187 height 21
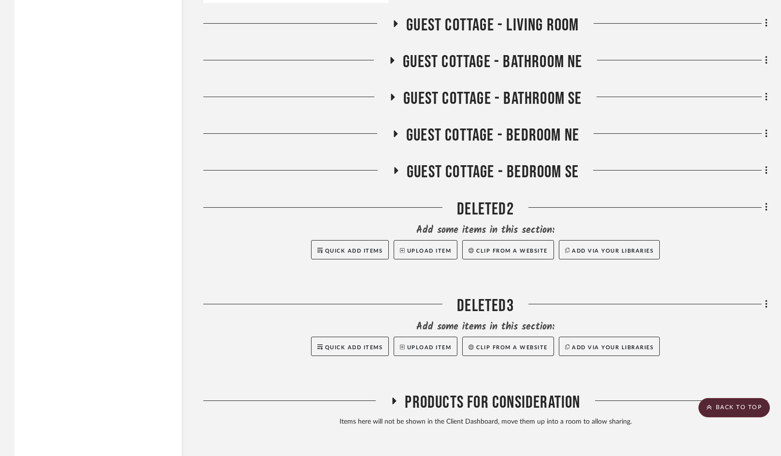
click at [397, 58] on icon at bounding box center [392, 60] width 12 height 7
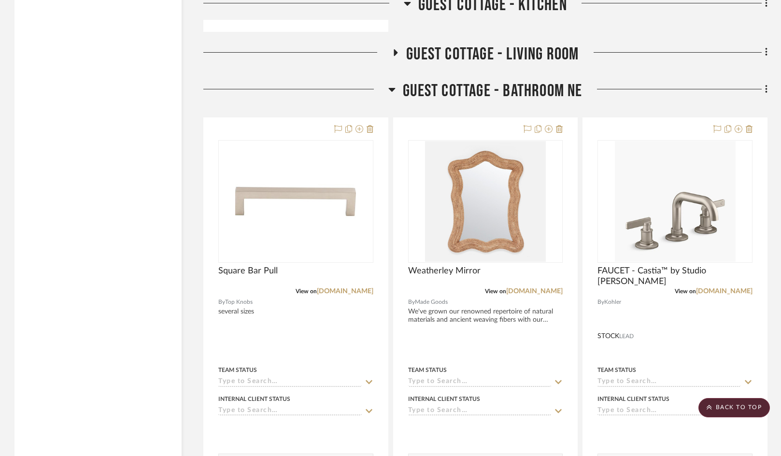
scroll to position [2077, 0]
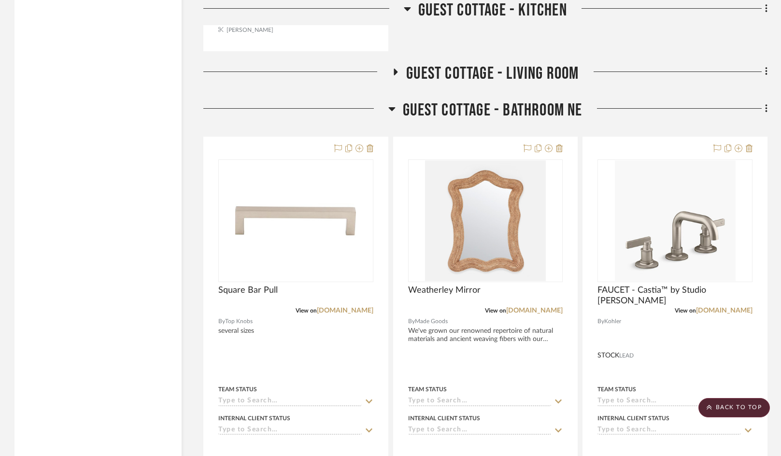
click at [392, 112] on icon at bounding box center [391, 109] width 7 height 12
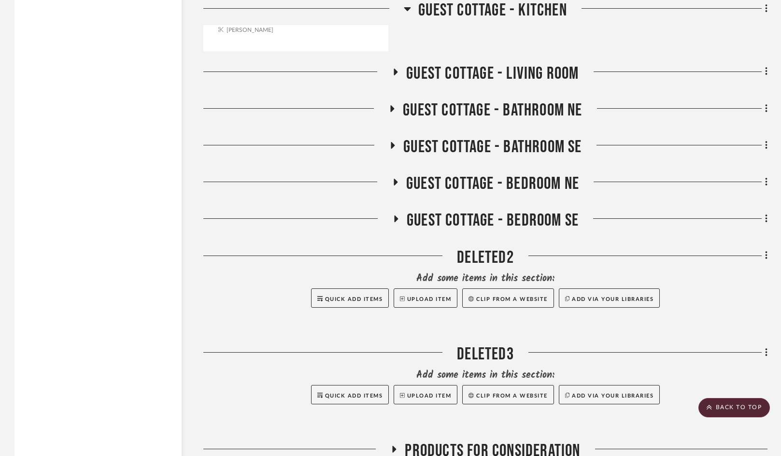
click at [394, 146] on icon at bounding box center [393, 145] width 12 height 7
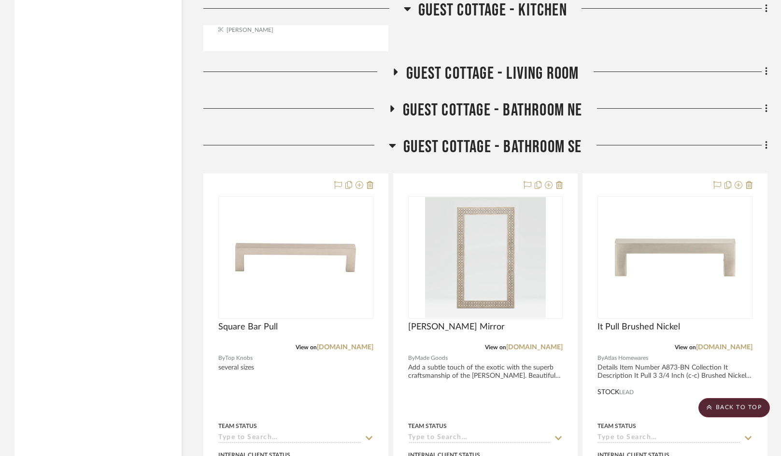
click at [394, 146] on icon at bounding box center [392, 146] width 7 height 12
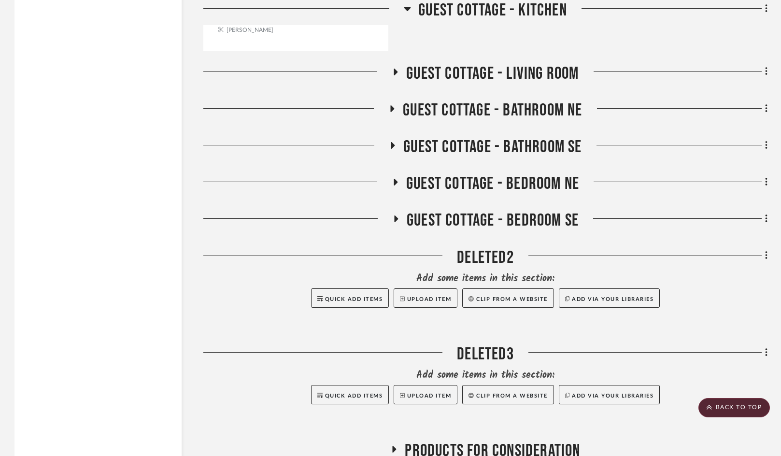
click at [398, 182] on icon at bounding box center [395, 182] width 12 height 7
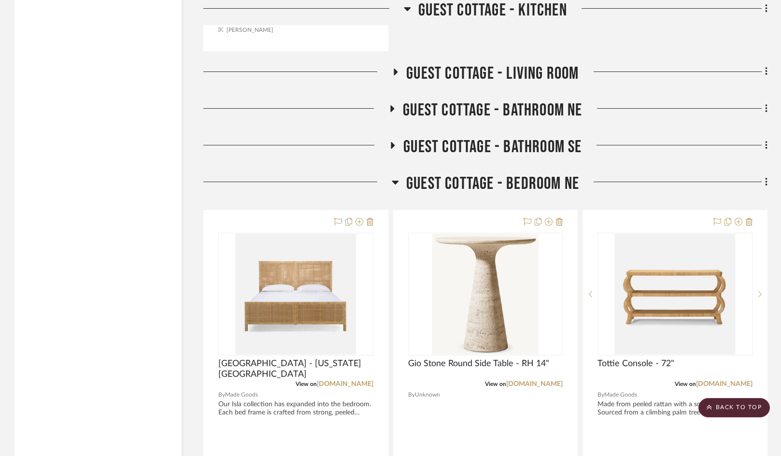
click at [397, 182] on icon at bounding box center [395, 183] width 7 height 4
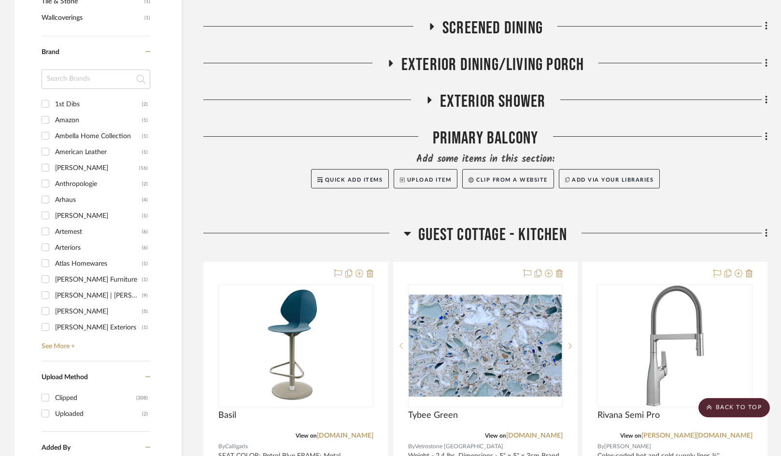
scroll to position [918, 0]
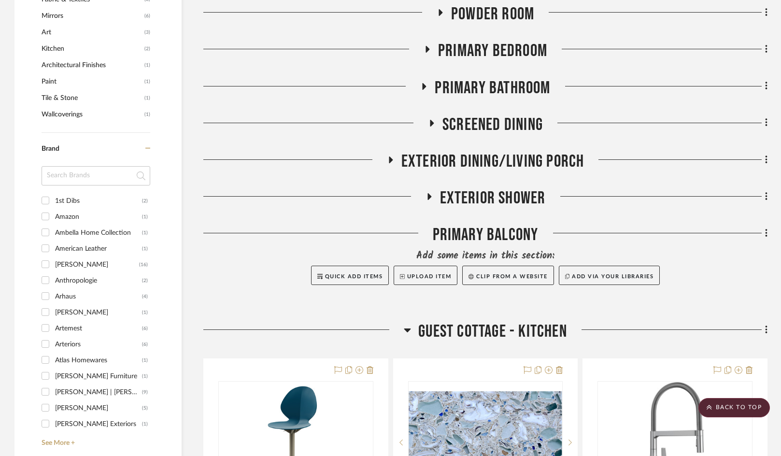
click at [407, 330] on icon at bounding box center [407, 330] width 7 height 4
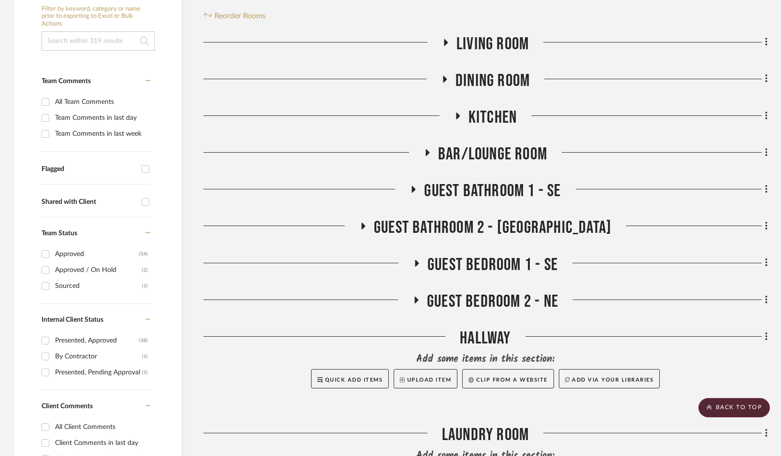
scroll to position [145, 0]
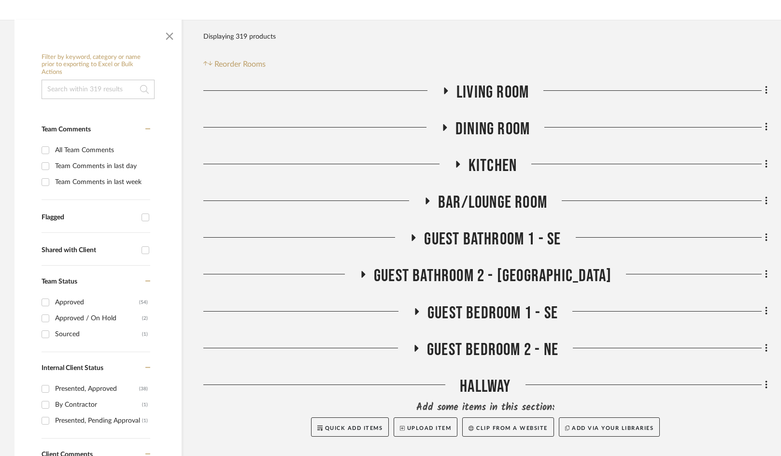
click at [414, 238] on icon at bounding box center [414, 237] width 4 height 7
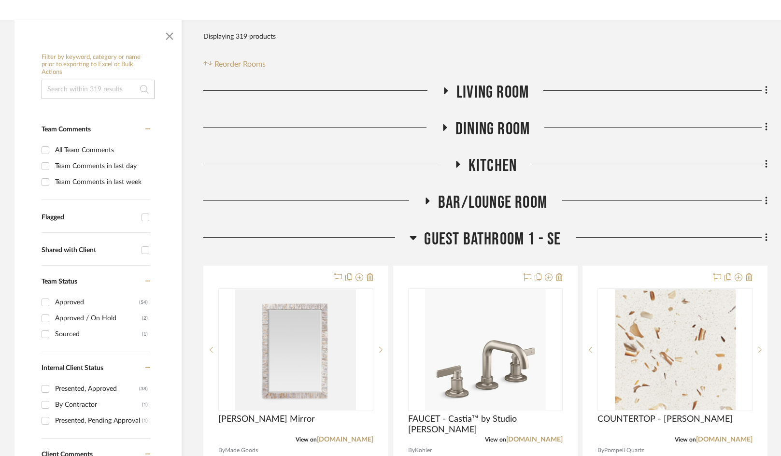
click at [412, 234] on icon at bounding box center [413, 238] width 7 height 12
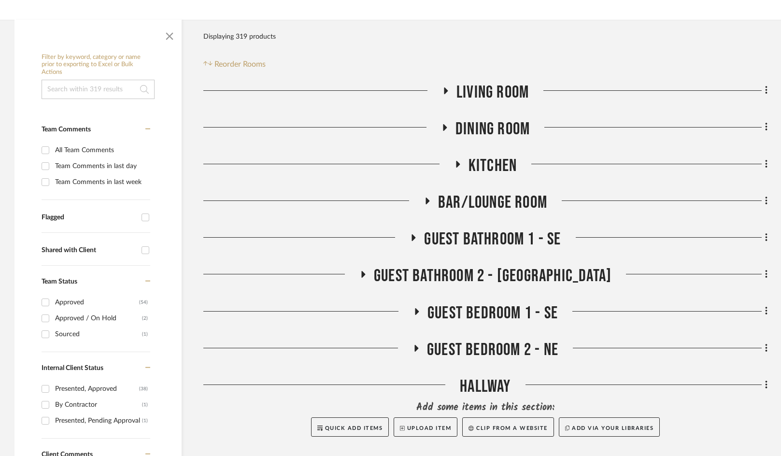
click at [449, 95] on h3 "Living Room" at bounding box center [485, 92] width 87 height 21
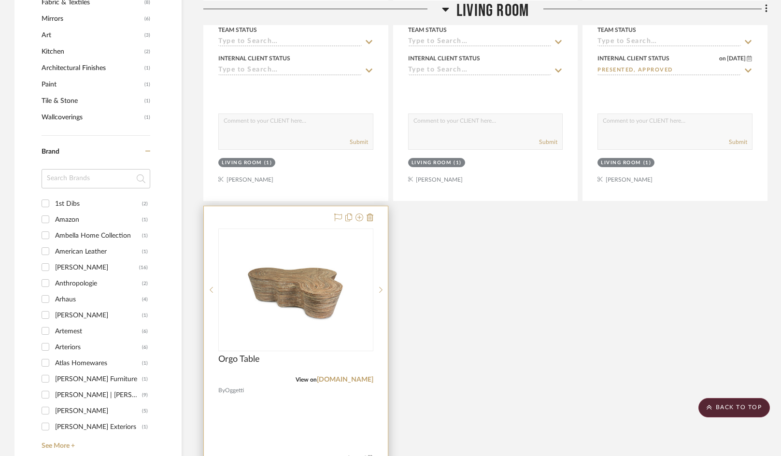
scroll to position [966, 0]
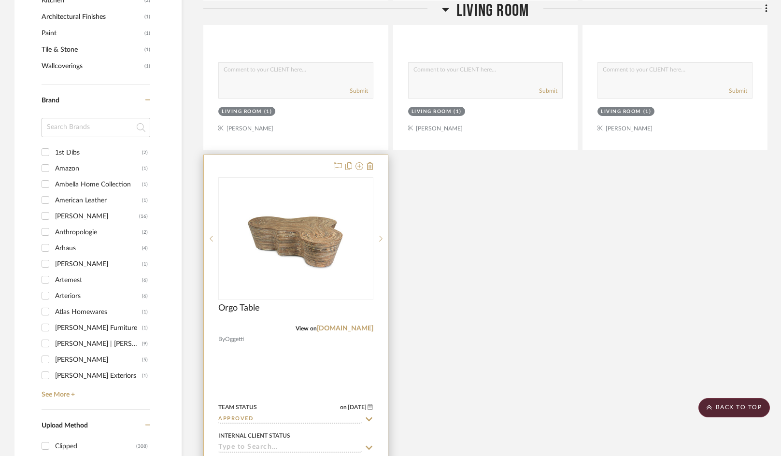
click at [351, 332] on div "View on [DOMAIN_NAME]" at bounding box center [295, 328] width 155 height 9
click at [351, 330] on link "[DOMAIN_NAME]" at bounding box center [345, 328] width 57 height 7
click at [277, 347] on div at bounding box center [296, 366] width 184 height 423
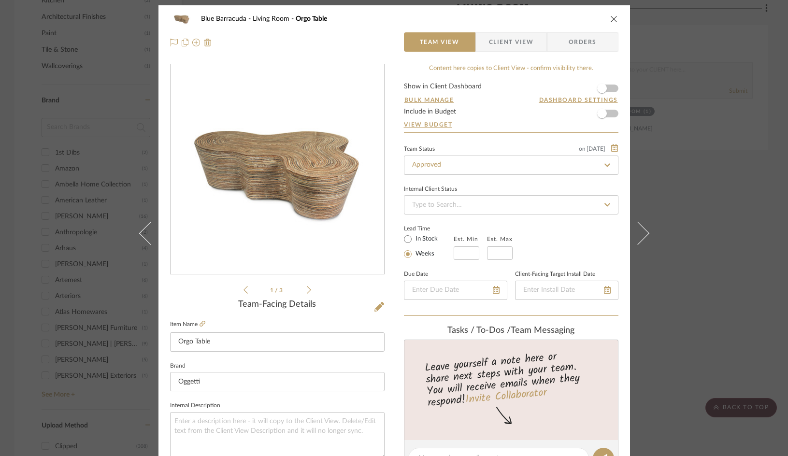
scroll to position [0, 0]
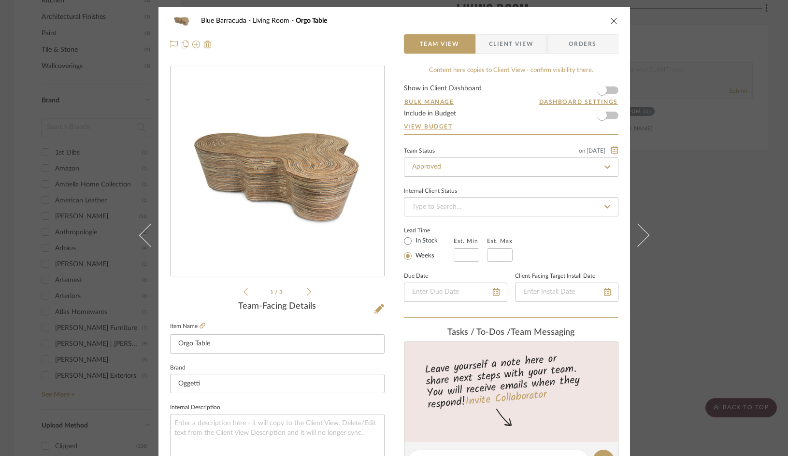
click at [695, 219] on div "Blue Barracuda Living Room Orgo Table Team View Client View Orders 1 / 3 Team-F…" at bounding box center [394, 228] width 788 height 456
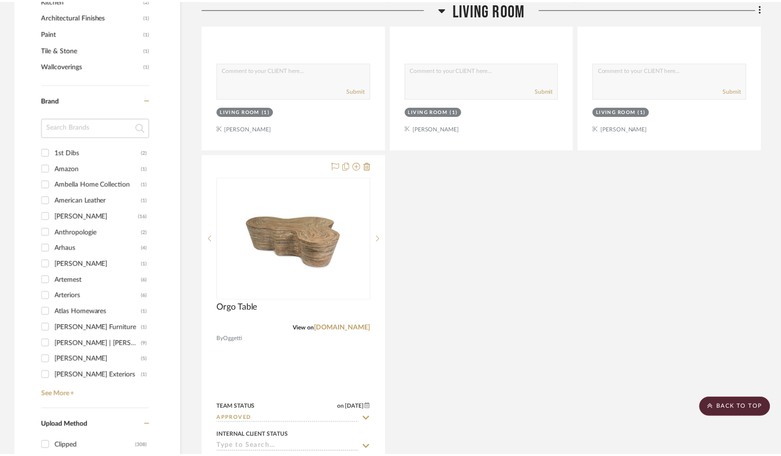
scroll to position [966, 0]
